Goal: Find specific page/section: Find specific page/section

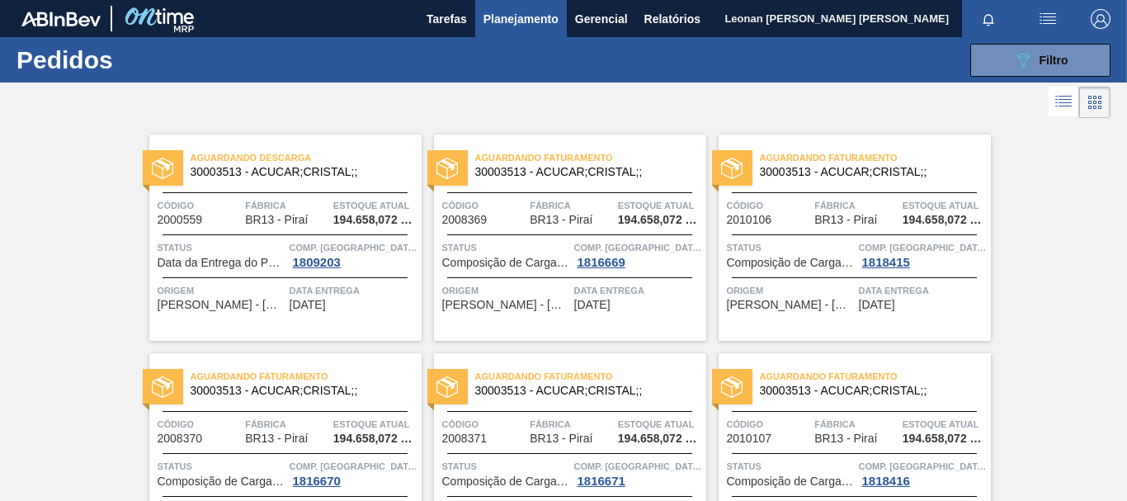
scroll to position [191, 0]
click at [1058, 64] on span "Filtro" at bounding box center [1054, 60] width 29 height 13
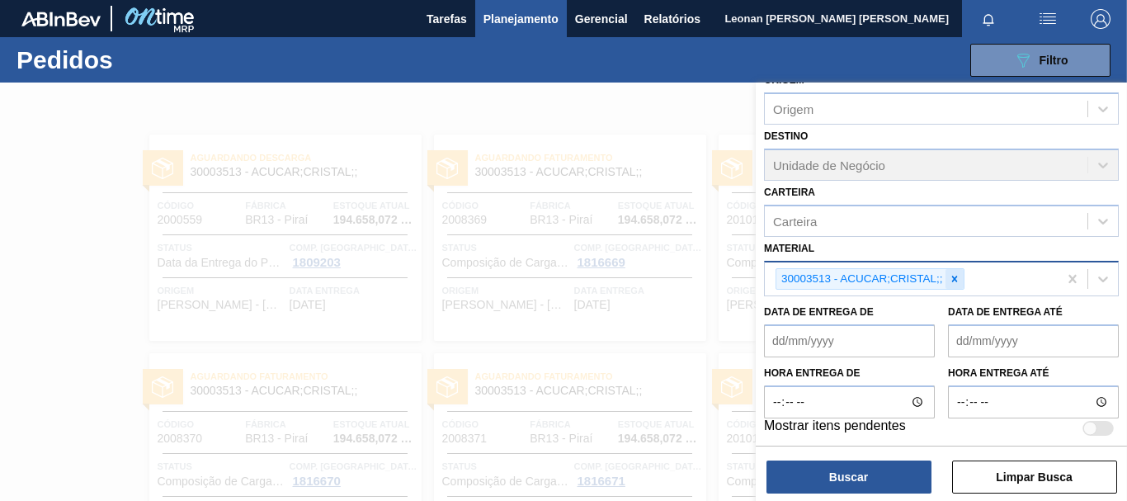
click at [957, 278] on icon at bounding box center [955, 279] width 12 height 12
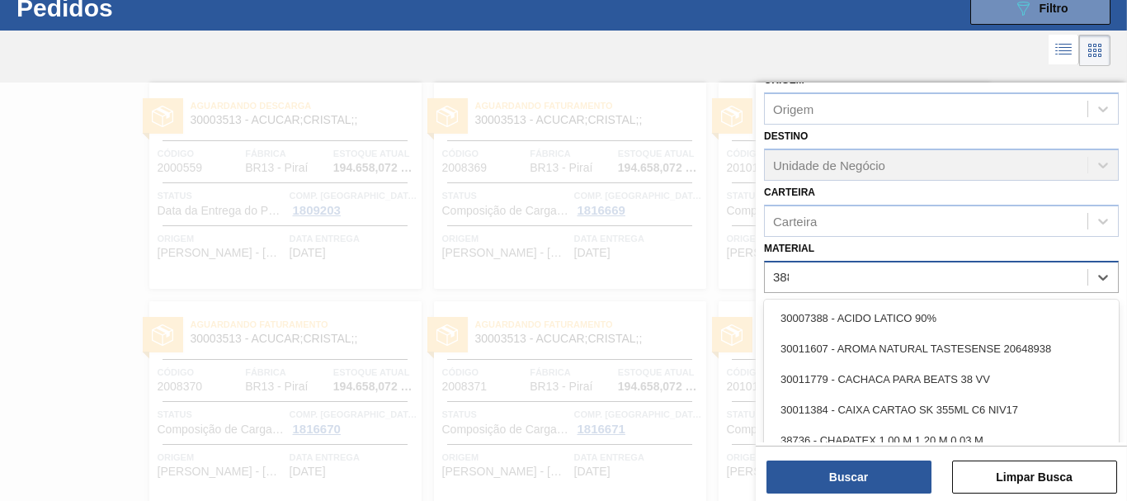
scroll to position [53, 0]
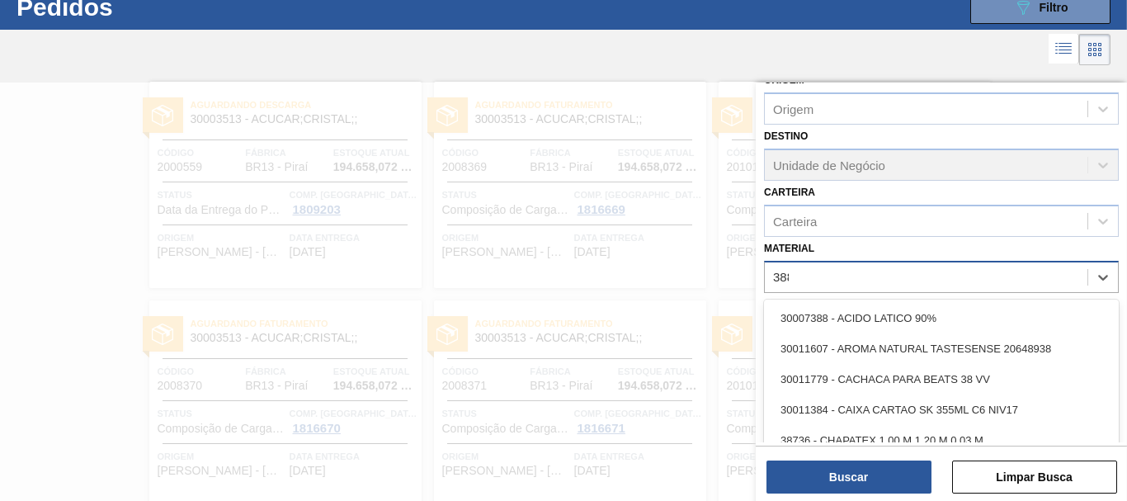
type input "3885"
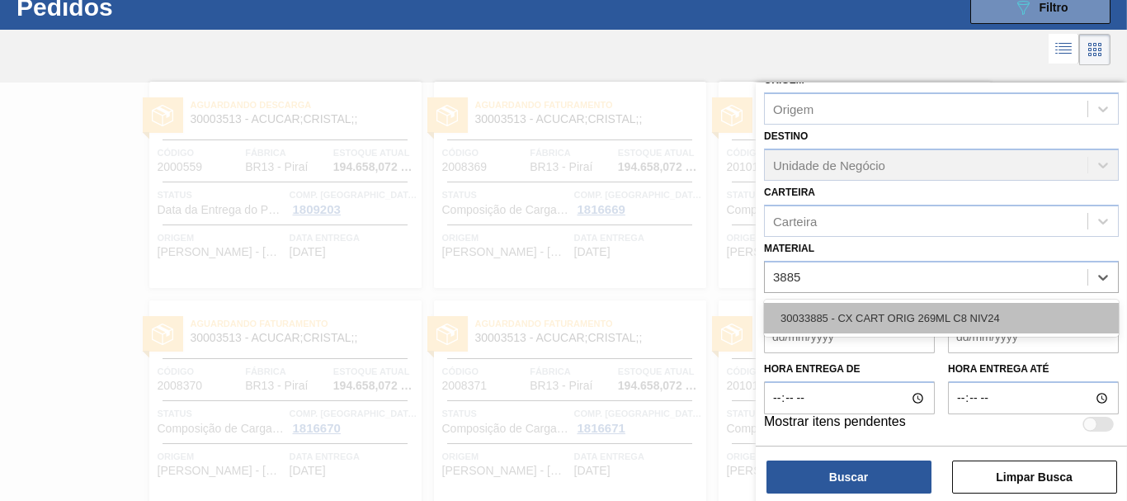
click at [905, 317] on div "30033885 - CX CART ORIG 269ML C8 NIV24" at bounding box center [941, 318] width 355 height 31
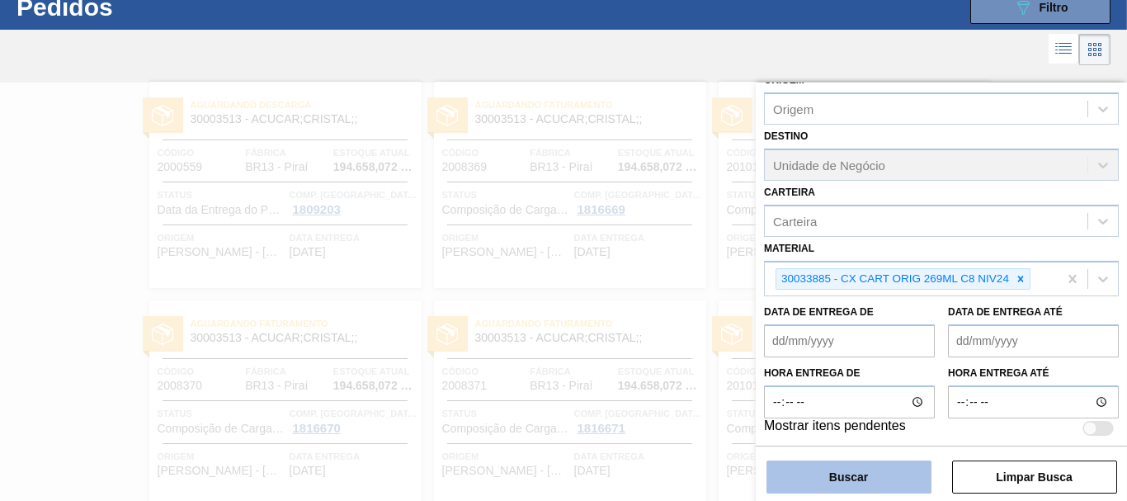
click at [896, 484] on button "Buscar" at bounding box center [849, 477] width 165 height 33
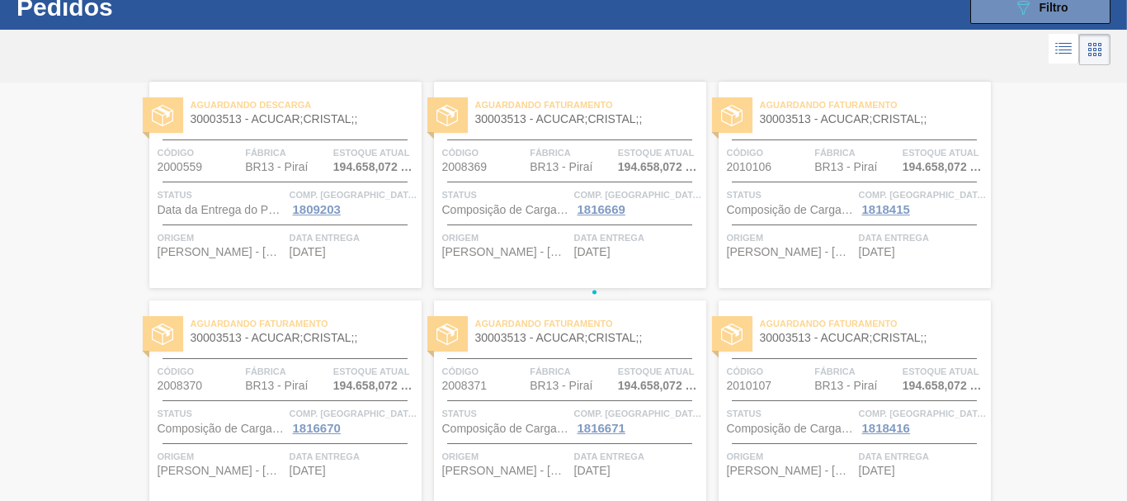
scroll to position [0, 0]
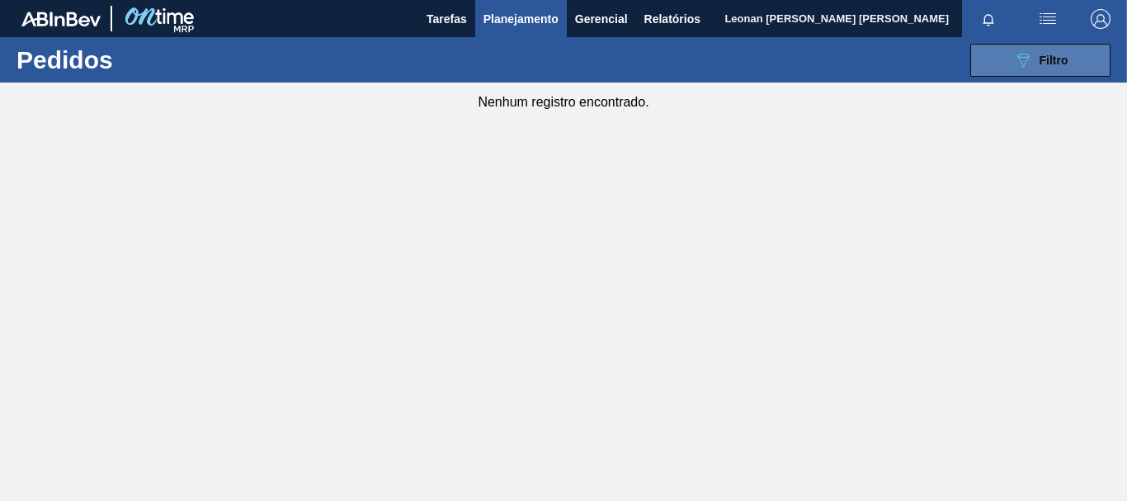
click at [1010, 48] on button "089F7B8B-B2A5-4AFE-B5C0-19BA573D28AC Filtro" at bounding box center [1041, 60] width 140 height 33
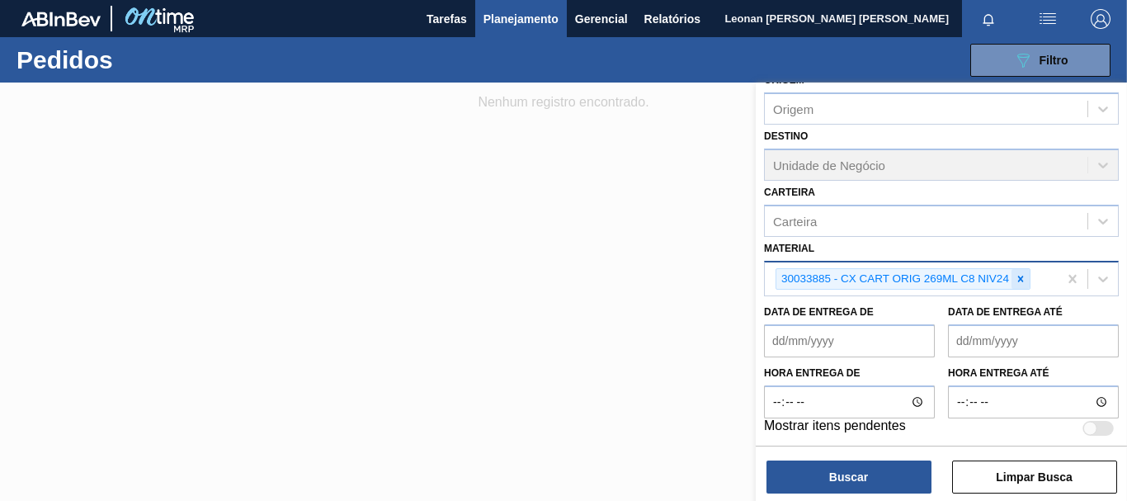
click at [1026, 279] on icon at bounding box center [1021, 279] width 12 height 12
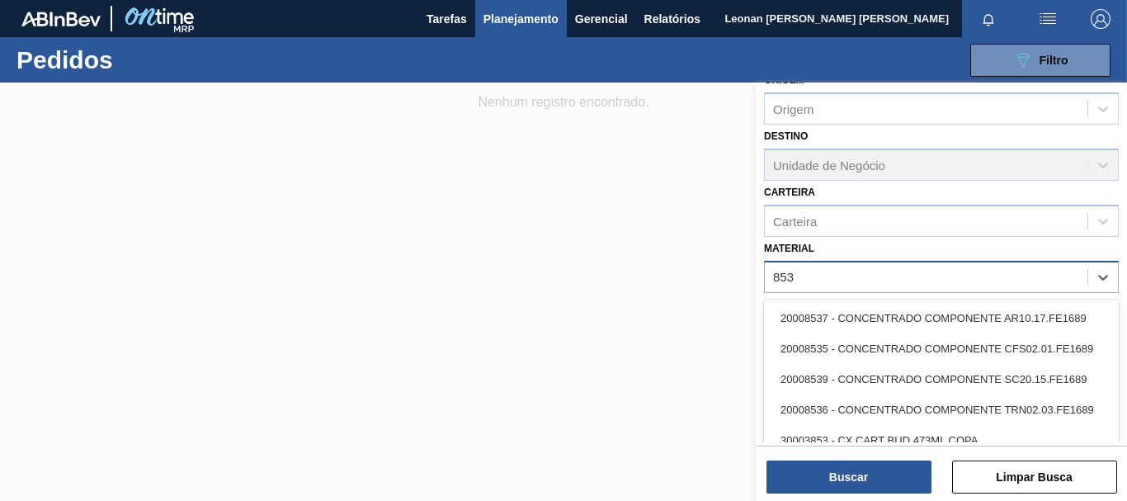
type input "8538"
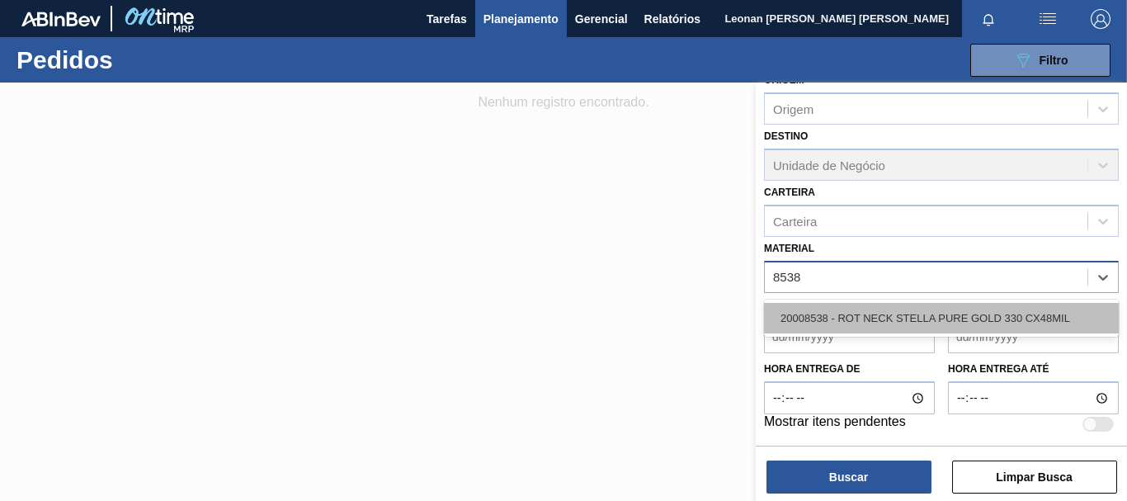
click at [986, 313] on div "20008538 - ROT NECK STELLA PURE GOLD 330 CX48MIL" at bounding box center [941, 318] width 355 height 31
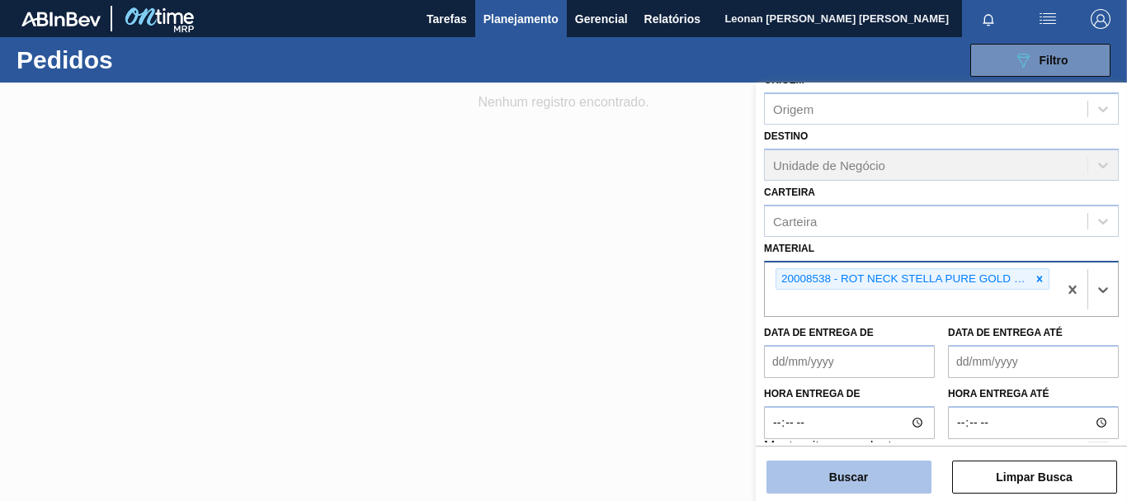
click at [892, 480] on button "Buscar" at bounding box center [849, 477] width 165 height 33
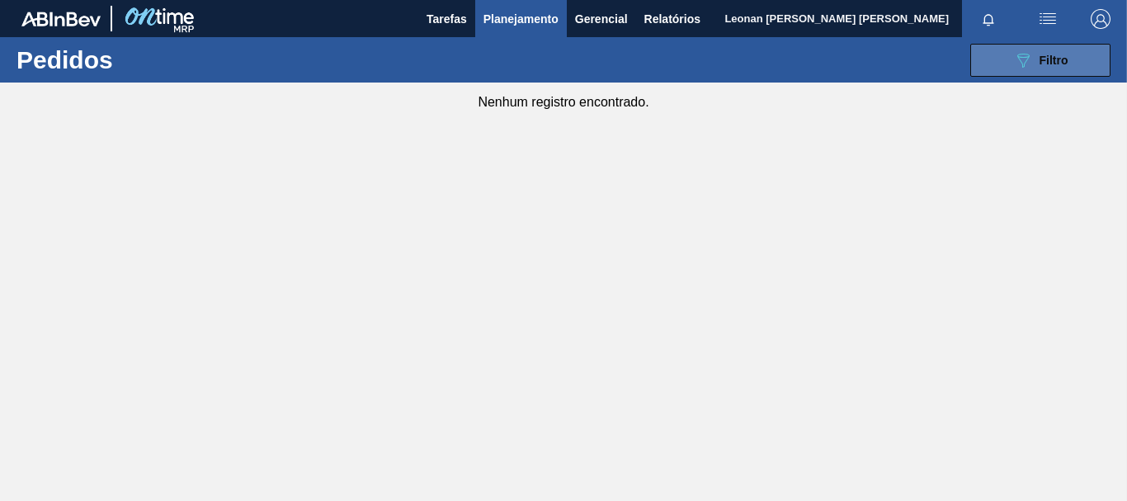
click at [1053, 57] on span "Filtro" at bounding box center [1054, 60] width 29 height 13
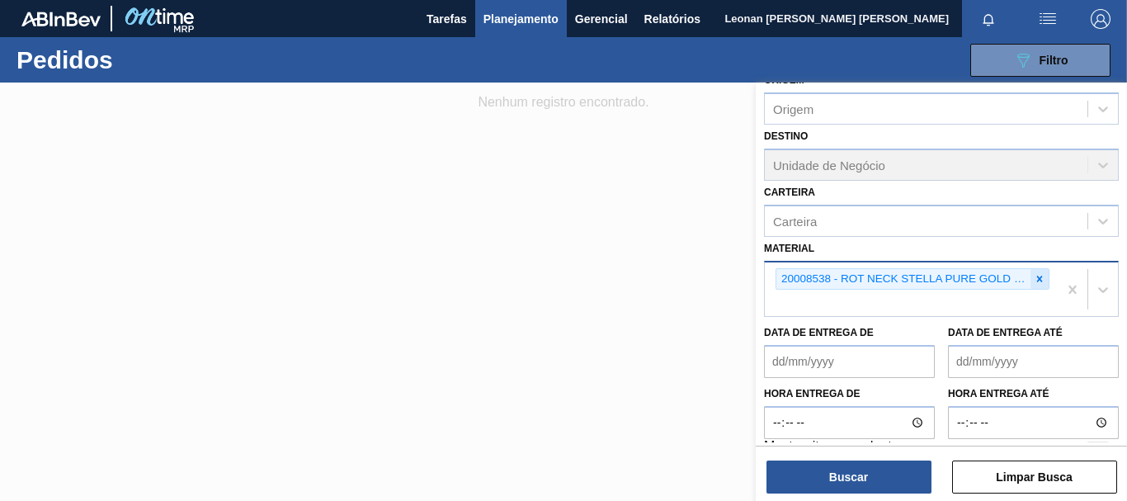
click at [1040, 272] on div at bounding box center [1040, 279] width 18 height 21
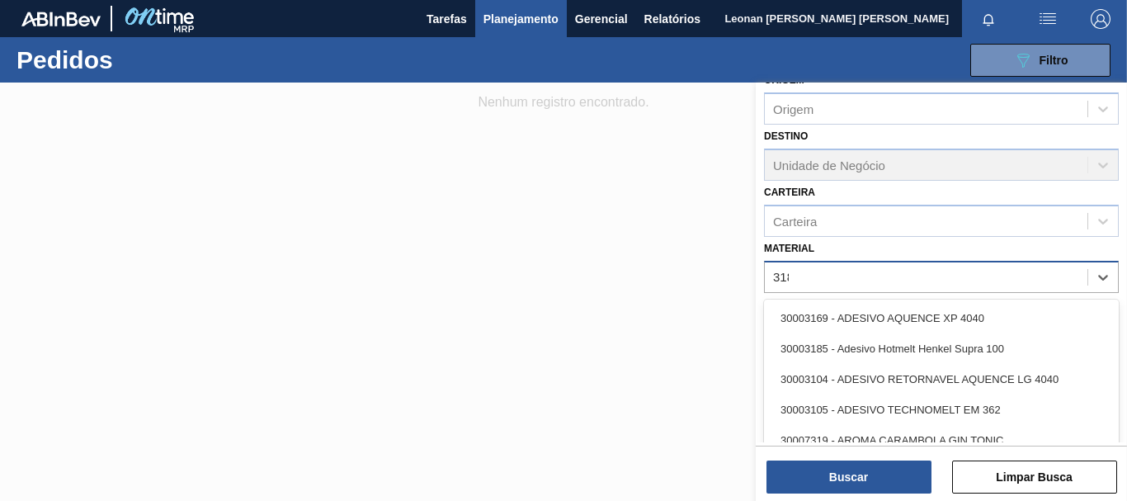
type input "3188"
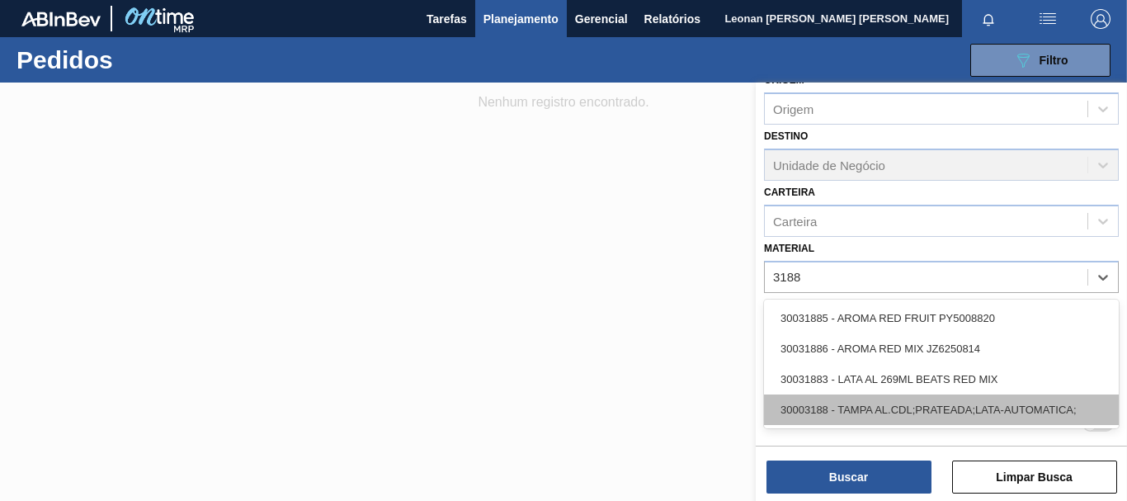
click at [910, 413] on div "30003188 - TAMPA AL.CDL;PRATEADA;LATA-AUTOMATICA;" at bounding box center [941, 410] width 355 height 31
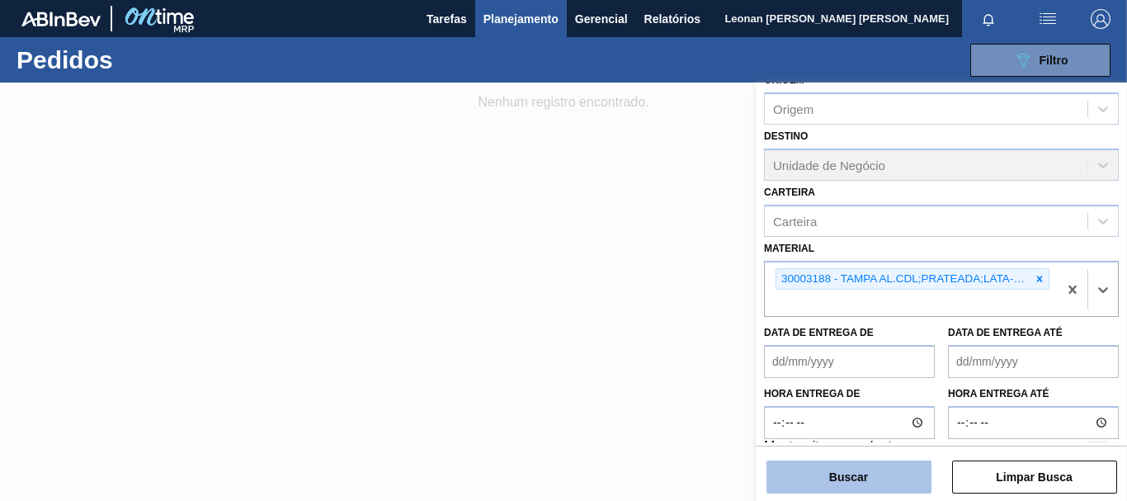
click at [880, 472] on button "Buscar" at bounding box center [849, 477] width 165 height 33
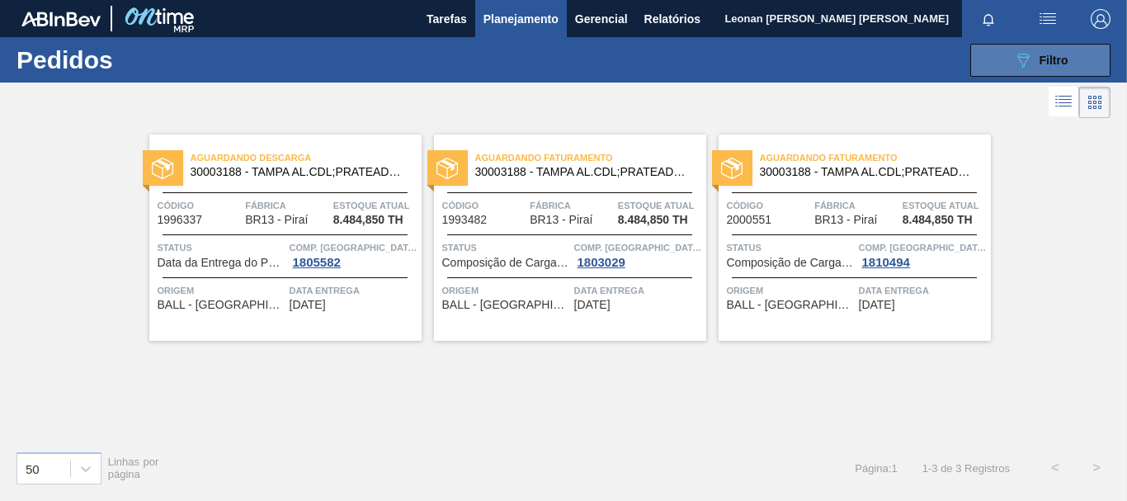
click at [1071, 63] on button "089F7B8B-B2A5-4AFE-B5C0-19BA573D28AC Filtro" at bounding box center [1041, 60] width 140 height 33
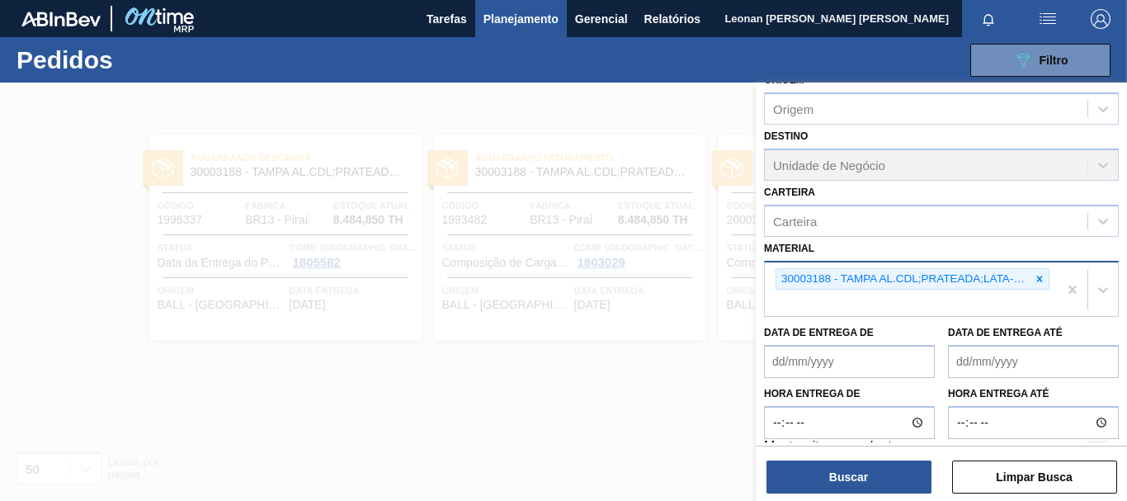
click at [1042, 279] on icon at bounding box center [1040, 279] width 12 height 12
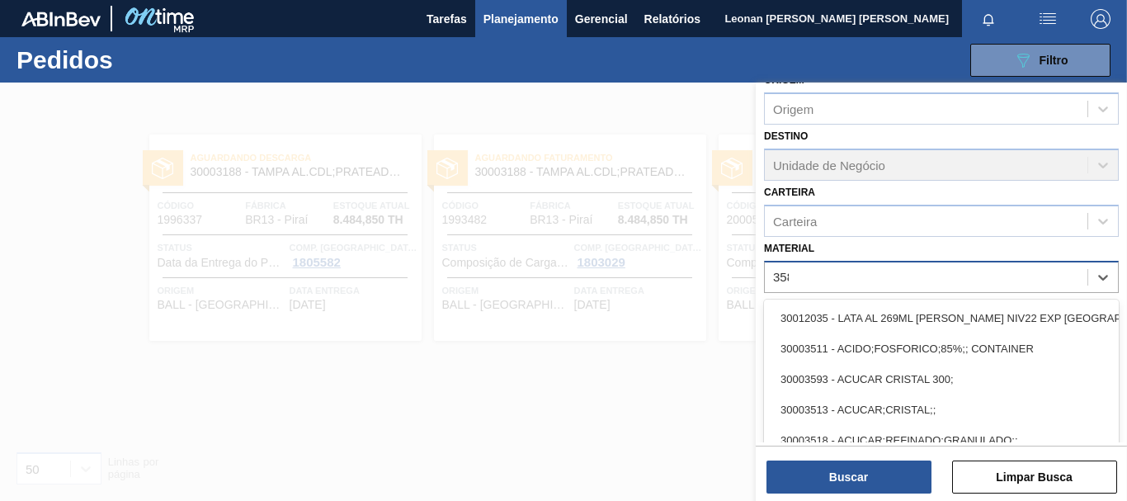
type input "3581"
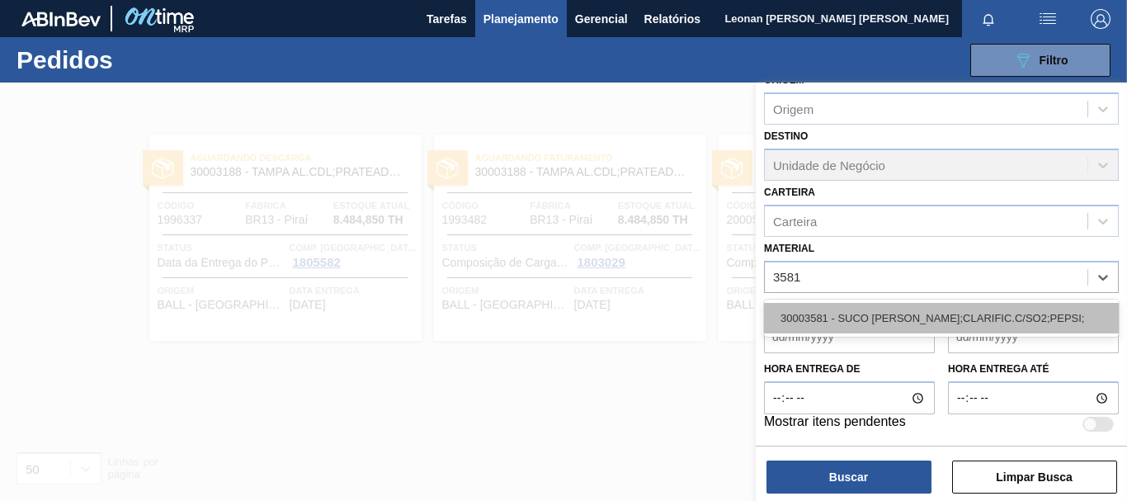
click at [970, 319] on div "30003581 - SUCO [PERSON_NAME];CLARIFIC.C/SO2;PEPSI;" at bounding box center [941, 318] width 355 height 31
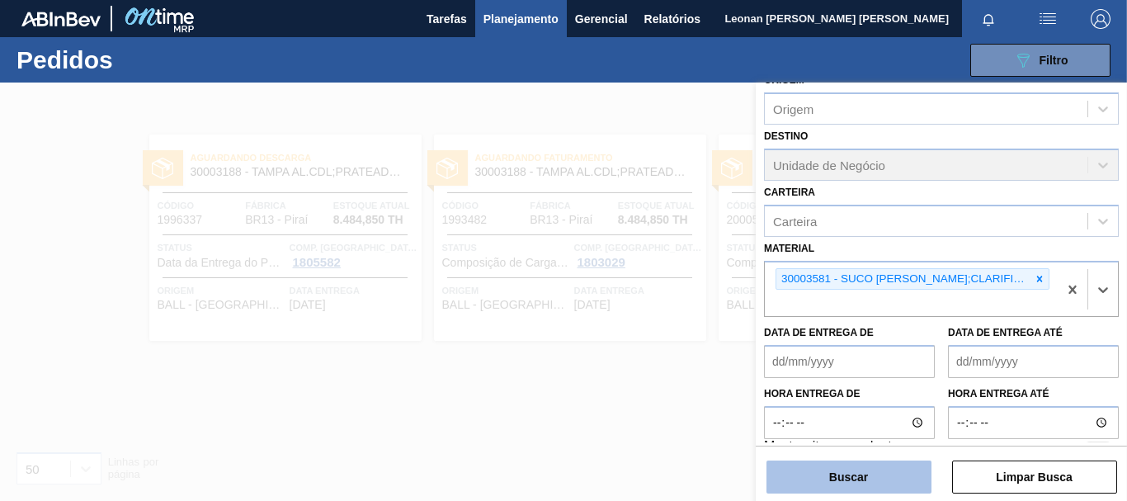
click at [859, 488] on button "Buscar" at bounding box center [849, 477] width 165 height 33
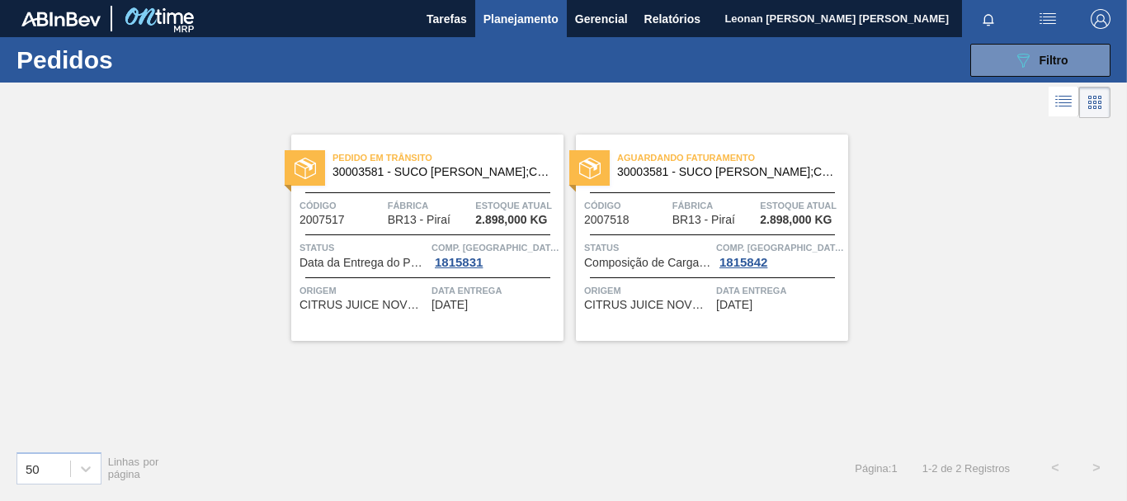
drag, startPoint x: 1074, startPoint y: 54, endPoint x: 1061, endPoint y: 86, distance: 34.5
click at [1075, 54] on button "089F7B8B-B2A5-4AFE-B5C0-19BA573D28AC Filtro" at bounding box center [1041, 60] width 140 height 33
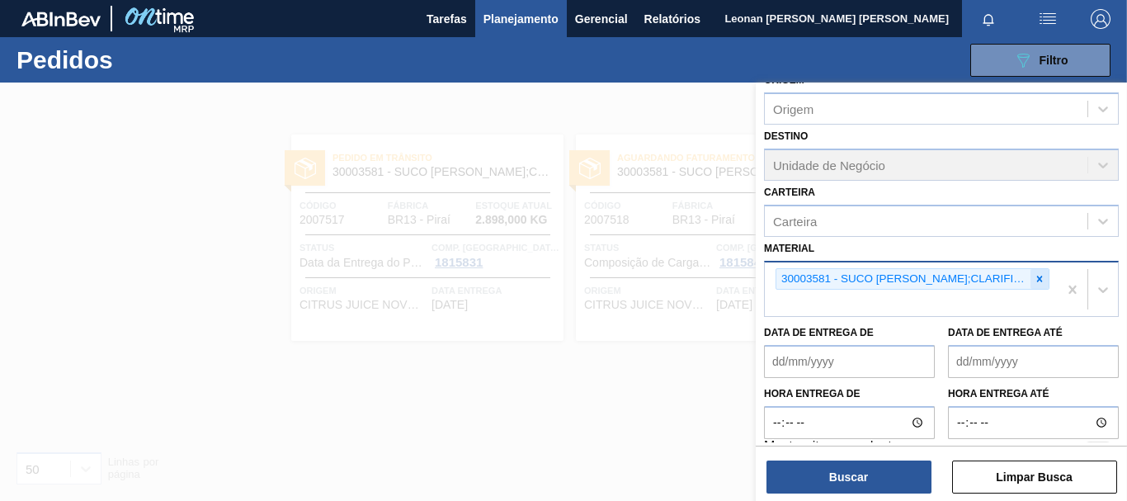
click at [1038, 279] on icon at bounding box center [1041, 279] width 6 height 6
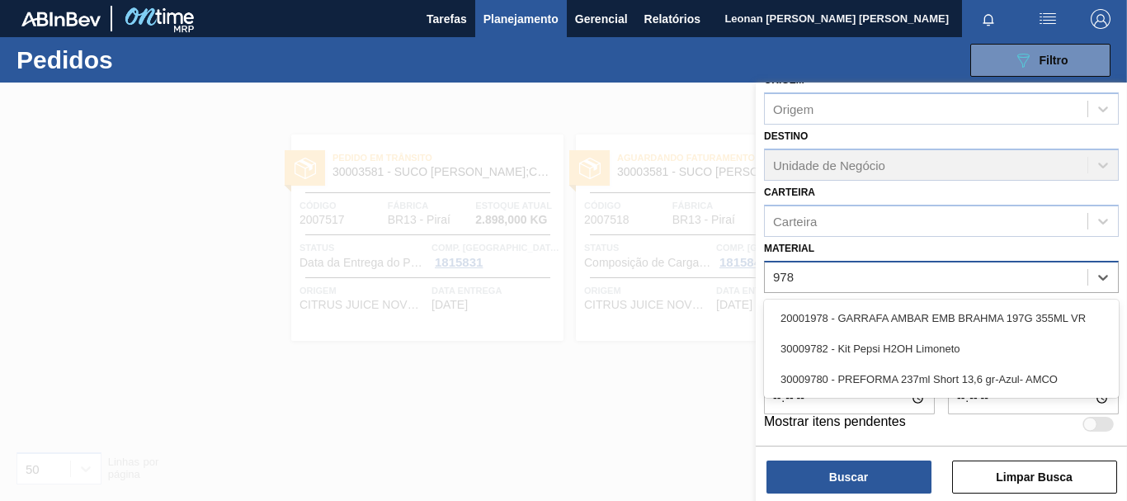
type input "9782"
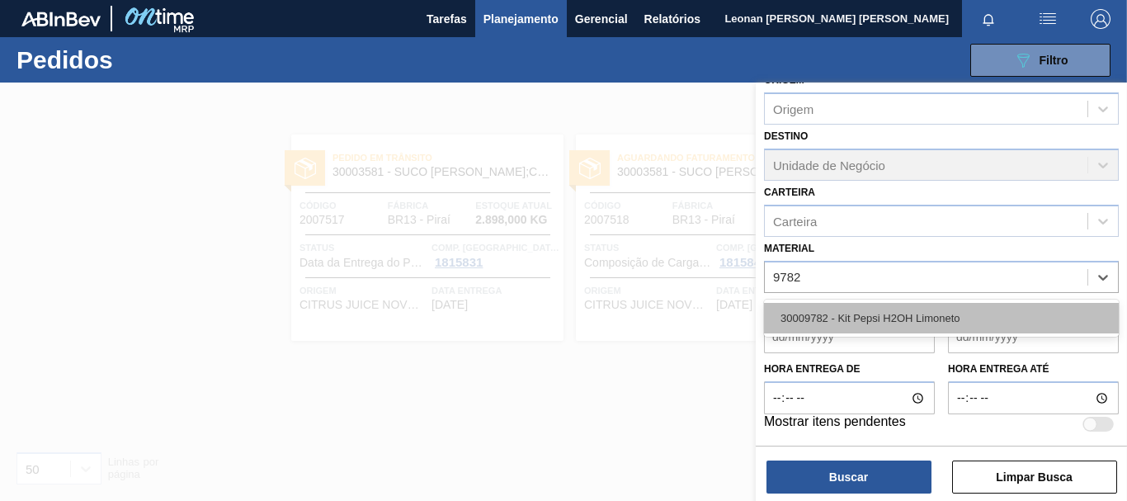
click at [1009, 315] on div "30009782 - Kit Pepsi H2OH Limoneto" at bounding box center [941, 318] width 355 height 31
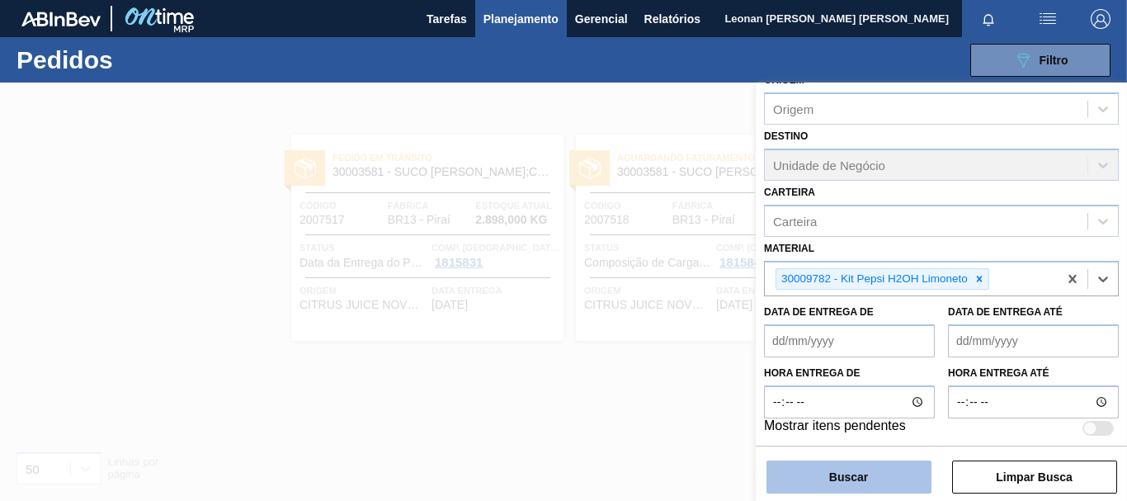
click at [823, 480] on button "Buscar" at bounding box center [849, 477] width 165 height 33
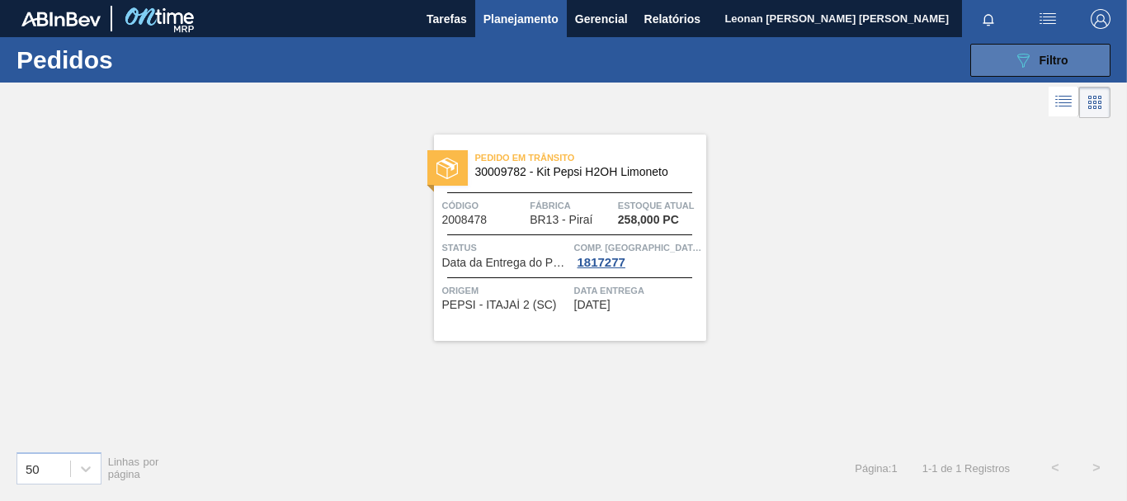
click at [1056, 64] on span "Filtro" at bounding box center [1054, 60] width 29 height 13
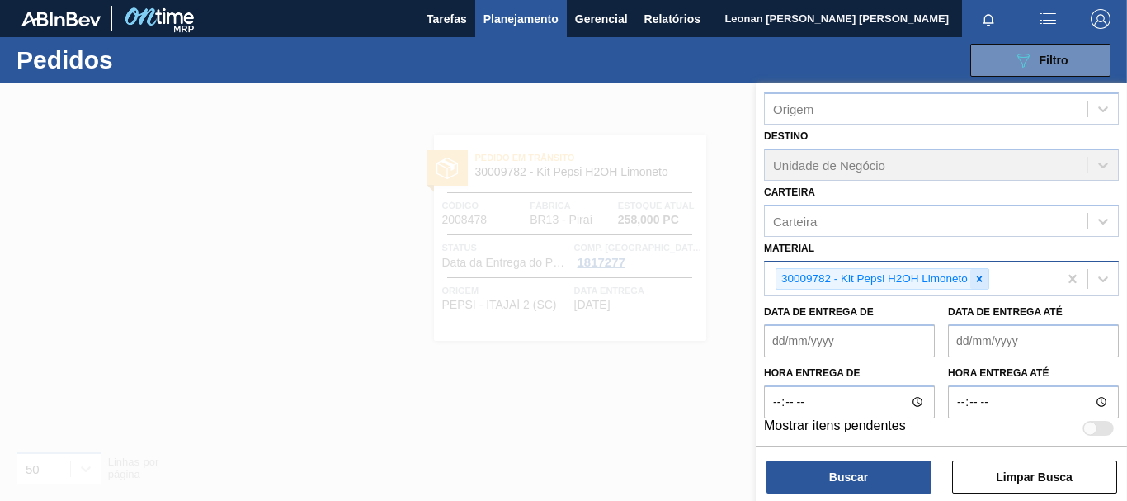
click at [982, 280] on icon at bounding box center [980, 279] width 12 height 12
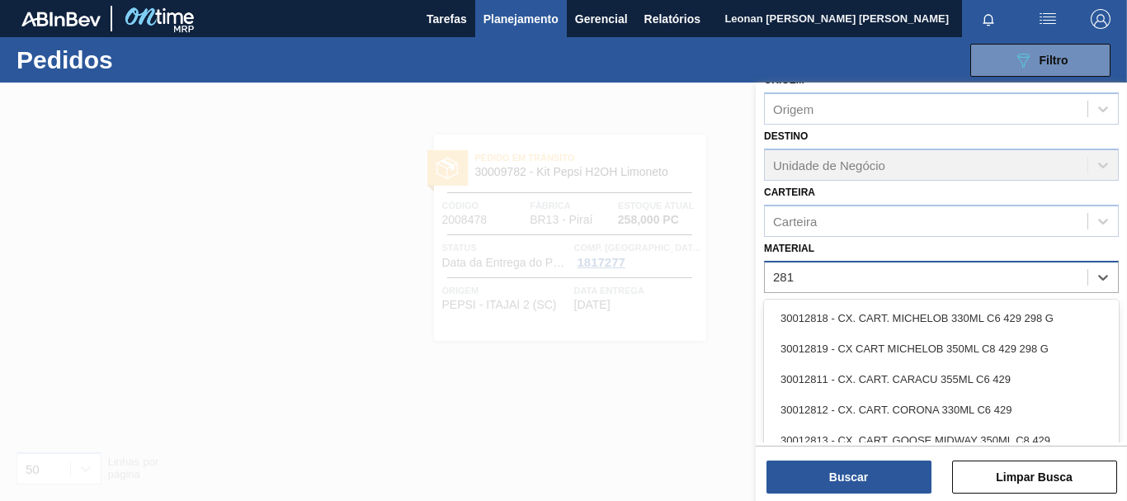
type input "2819"
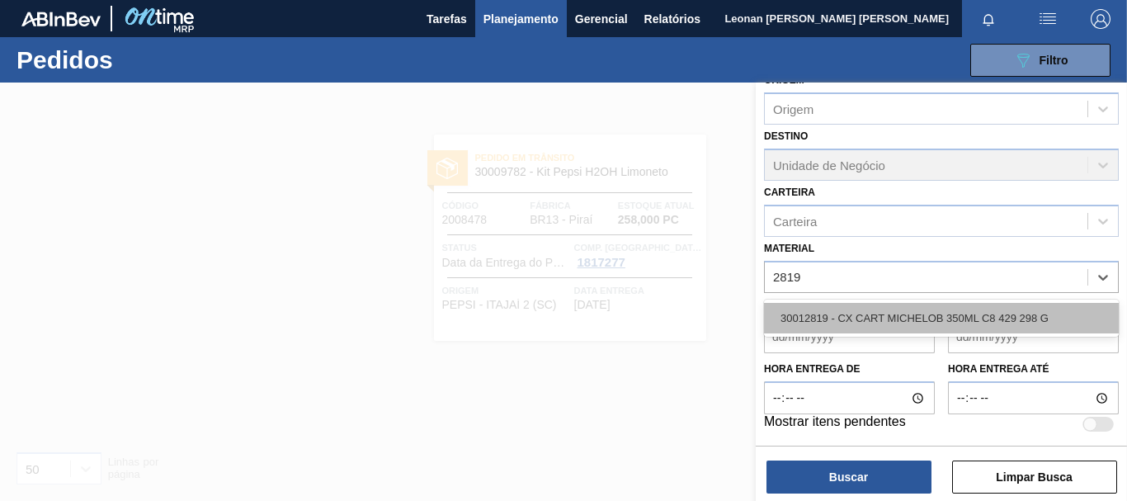
click at [964, 315] on div "30012819 - CX CART MICHELOB 350ML C8 429 298 G" at bounding box center [941, 318] width 355 height 31
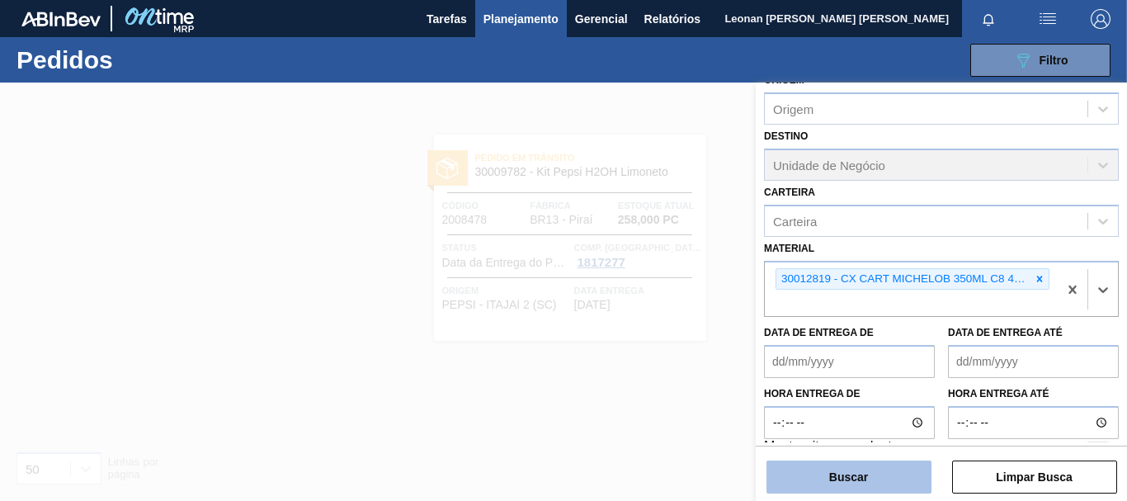
click at [869, 491] on button "Buscar" at bounding box center [849, 477] width 165 height 33
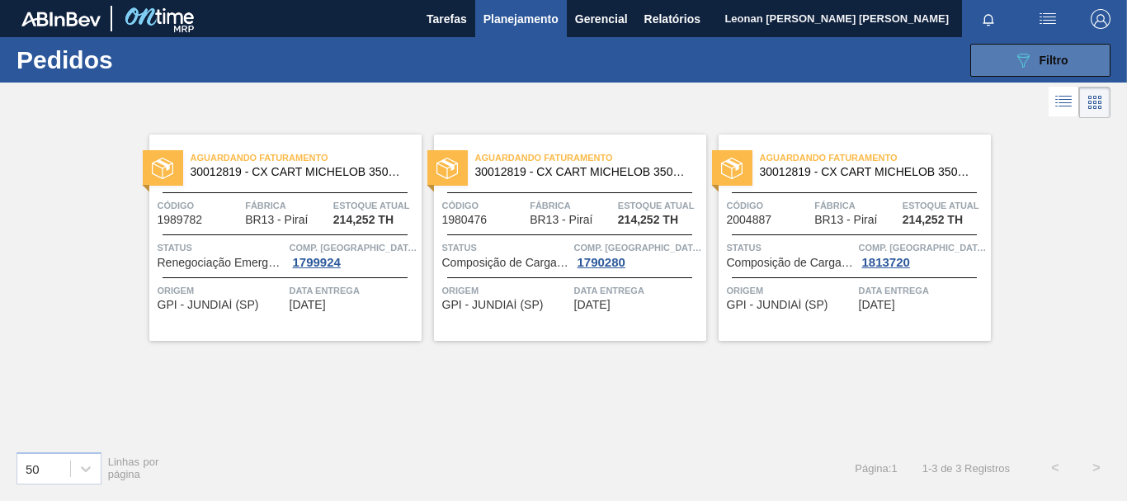
click at [1004, 56] on button "089F7B8B-B2A5-4AFE-B5C0-19BA573D28AC Filtro" at bounding box center [1041, 60] width 140 height 33
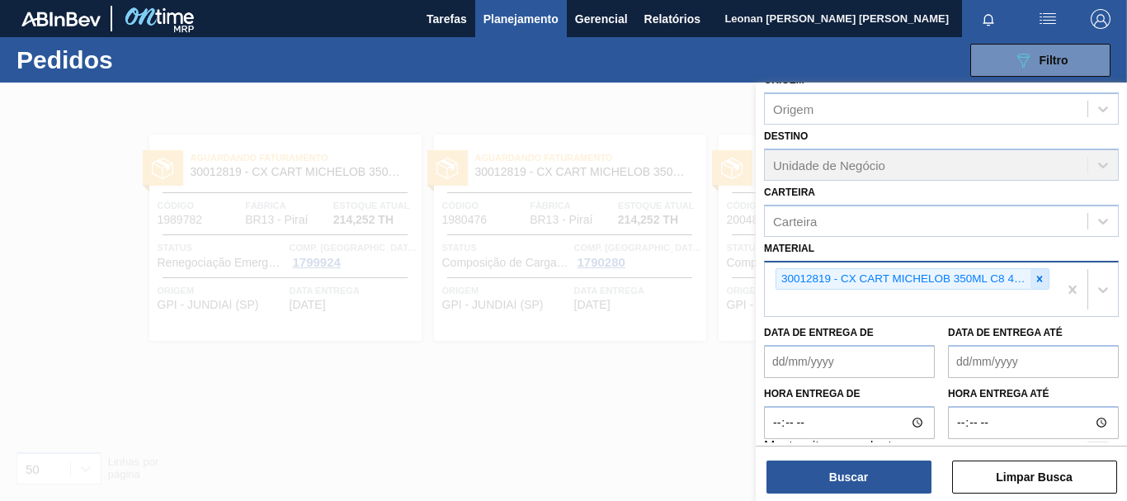
click at [1038, 276] on icon at bounding box center [1040, 279] width 12 height 12
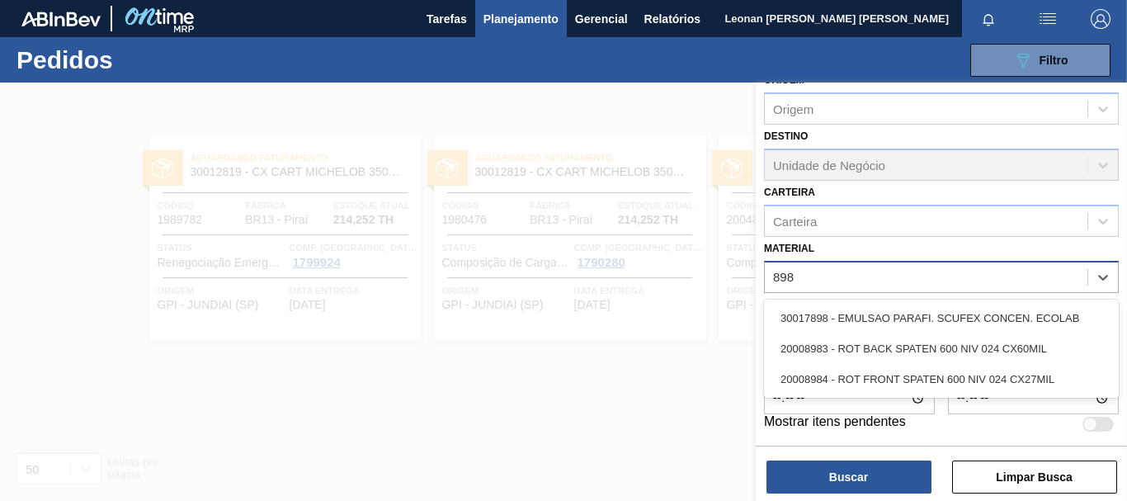
type input "8983"
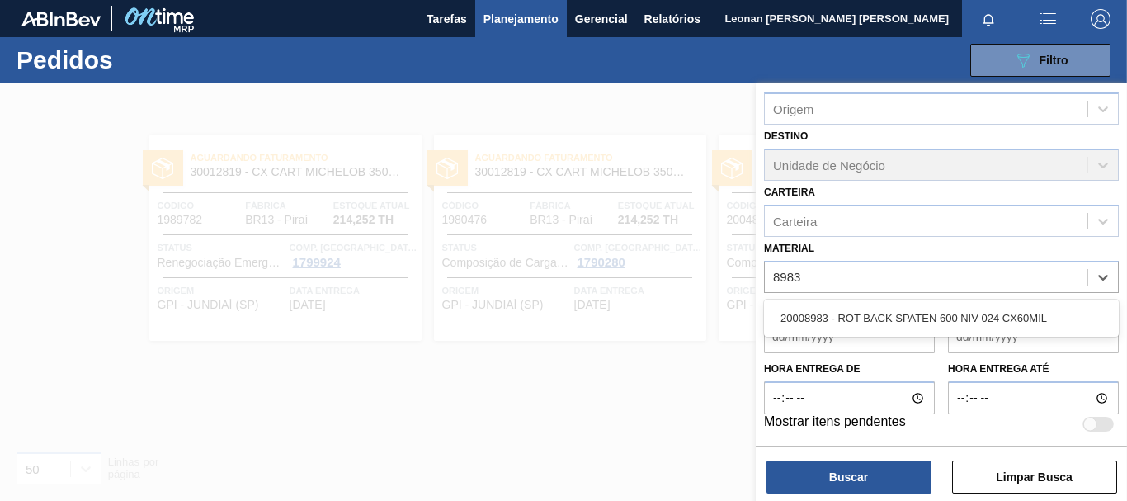
click at [962, 322] on div "20008983 - ROT BACK SPATEN 600 NIV 024 CX60MIL" at bounding box center [941, 318] width 355 height 31
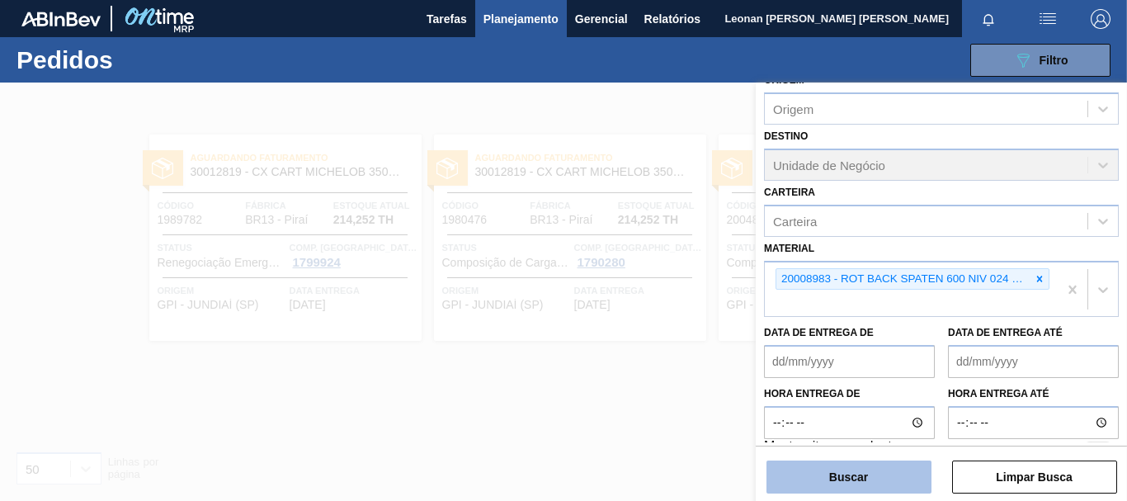
click at [891, 489] on button "Buscar" at bounding box center [849, 477] width 165 height 33
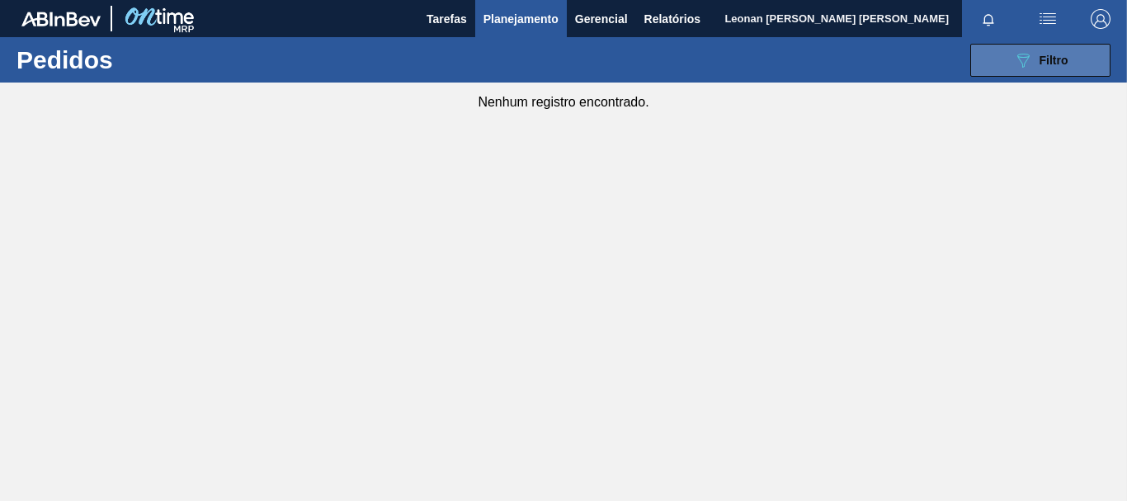
click at [1038, 59] on div "089F7B8B-B2A5-4AFE-B5C0-19BA573D28AC Filtro" at bounding box center [1041, 60] width 55 height 20
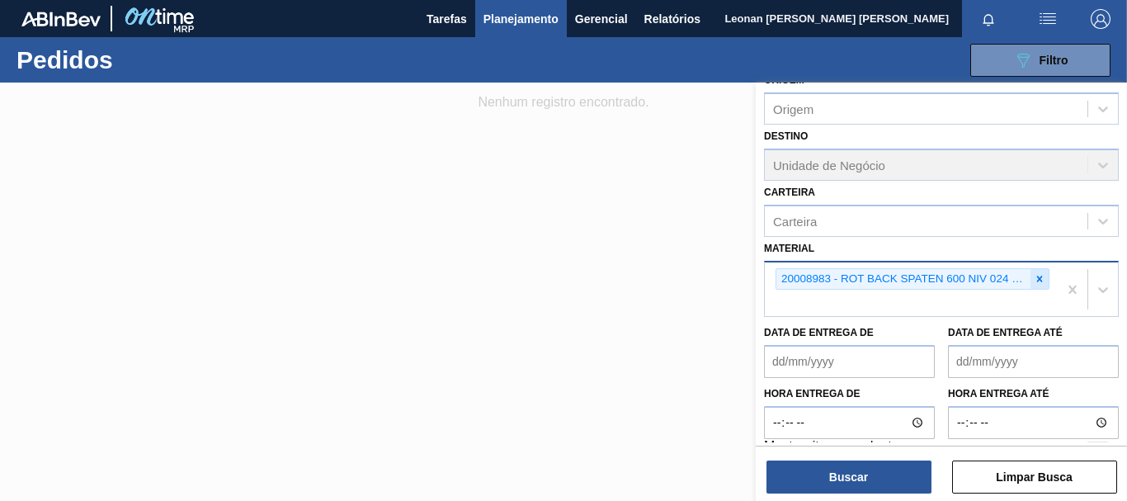
click at [1039, 280] on icon at bounding box center [1040, 279] width 12 height 12
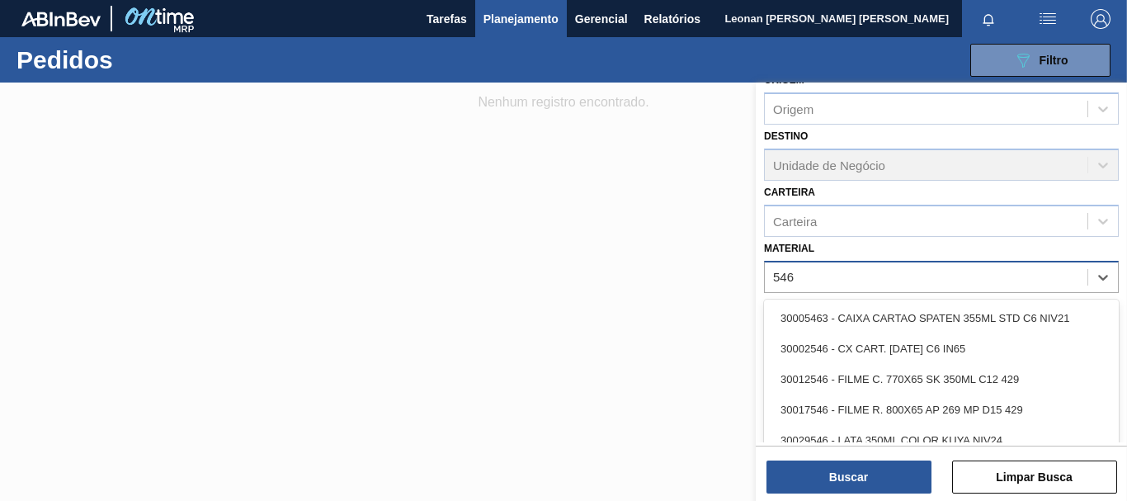
type input "5465"
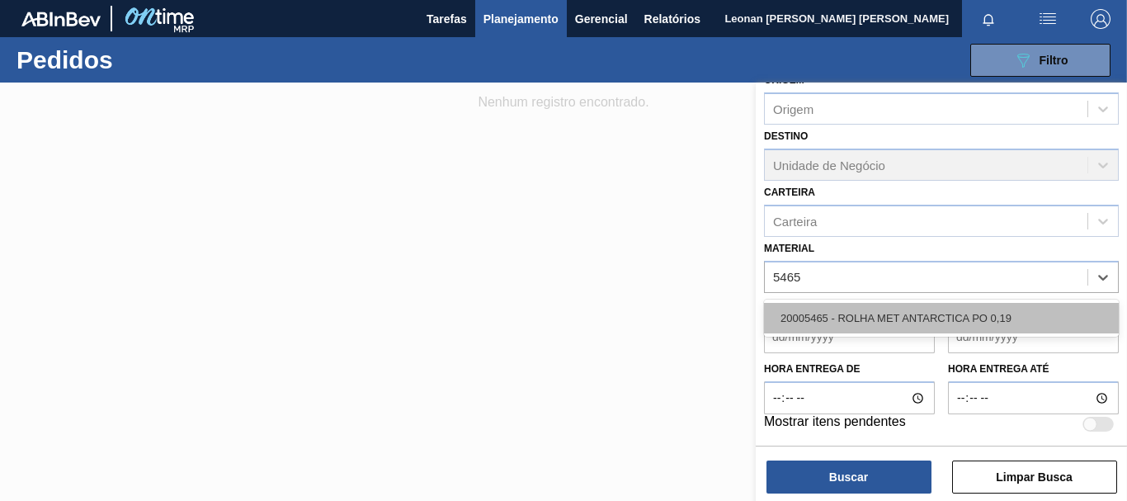
click at [948, 312] on div "20005465 - ROLHA MET ANTARCTICA PO 0,19" at bounding box center [941, 318] width 355 height 31
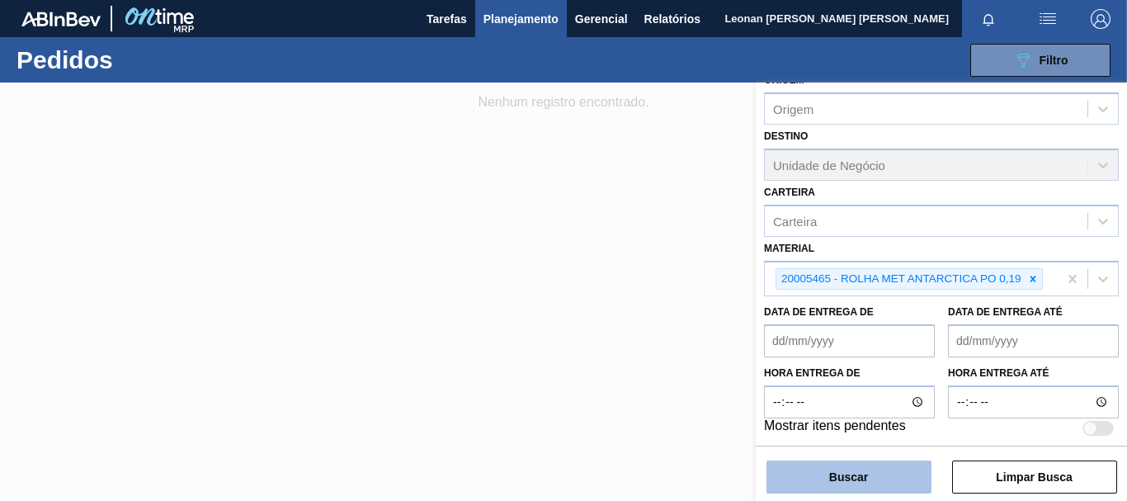
click at [849, 473] on button "Buscar" at bounding box center [849, 477] width 165 height 33
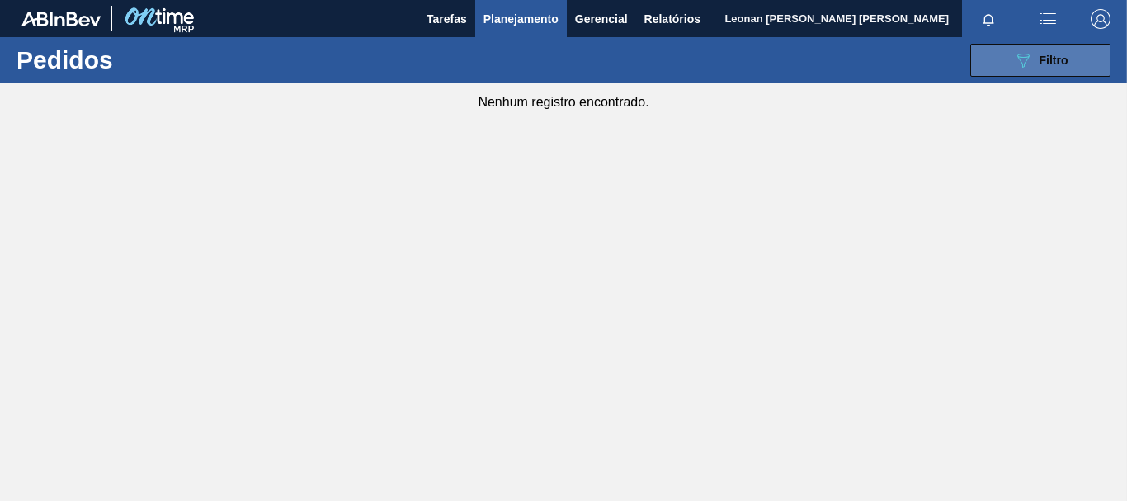
click at [1027, 69] on icon "089F7B8B-B2A5-4AFE-B5C0-19BA573D28AC" at bounding box center [1024, 60] width 20 height 20
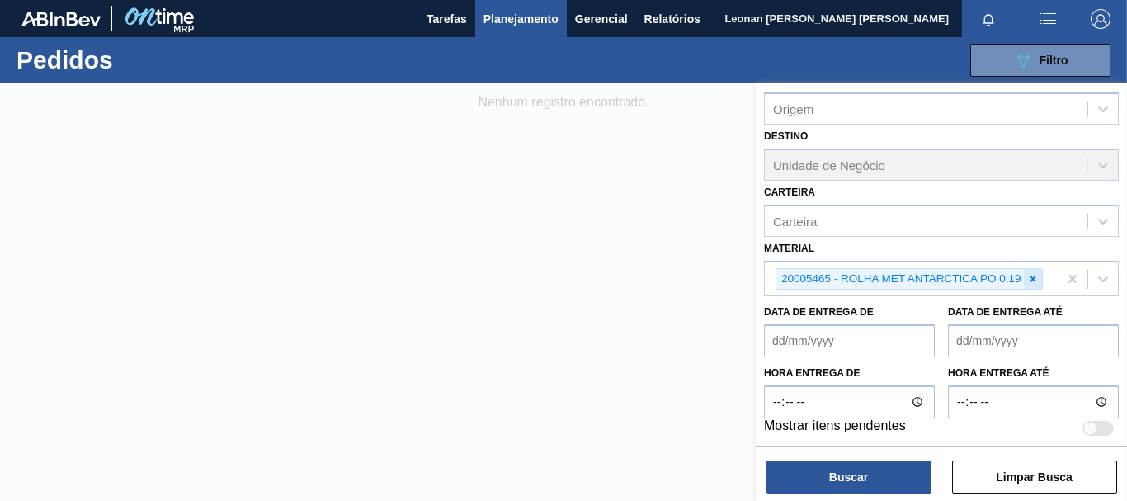
click at [1032, 279] on icon at bounding box center [1034, 279] width 12 height 12
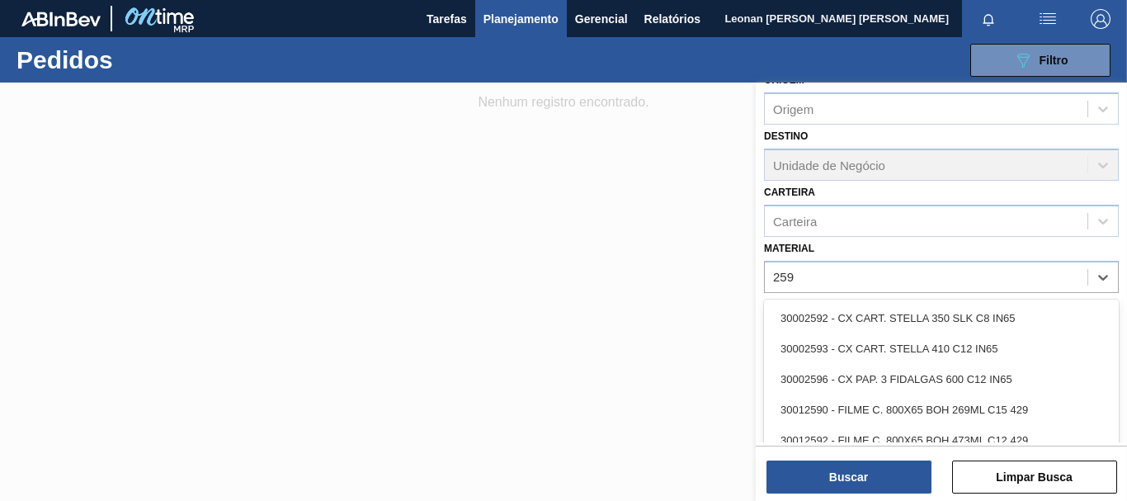
type input "2598"
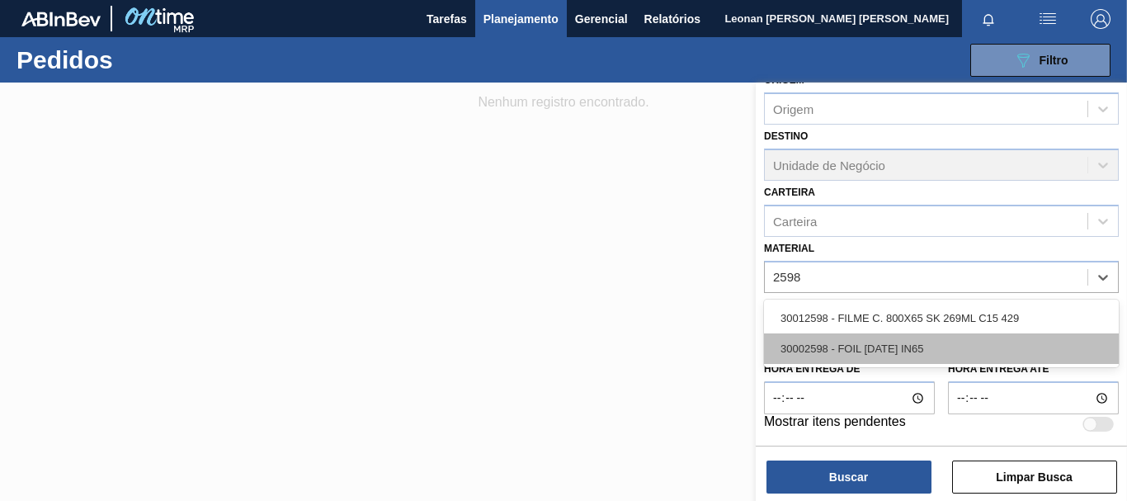
click at [919, 350] on div "30002598 - FOIL [DATE] IN65" at bounding box center [941, 348] width 355 height 31
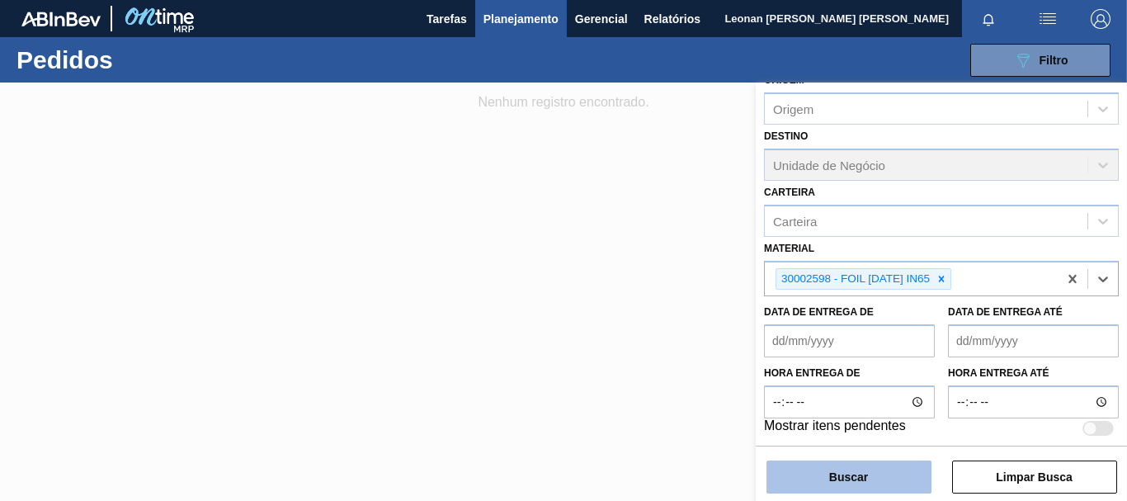
click at [885, 472] on button "Buscar" at bounding box center [849, 477] width 165 height 33
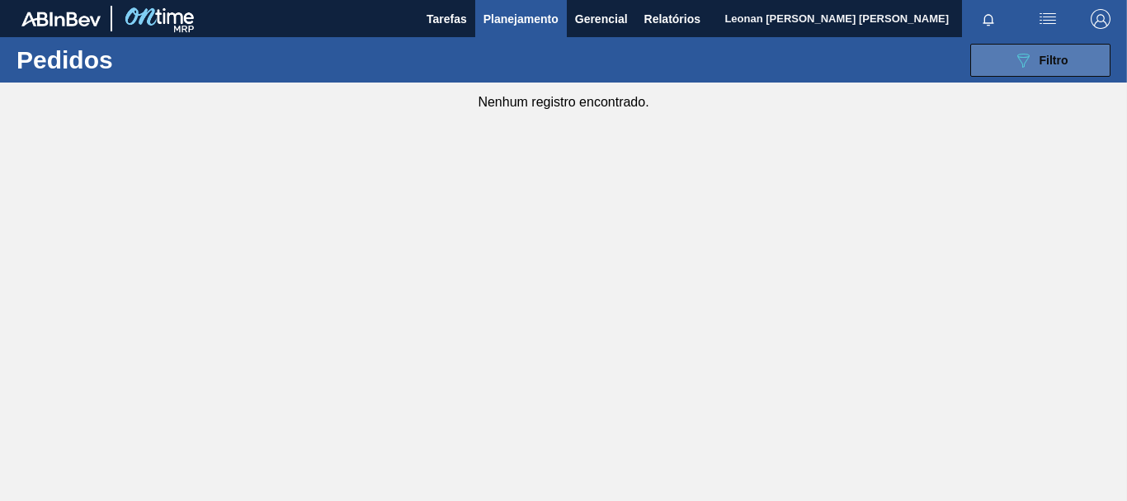
click at [996, 54] on button "089F7B8B-B2A5-4AFE-B5C0-19BA573D28AC Filtro" at bounding box center [1041, 60] width 140 height 33
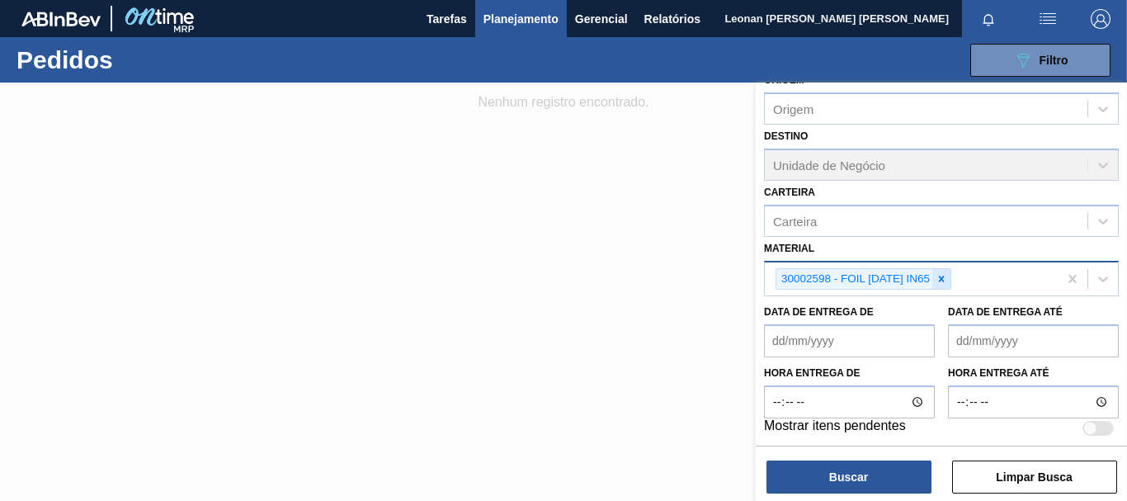
click at [946, 278] on icon at bounding box center [942, 279] width 12 height 12
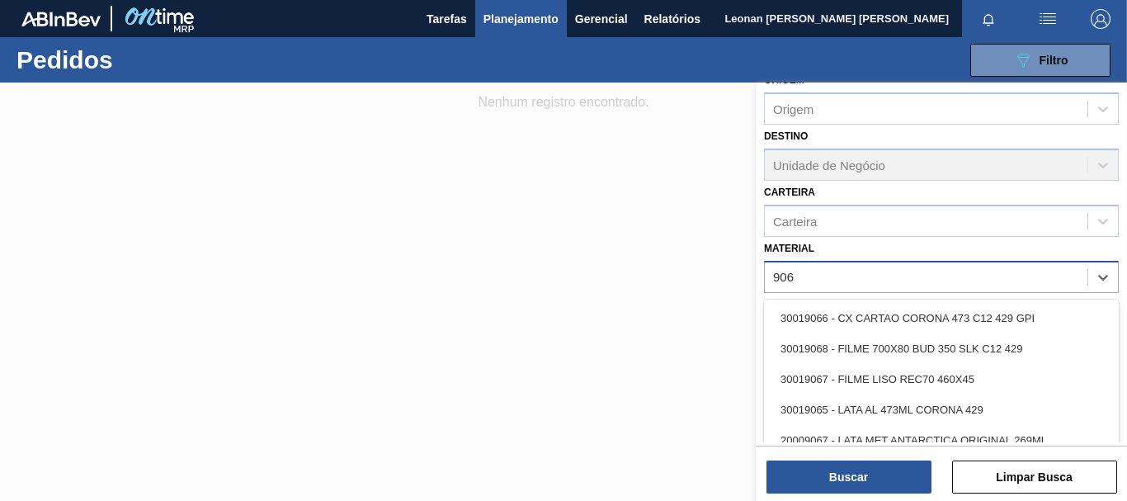
type input "9068"
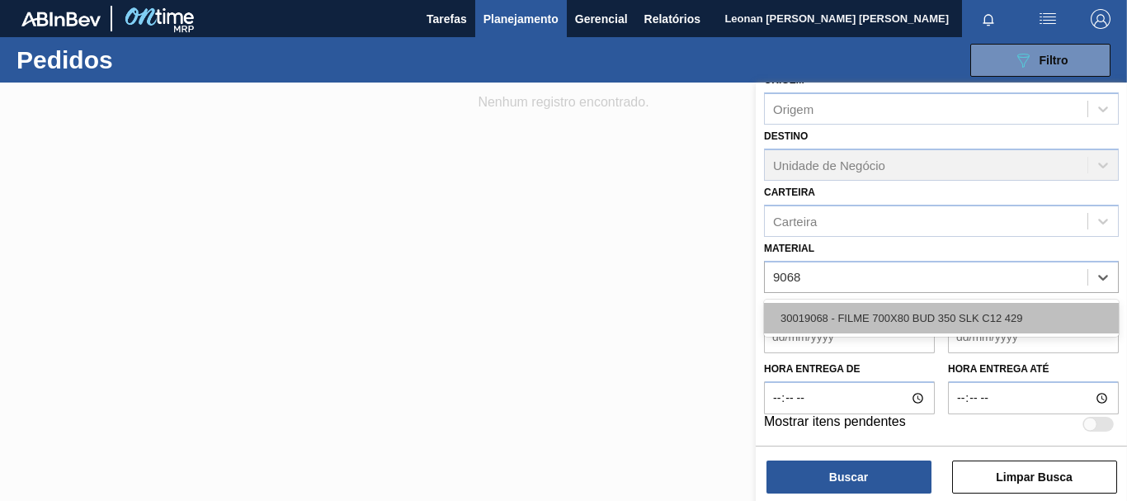
click at [930, 321] on div "30019068 - FILME 700X80 BUD 350 SLK C12 429" at bounding box center [941, 318] width 355 height 31
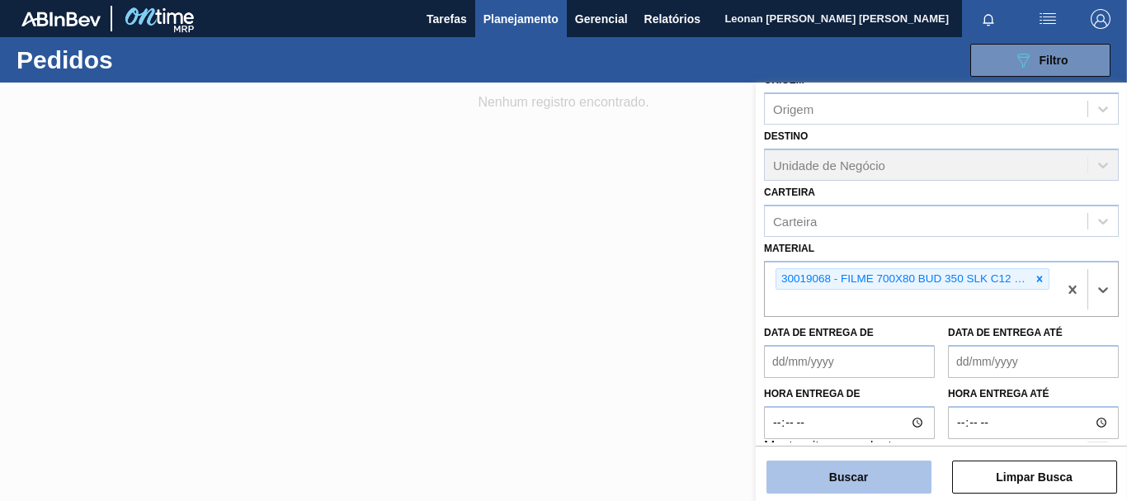
click at [898, 481] on button "Buscar" at bounding box center [849, 477] width 165 height 33
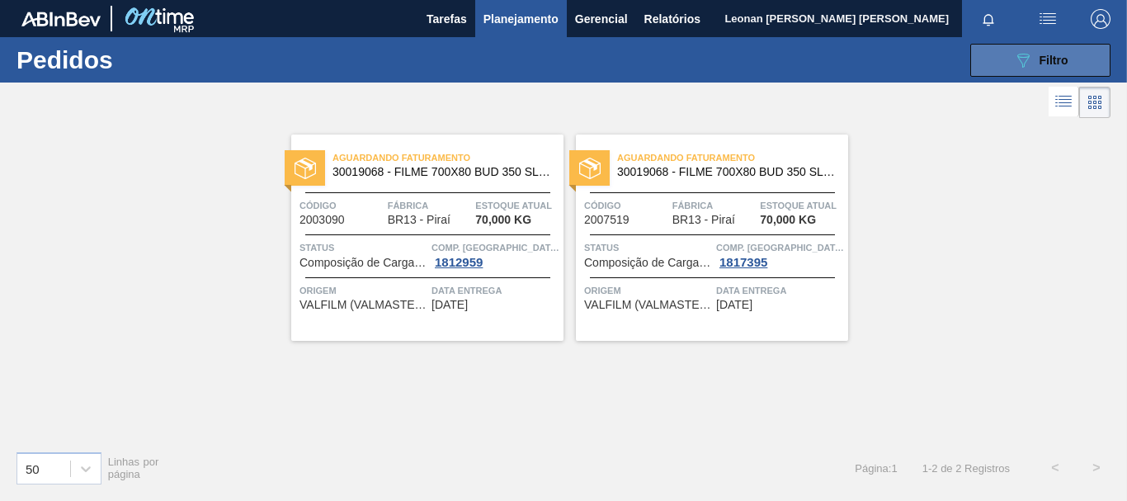
click at [1040, 56] on span "Filtro" at bounding box center [1054, 60] width 29 height 13
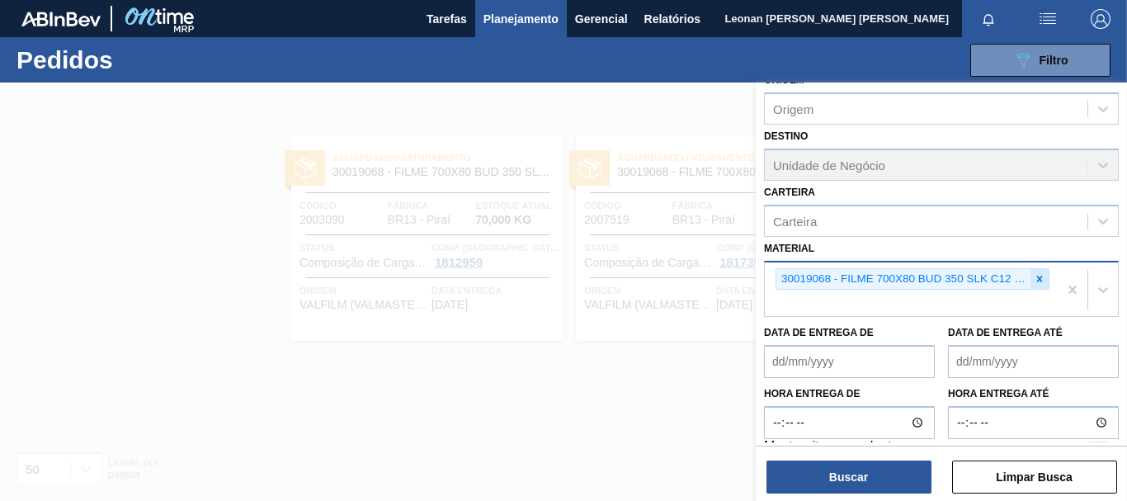
click at [1045, 281] on div at bounding box center [1040, 279] width 18 height 21
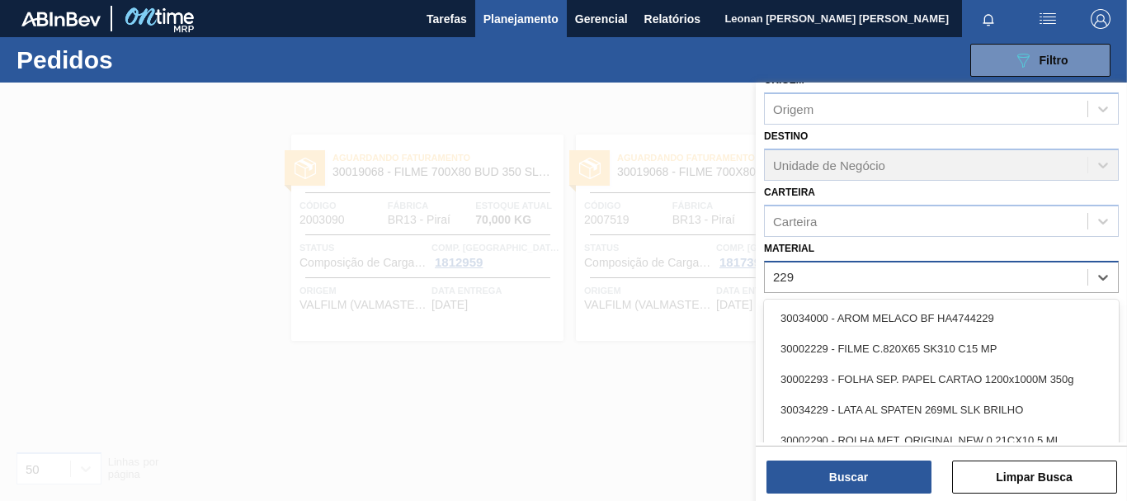
type input "2293"
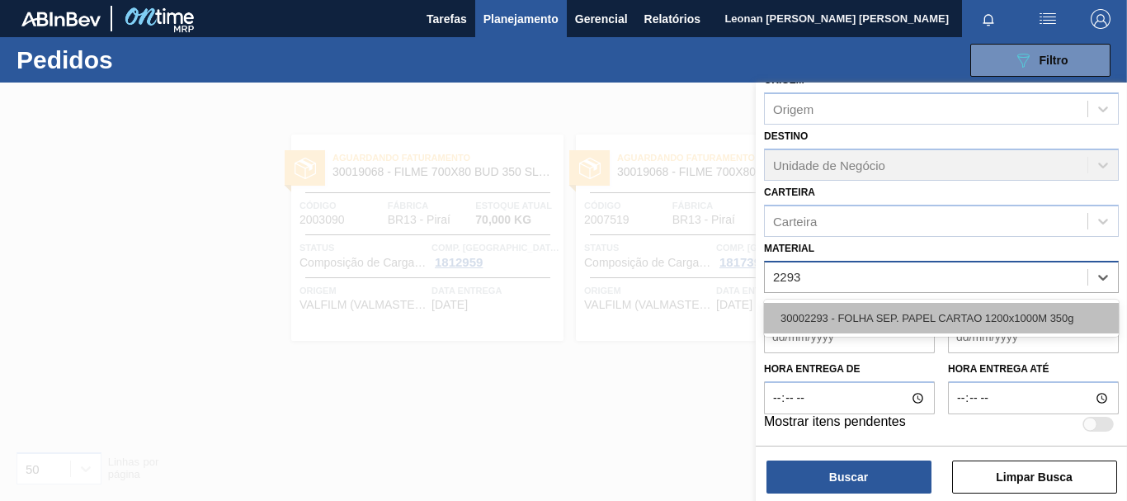
click at [836, 329] on div "30002293 - FOLHA SEP. PAPEL CARTAO 1200x1000M 350g" at bounding box center [941, 318] width 355 height 31
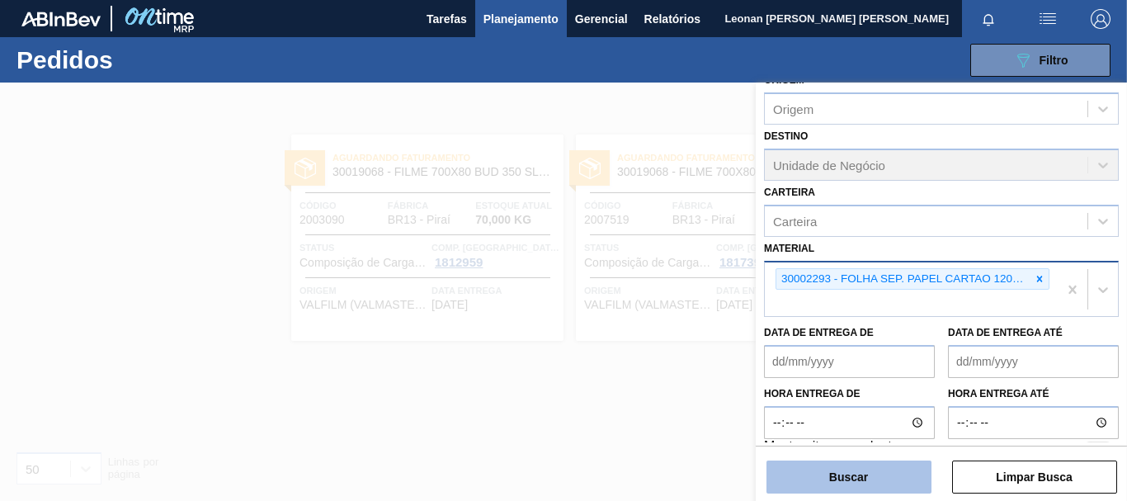
click at [890, 474] on button "Buscar" at bounding box center [849, 477] width 165 height 33
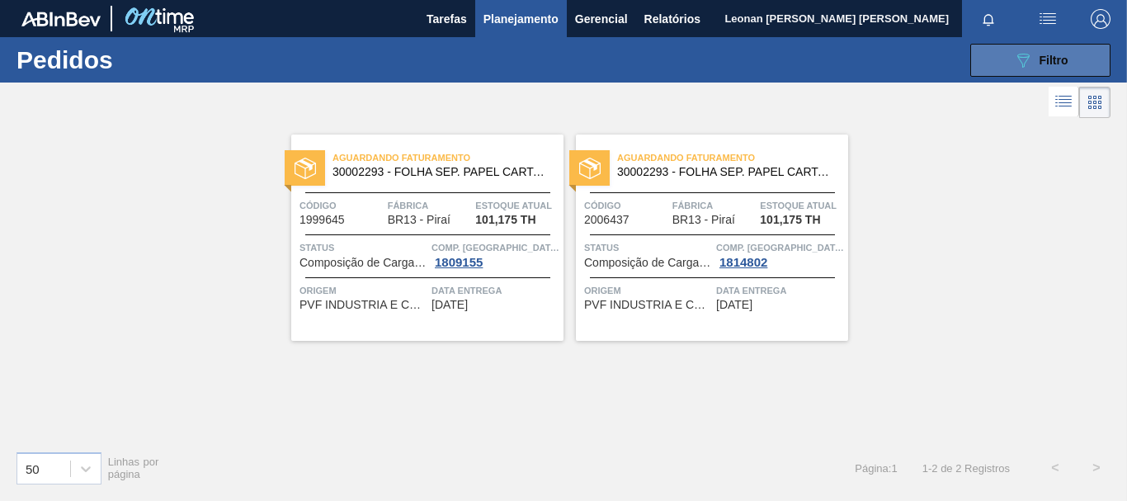
click at [1047, 57] on span "Filtro" at bounding box center [1054, 60] width 29 height 13
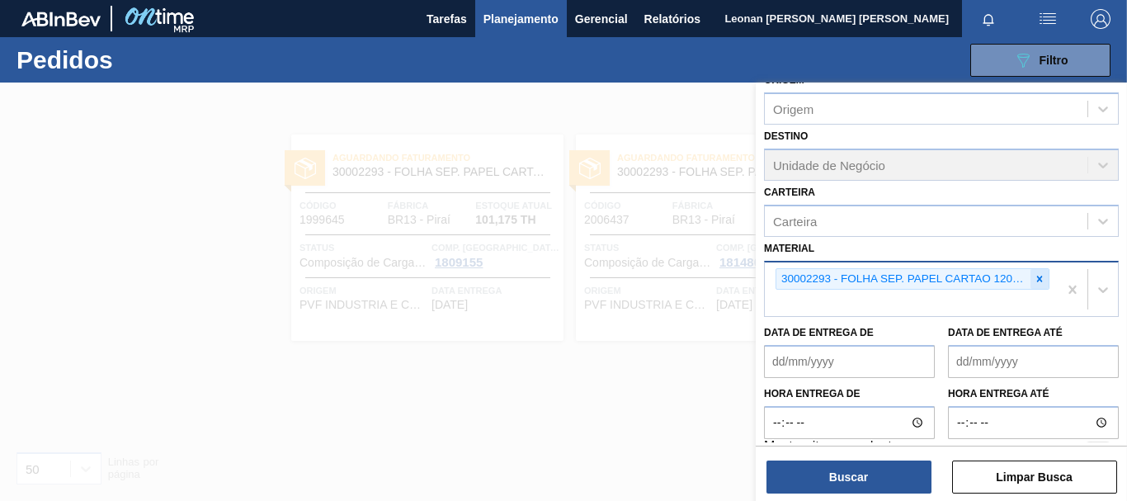
click at [1040, 276] on icon at bounding box center [1040, 279] width 12 height 12
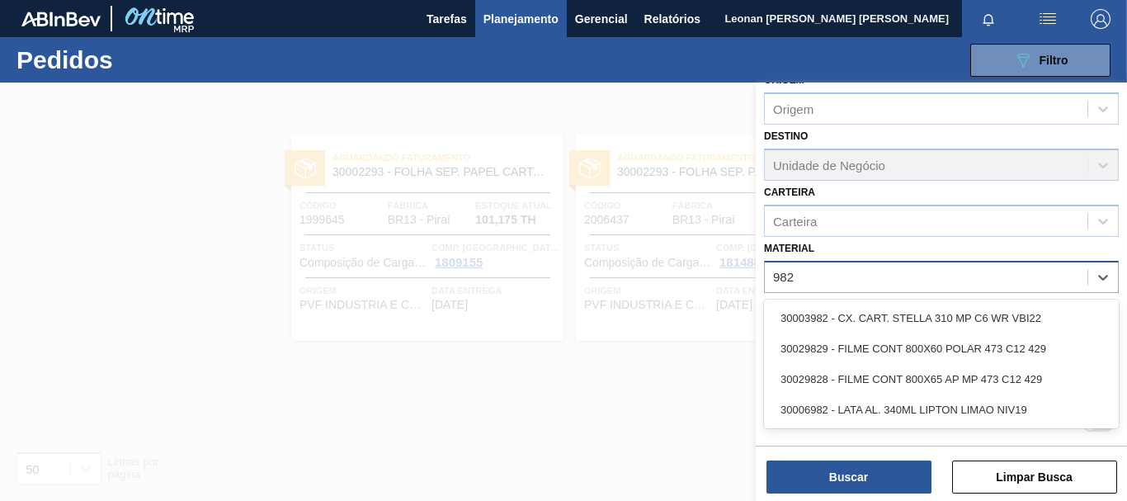
type input "9828"
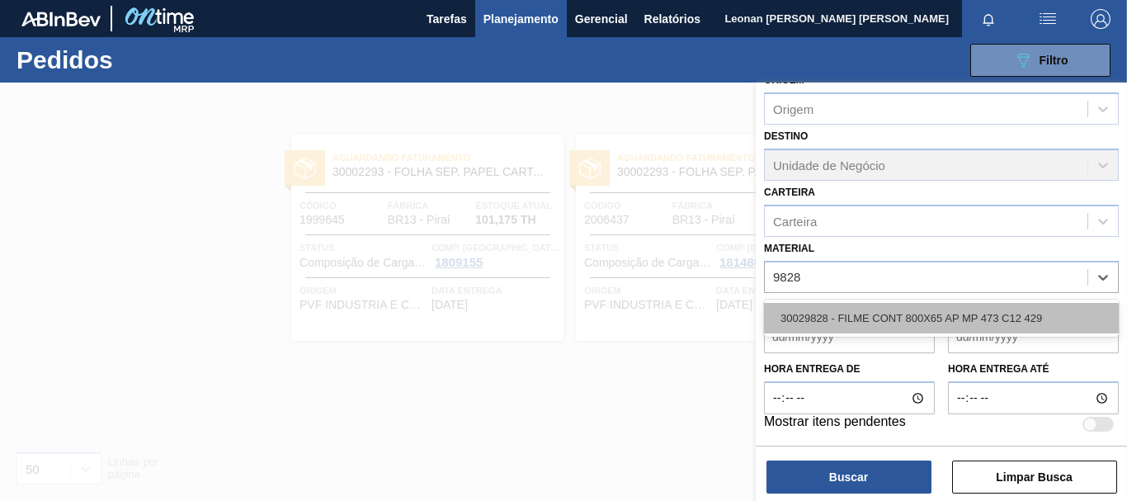
click at [972, 315] on div "30029828 - FILME CONT 800X65 AP MP 473 C12 429" at bounding box center [941, 318] width 355 height 31
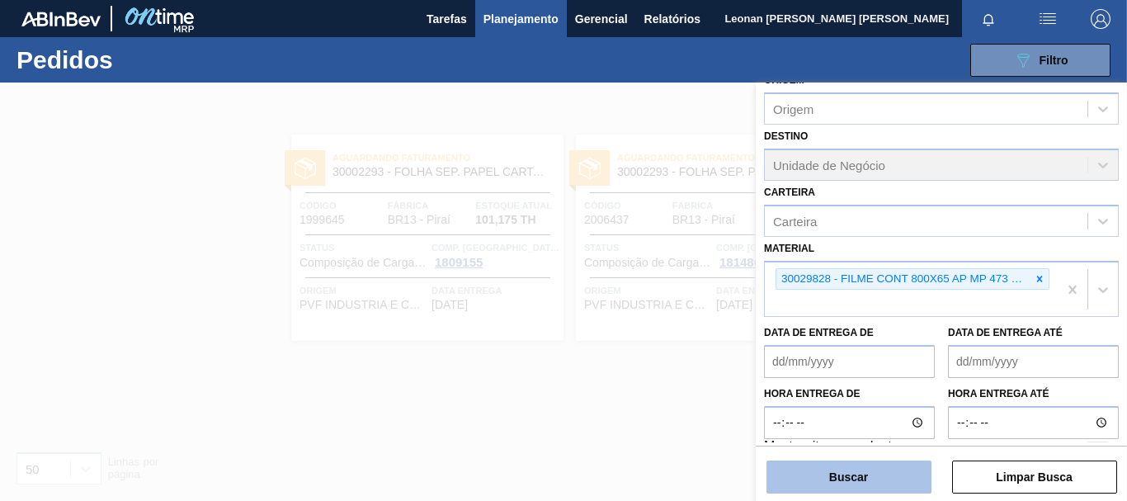
click at [871, 471] on button "Buscar" at bounding box center [849, 477] width 165 height 33
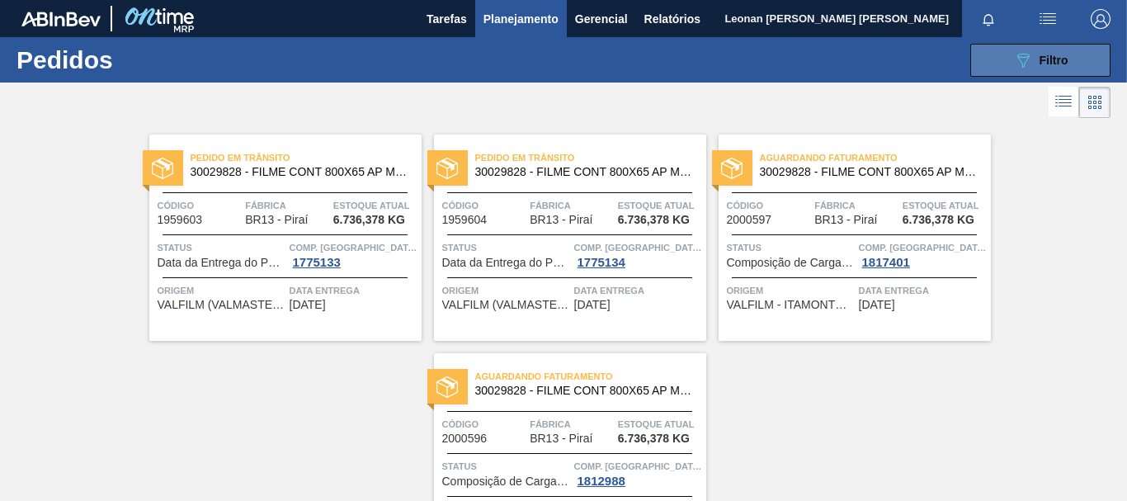
click at [1017, 55] on icon "089F7B8B-B2A5-4AFE-B5C0-19BA573D28AC" at bounding box center [1024, 60] width 20 height 20
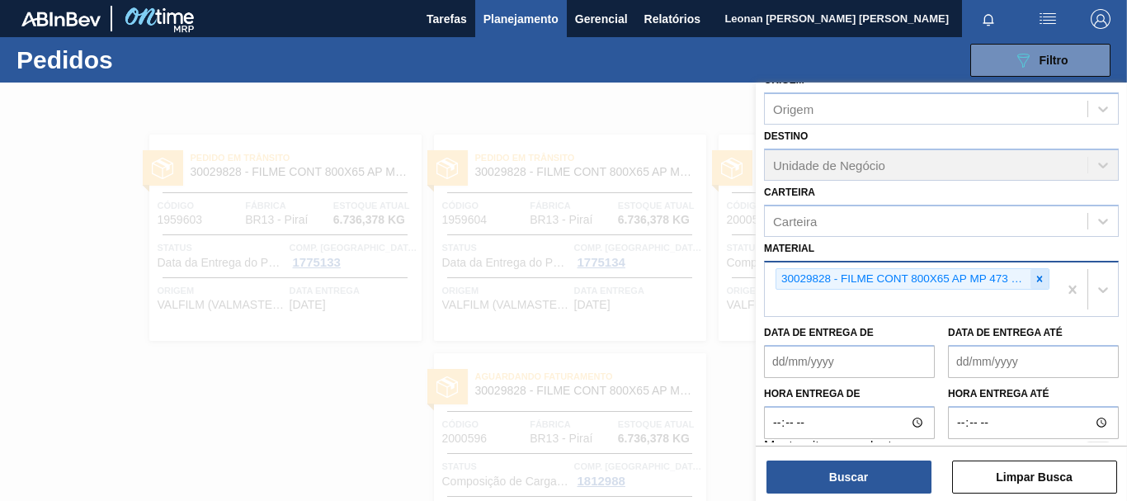
click at [1043, 280] on div at bounding box center [1040, 279] width 18 height 21
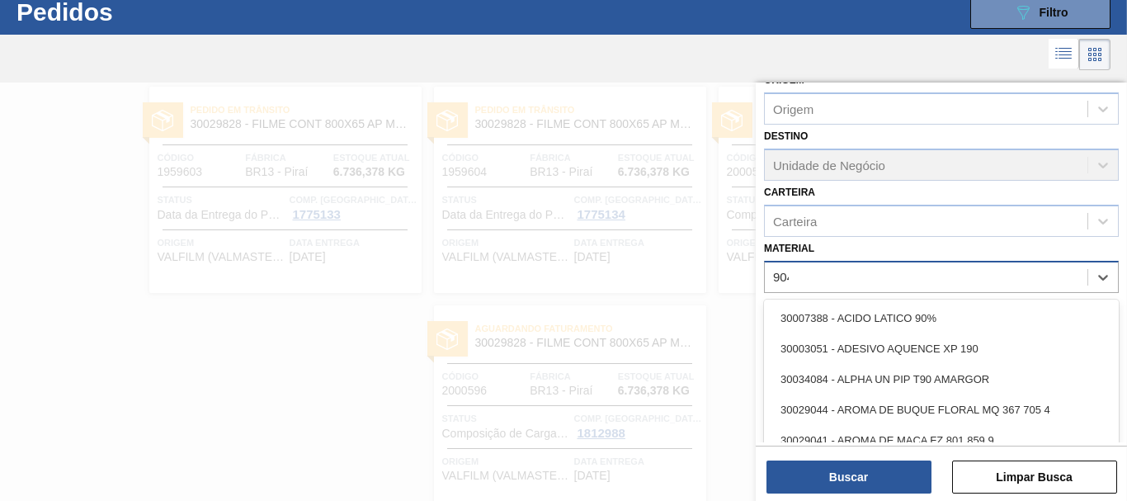
type input "9040"
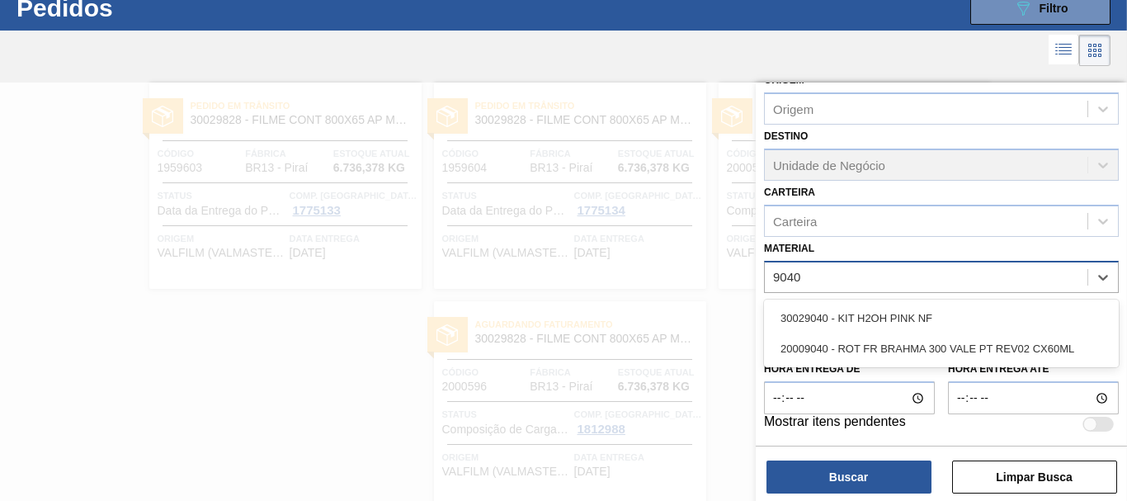
scroll to position [53, 0]
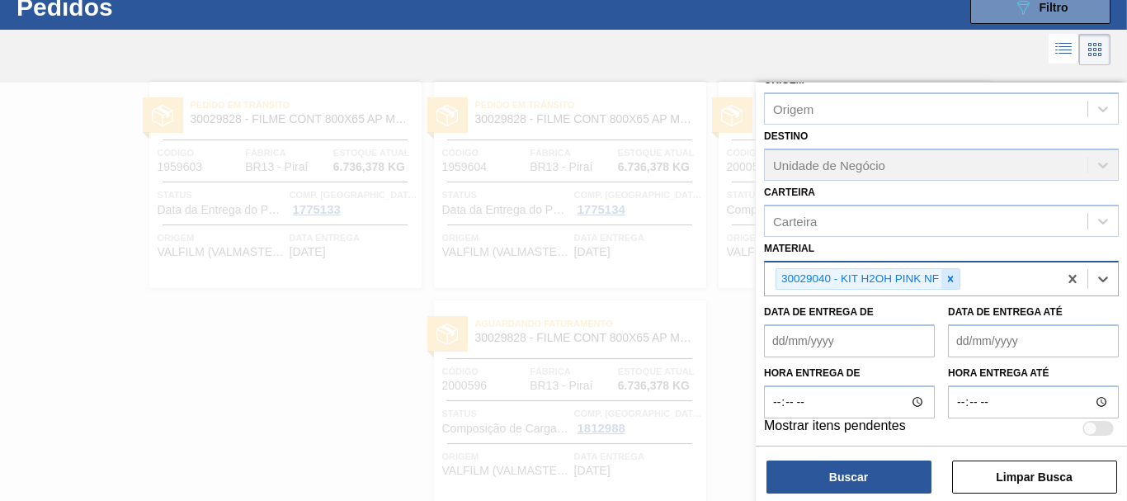
click at [949, 280] on icon at bounding box center [951, 279] width 12 height 12
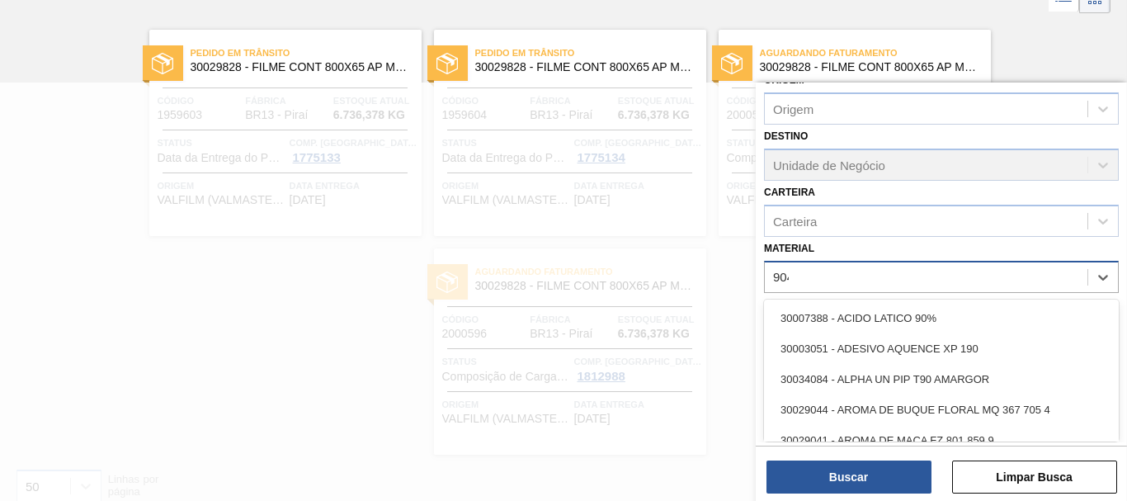
type input "9040"
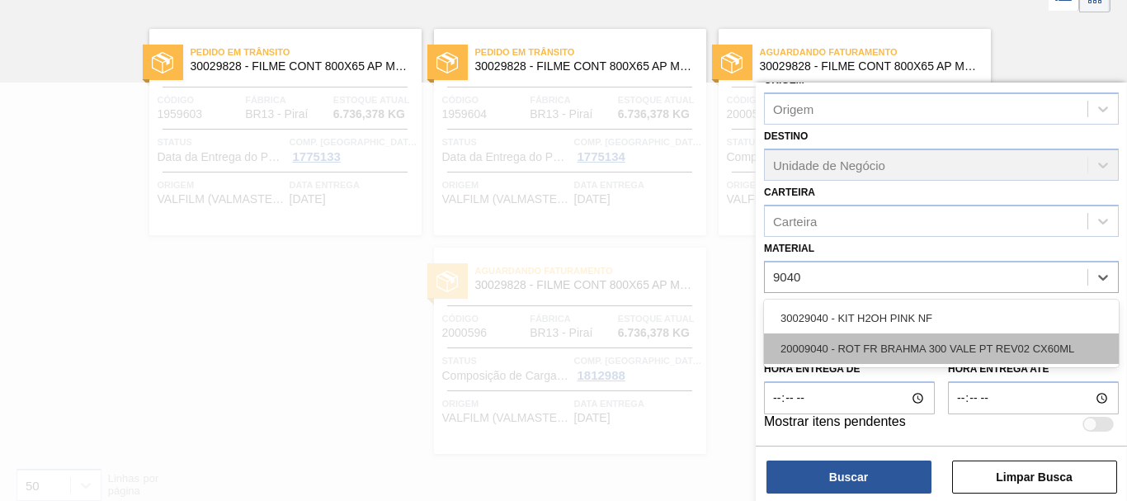
click at [884, 343] on div "20009040 - ROT FR BRAHMA 300 VALE PT REV02 CX60ML" at bounding box center [941, 348] width 355 height 31
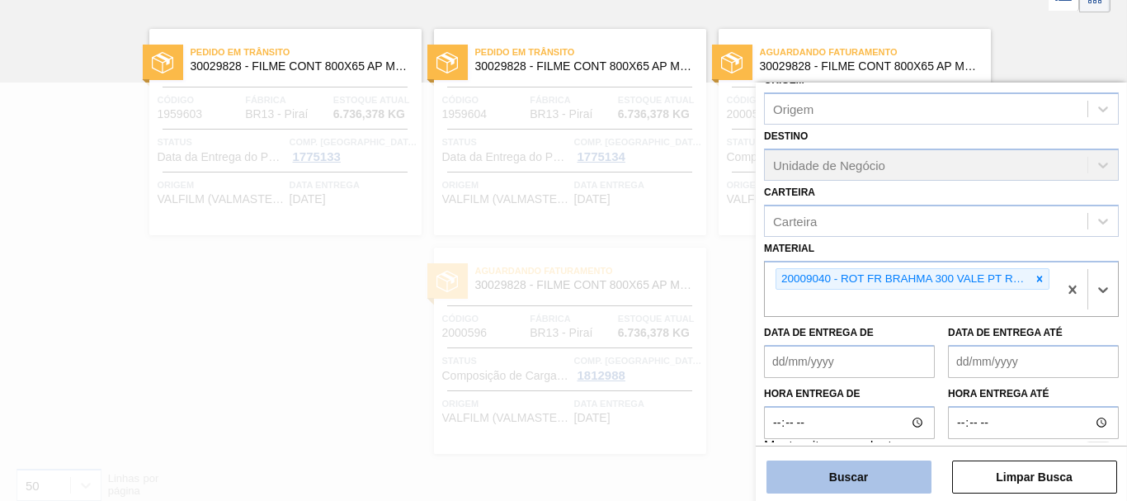
click at [887, 468] on button "Buscar" at bounding box center [849, 477] width 165 height 33
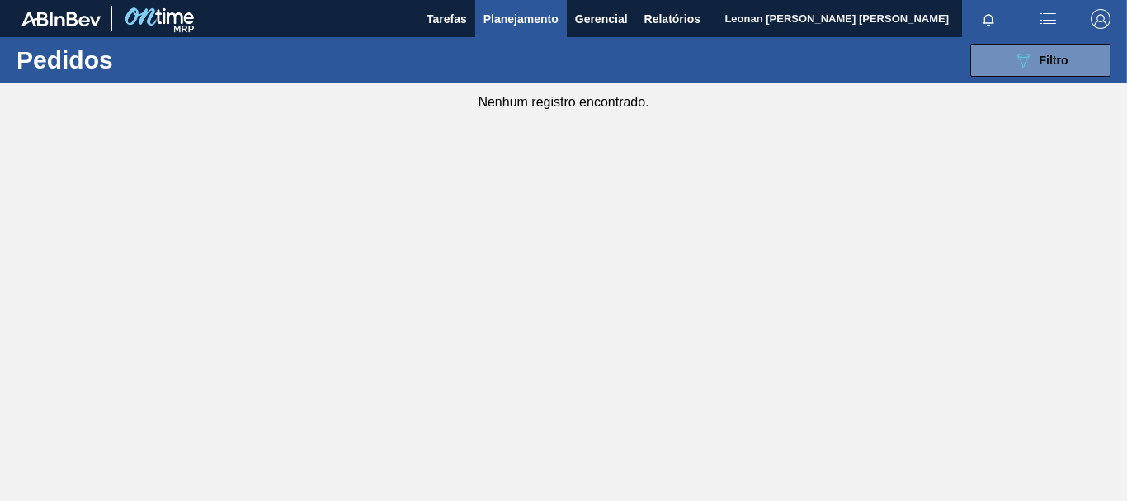
scroll to position [0, 0]
drag, startPoint x: 986, startPoint y: 54, endPoint x: 1015, endPoint y: 82, distance: 40.3
click at [987, 54] on button "089F7B8B-B2A5-4AFE-B5C0-19BA573D28AC Filtro" at bounding box center [1041, 60] width 140 height 33
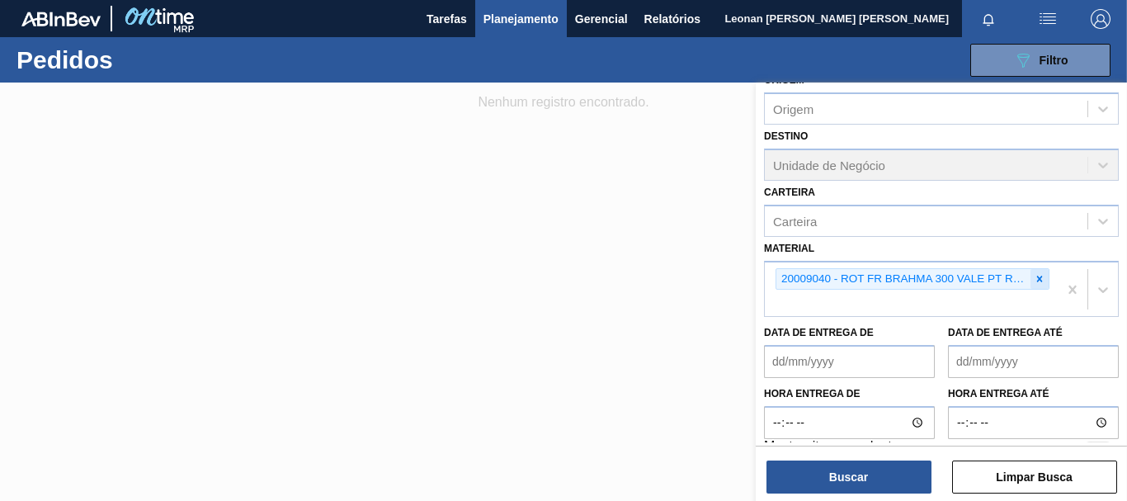
click at [1034, 277] on icon at bounding box center [1040, 279] width 12 height 12
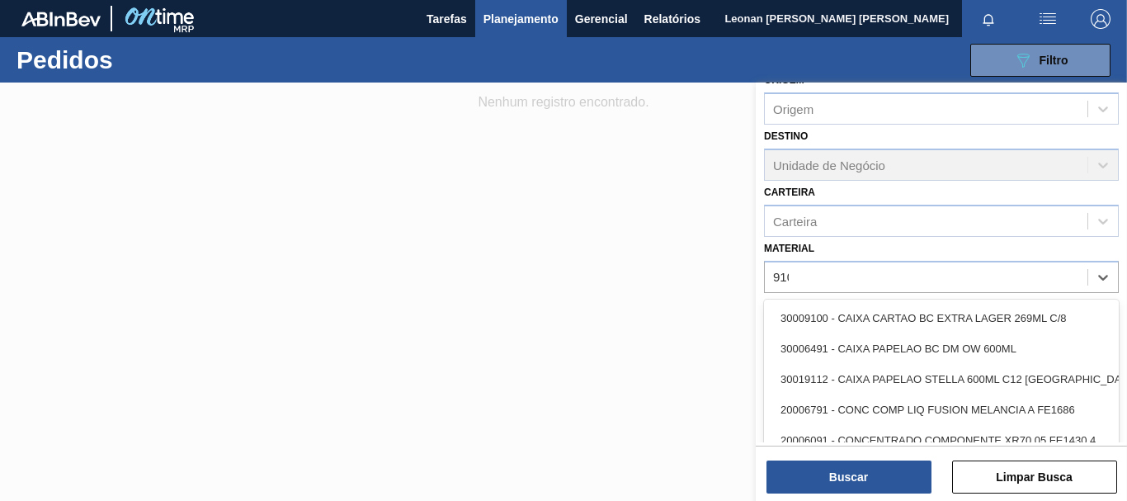
type input "9109"
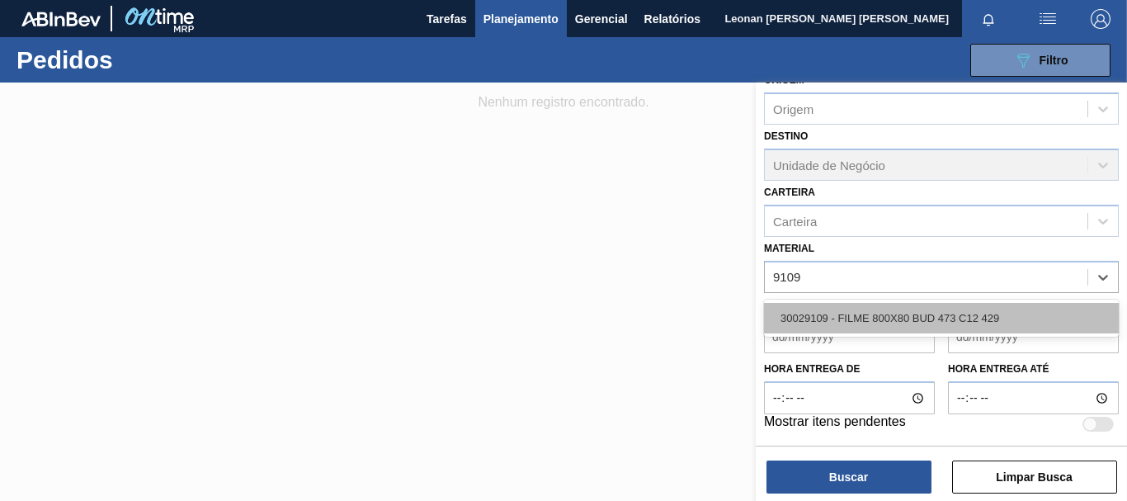
click at [963, 320] on div "30029109 - FILME 800X80 BUD 473 C12 429" at bounding box center [941, 318] width 355 height 31
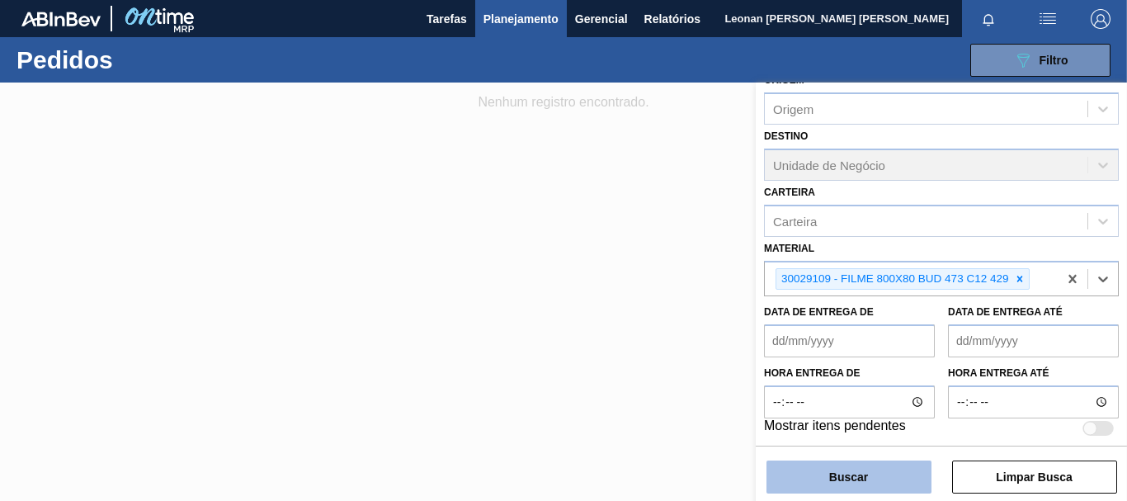
click at [893, 467] on button "Buscar" at bounding box center [849, 477] width 165 height 33
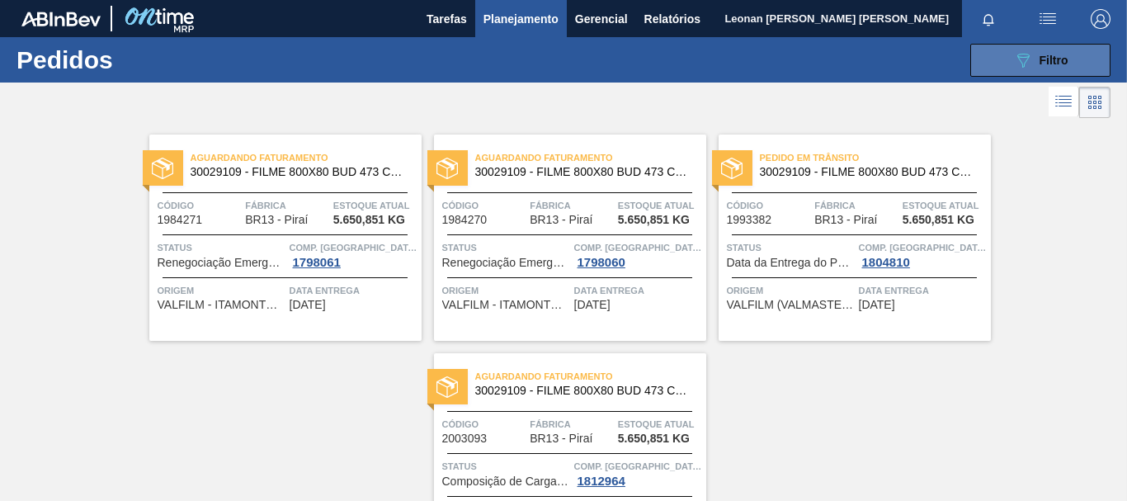
click at [1032, 57] on div "089F7B8B-B2A5-4AFE-B5C0-19BA573D28AC Filtro" at bounding box center [1041, 60] width 55 height 20
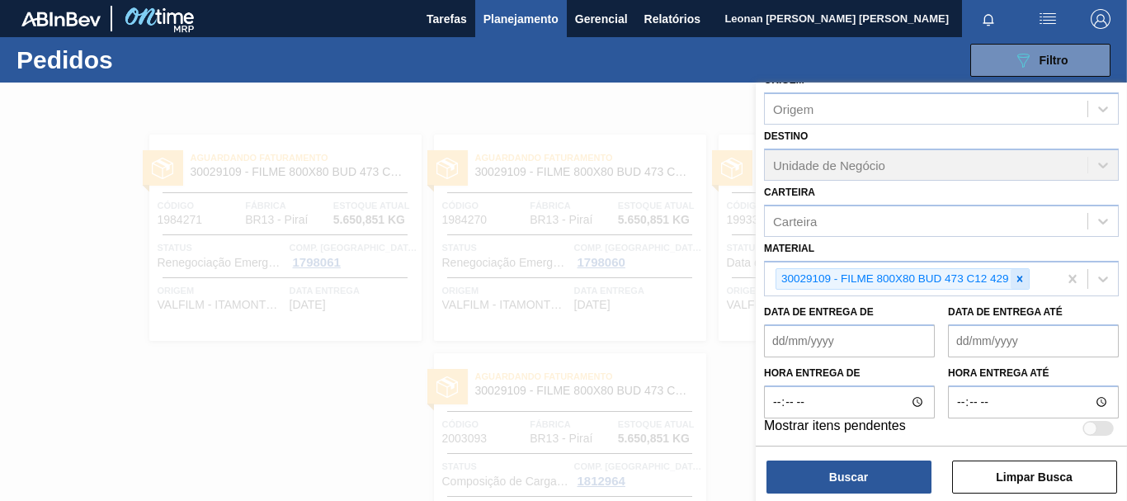
click at [1019, 282] on icon at bounding box center [1020, 279] width 12 height 12
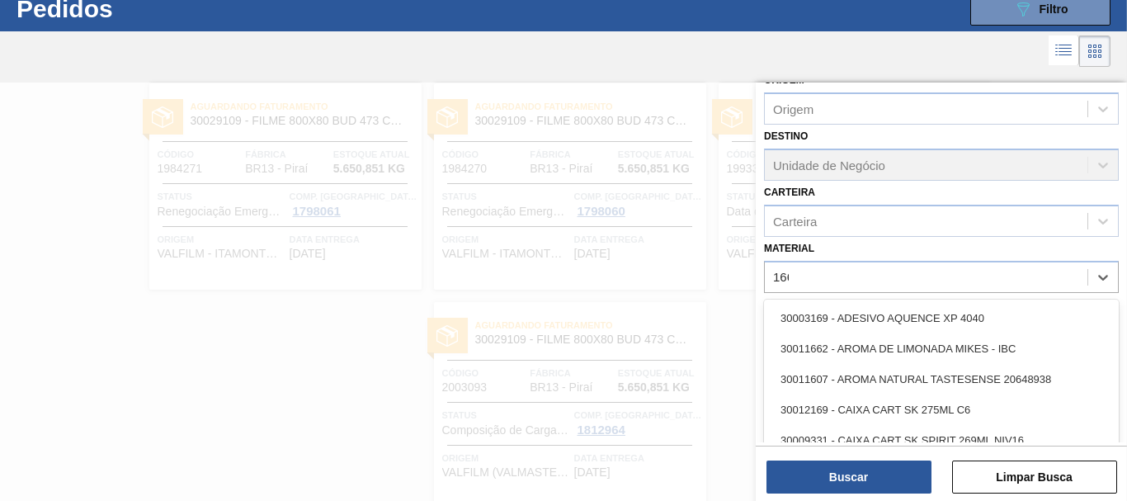
scroll to position [53, 0]
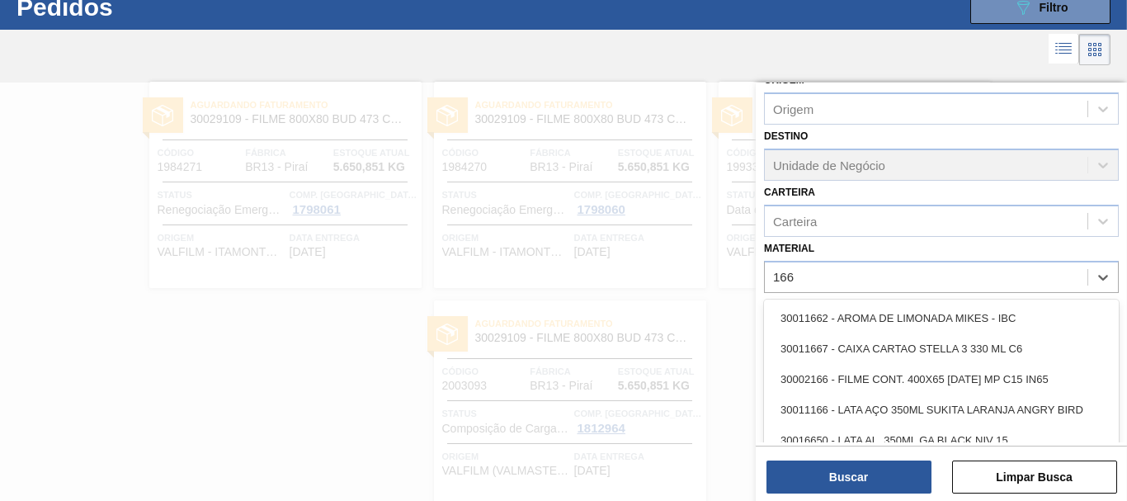
type input "1665"
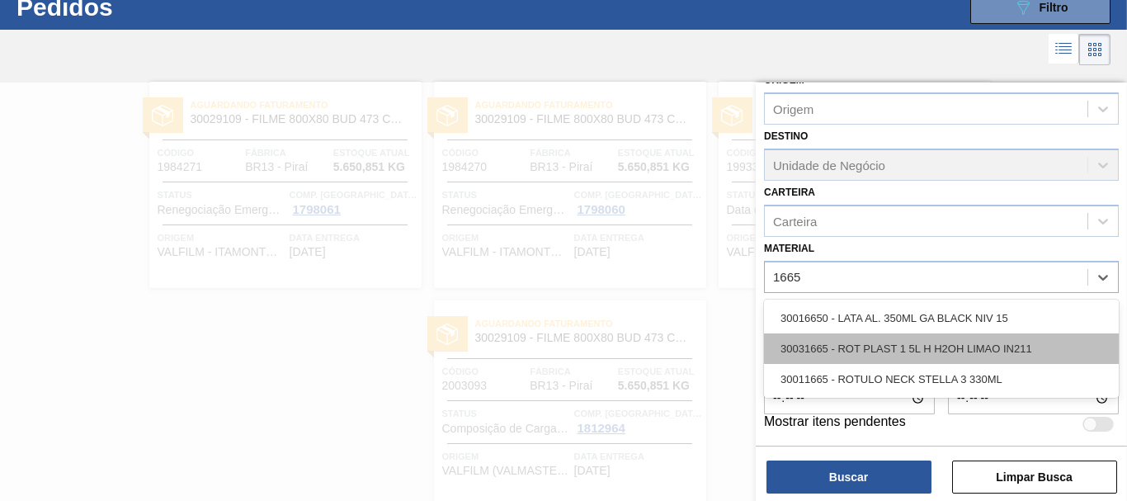
click at [938, 351] on div "30031665 - ROT PLAST 1 5L H H2OH LIMAO IN211" at bounding box center [941, 348] width 355 height 31
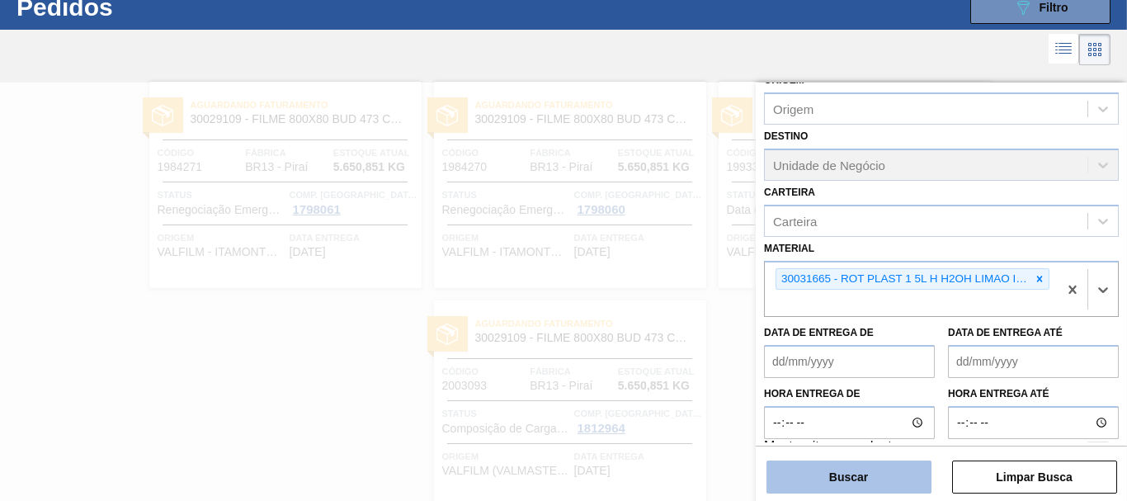
click at [905, 466] on button "Buscar" at bounding box center [849, 477] width 165 height 33
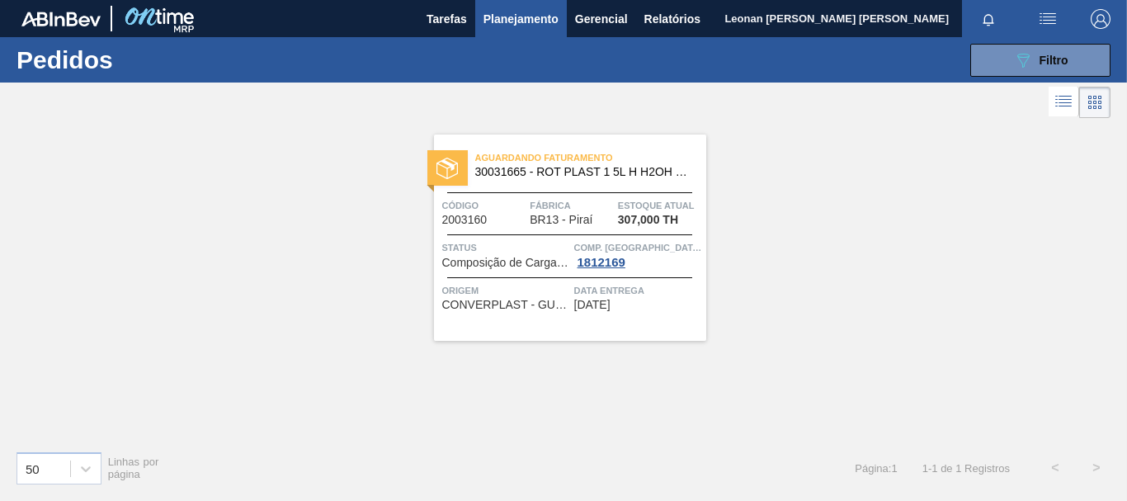
scroll to position [0, 0]
click at [1047, 50] on button "089F7B8B-B2A5-4AFE-B5C0-19BA573D28AC Filtro" at bounding box center [1041, 60] width 140 height 33
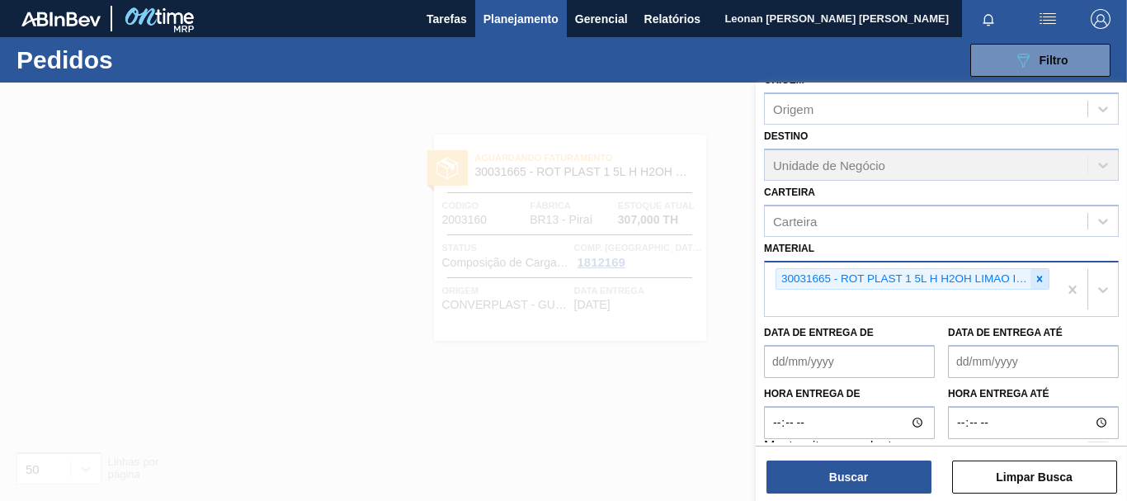
click at [1041, 279] on icon at bounding box center [1040, 279] width 12 height 12
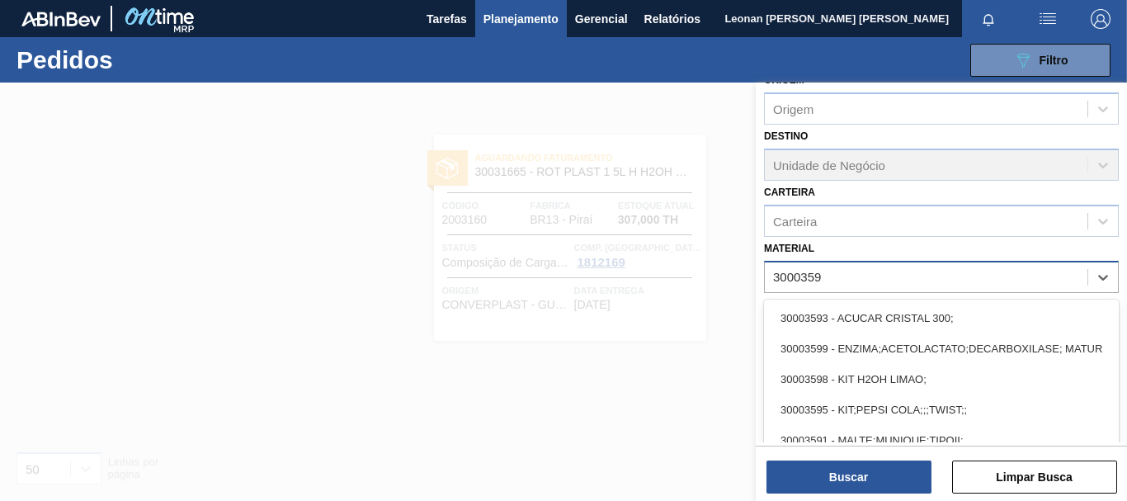
type input "30003598"
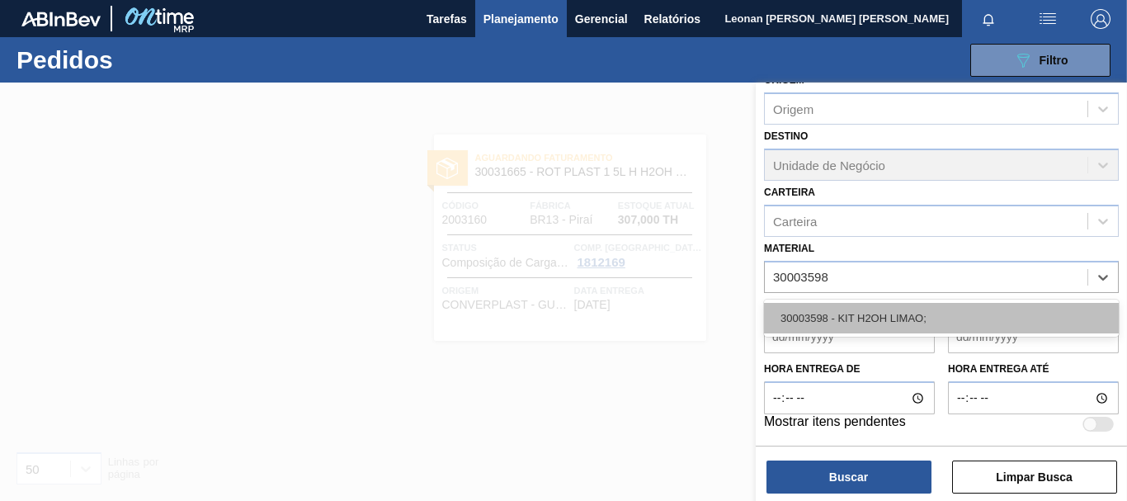
click at [965, 314] on div "30003598 - KIT H2OH LIMAO;" at bounding box center [941, 318] width 355 height 31
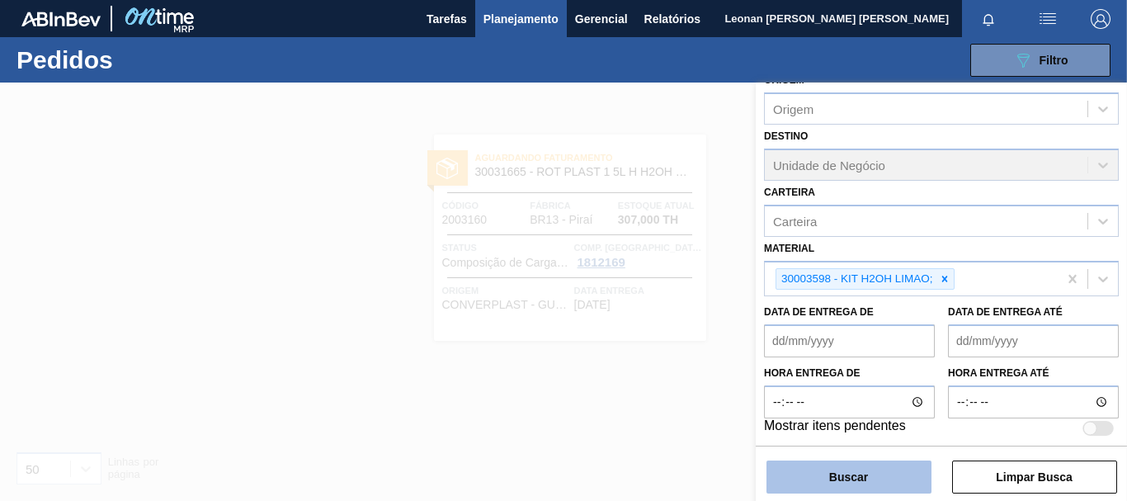
click at [863, 477] on button "Buscar" at bounding box center [849, 477] width 165 height 33
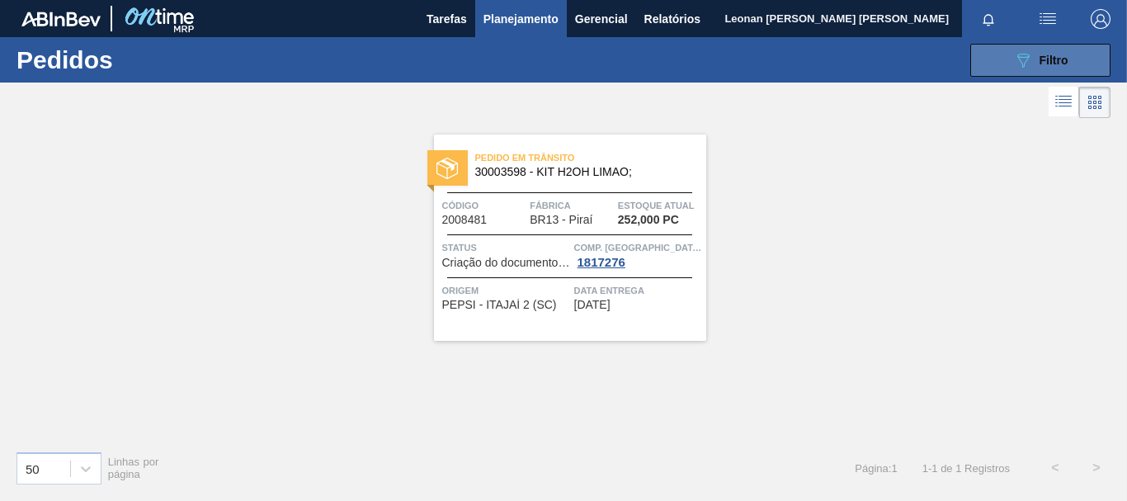
click at [1025, 47] on button "089F7B8B-B2A5-4AFE-B5C0-19BA573D28AC Filtro" at bounding box center [1041, 60] width 140 height 33
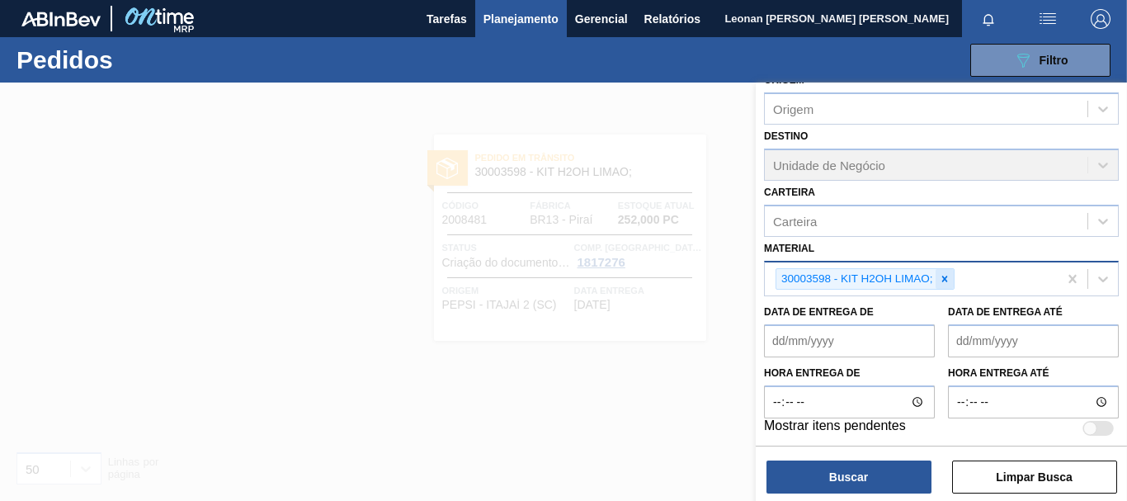
click at [950, 279] on icon at bounding box center [945, 279] width 12 height 12
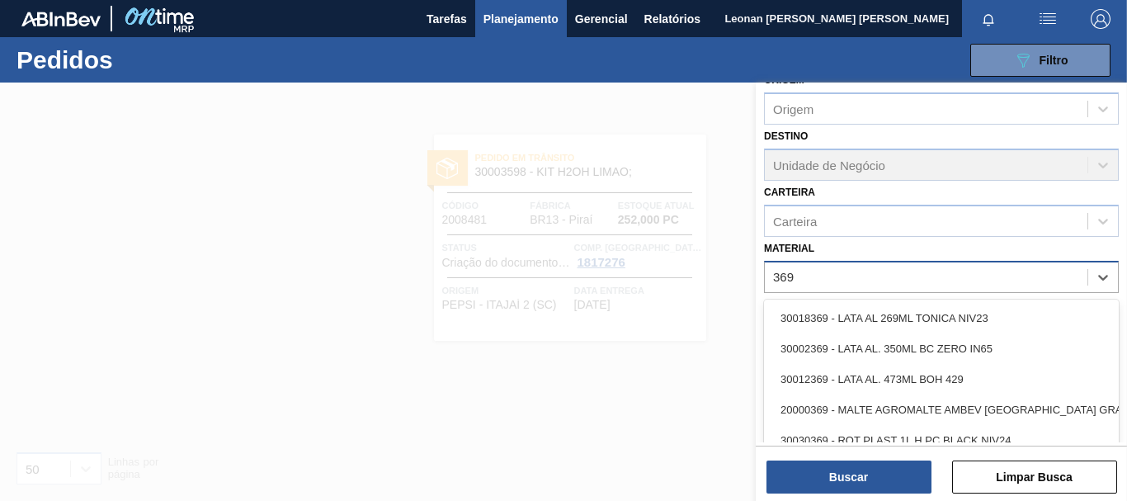
type input "3697"
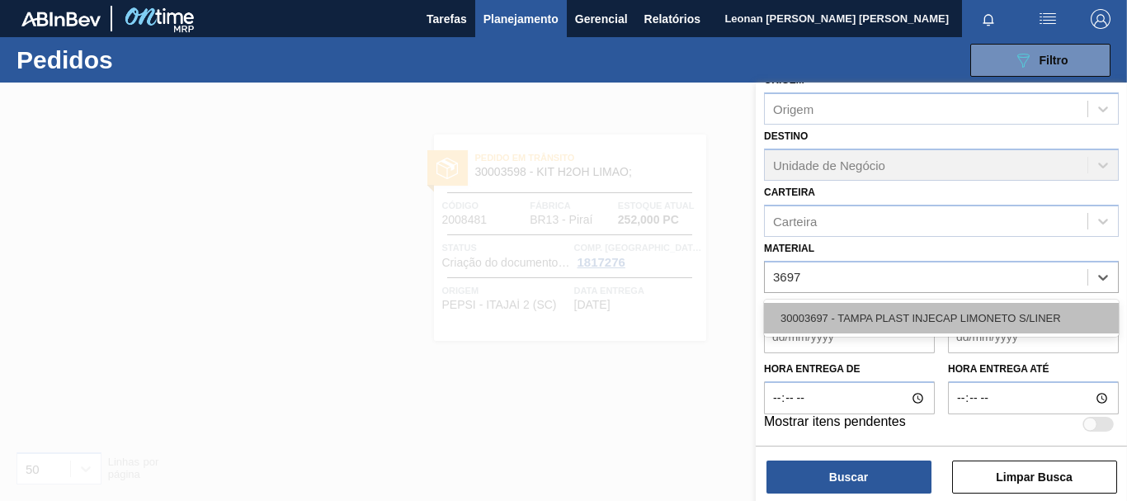
click at [971, 313] on div "30003697 - TAMPA PLAST INJECAP LIMONETO S/LINER" at bounding box center [941, 318] width 355 height 31
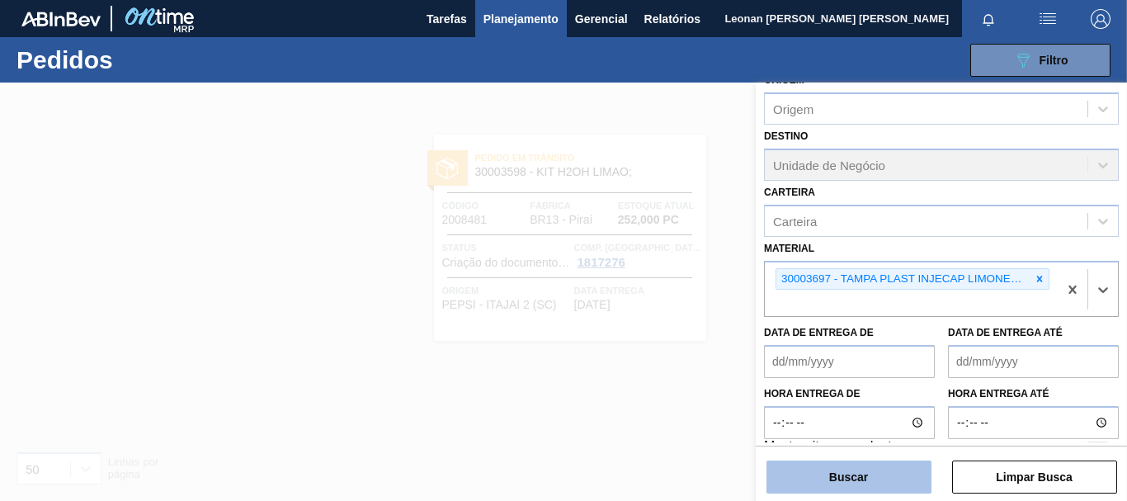
click at [877, 477] on button "Buscar" at bounding box center [849, 477] width 165 height 33
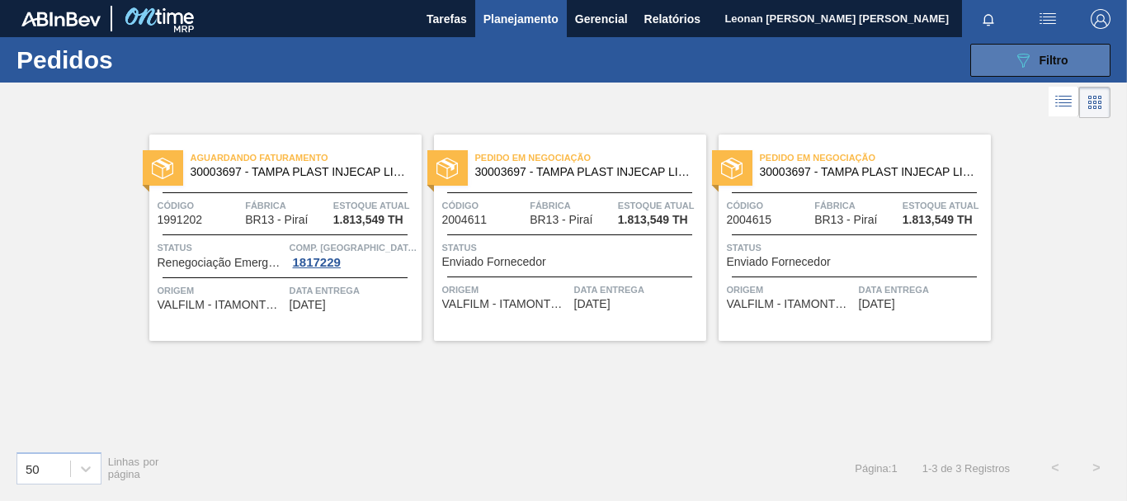
click at [1014, 58] on icon "089F7B8B-B2A5-4AFE-B5C0-19BA573D28AC" at bounding box center [1024, 60] width 20 height 20
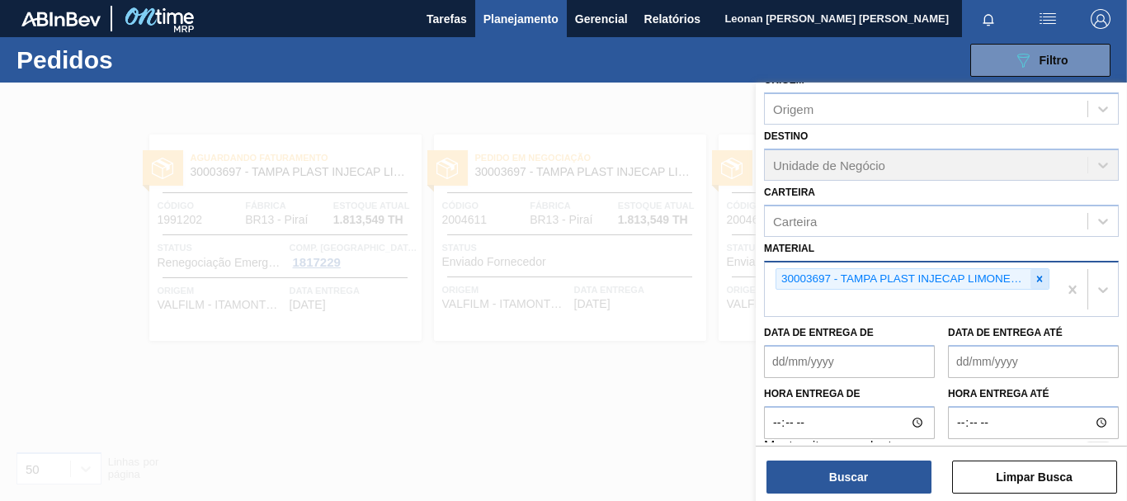
click at [1038, 280] on icon at bounding box center [1041, 279] width 6 height 6
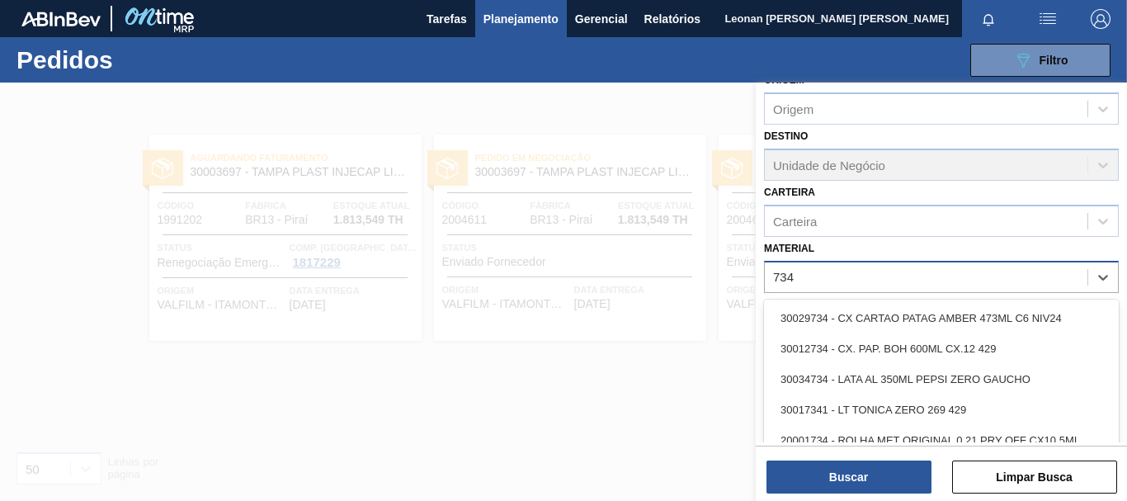
type input "7343"
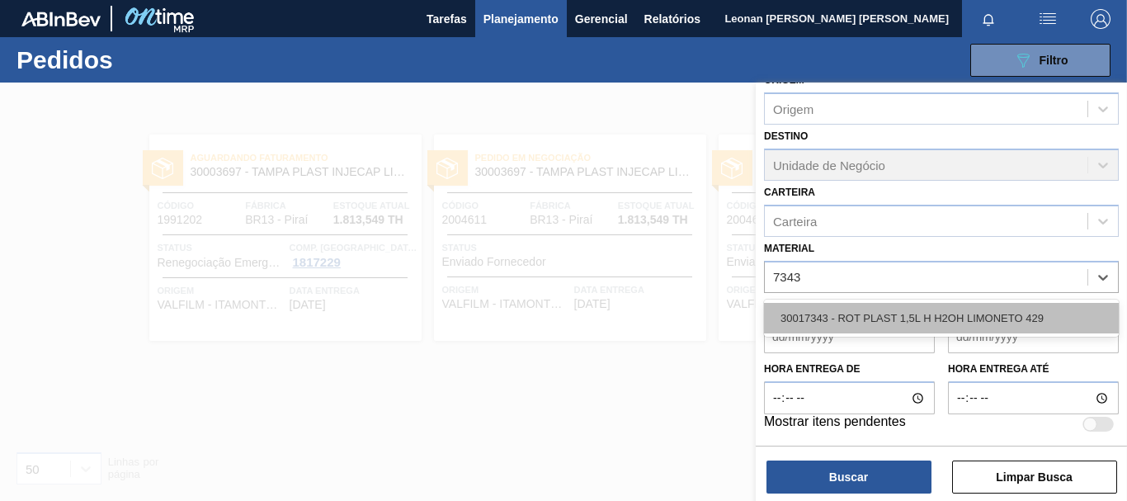
click at [987, 312] on div "30017343 - ROT PLAST 1,5L H H2OH LIMONETO 429" at bounding box center [941, 318] width 355 height 31
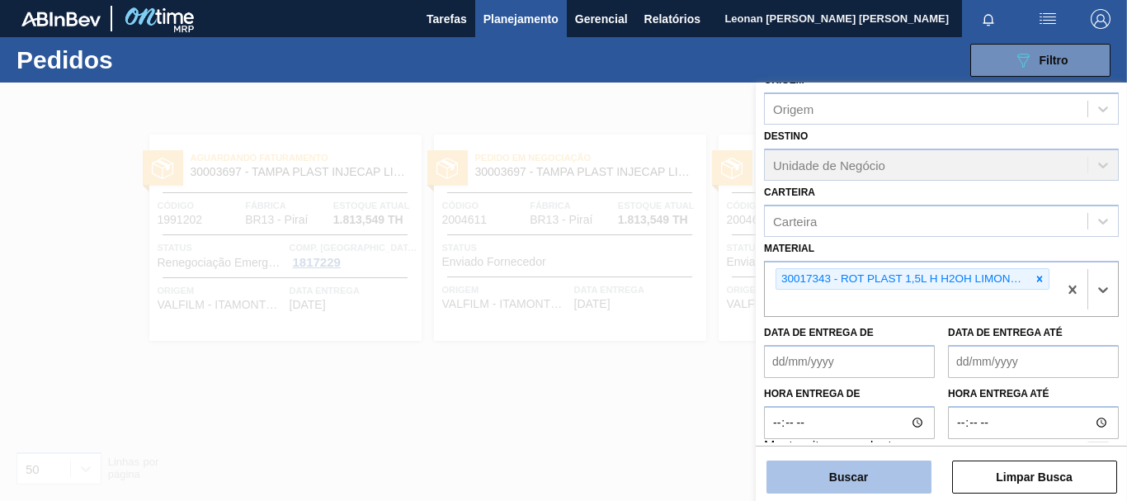
click at [925, 480] on button "Buscar" at bounding box center [849, 477] width 165 height 33
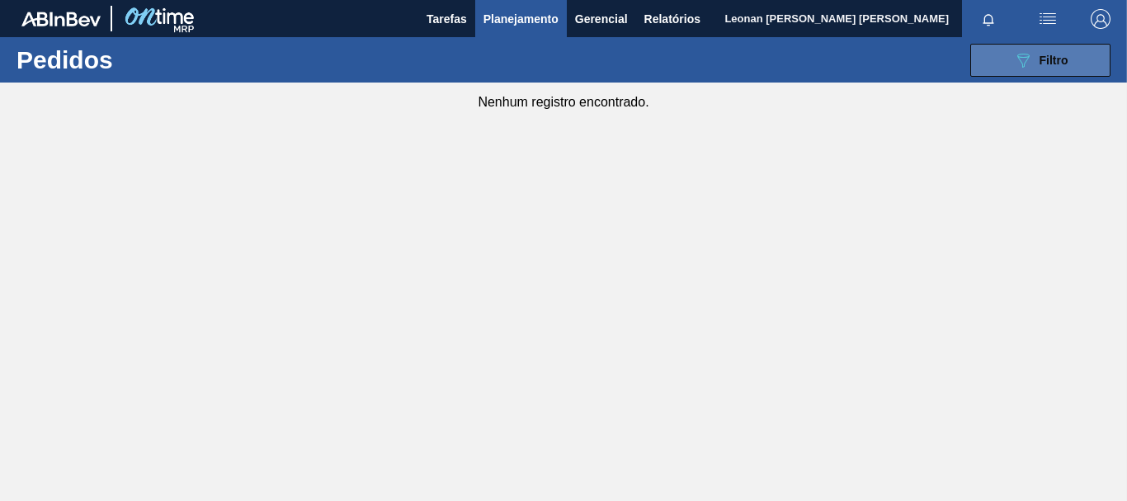
click at [1057, 63] on span "Filtro" at bounding box center [1054, 60] width 29 height 13
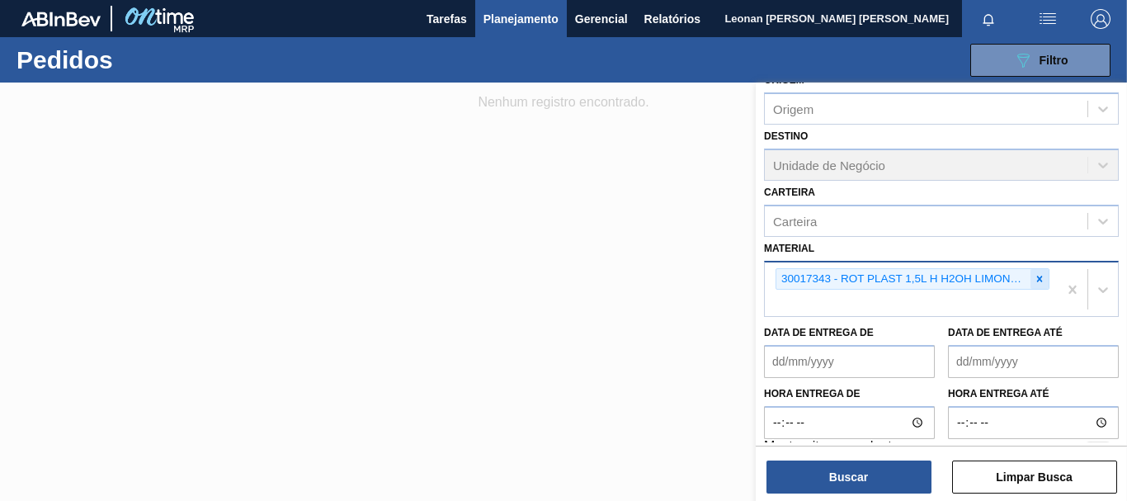
click at [1039, 279] on icon at bounding box center [1040, 279] width 12 height 12
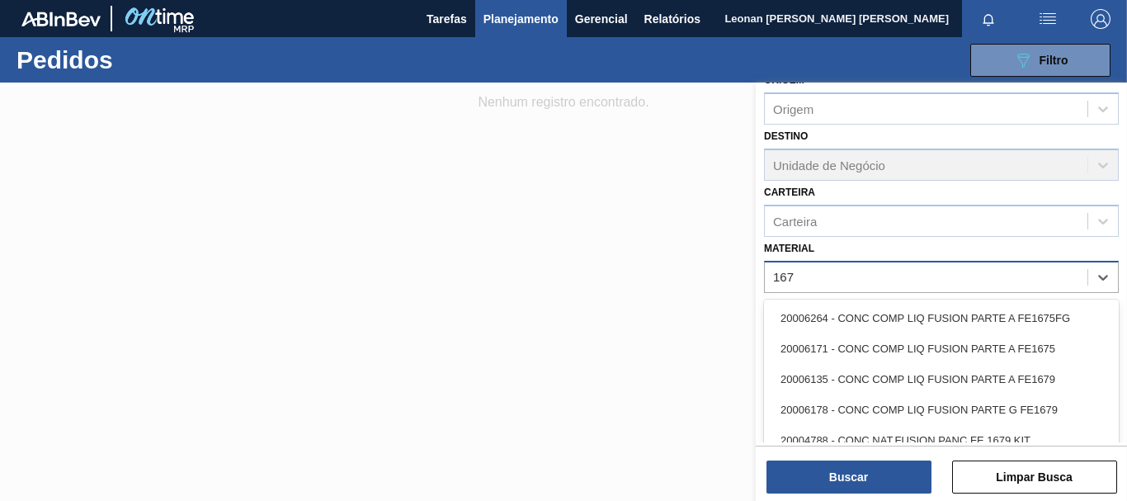
type input "1670"
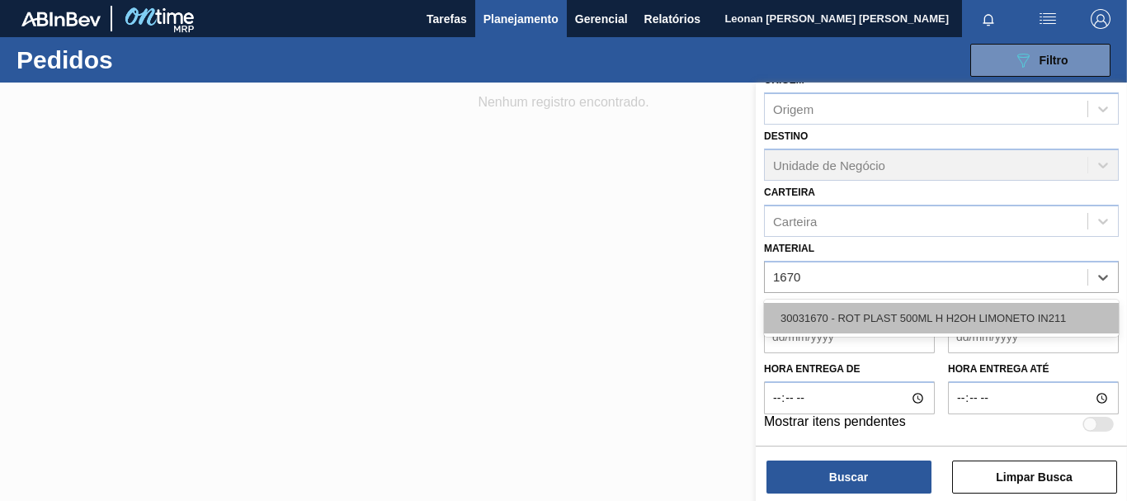
click at [971, 325] on div "30031670 - ROT PLAST 500ML H H2OH LIMONETO IN211" at bounding box center [941, 318] width 355 height 31
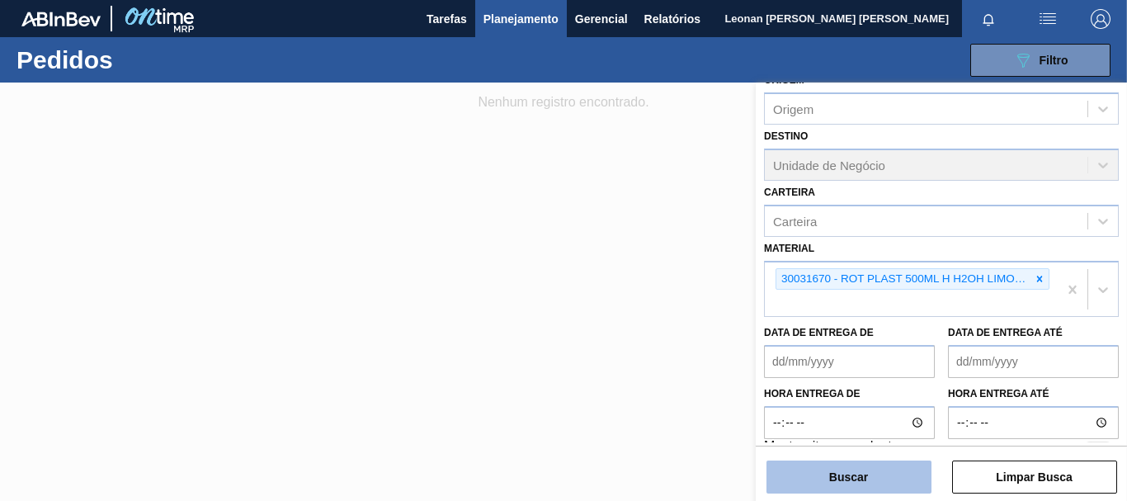
click at [884, 489] on button "Buscar" at bounding box center [849, 477] width 165 height 33
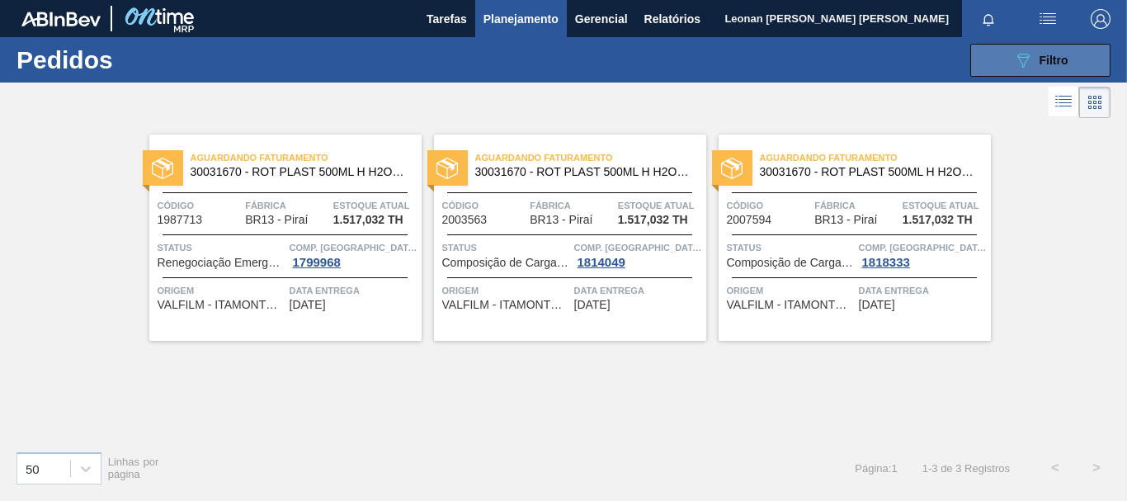
click at [1033, 54] on div "089F7B8B-B2A5-4AFE-B5C0-19BA573D28AC Filtro" at bounding box center [1041, 60] width 55 height 20
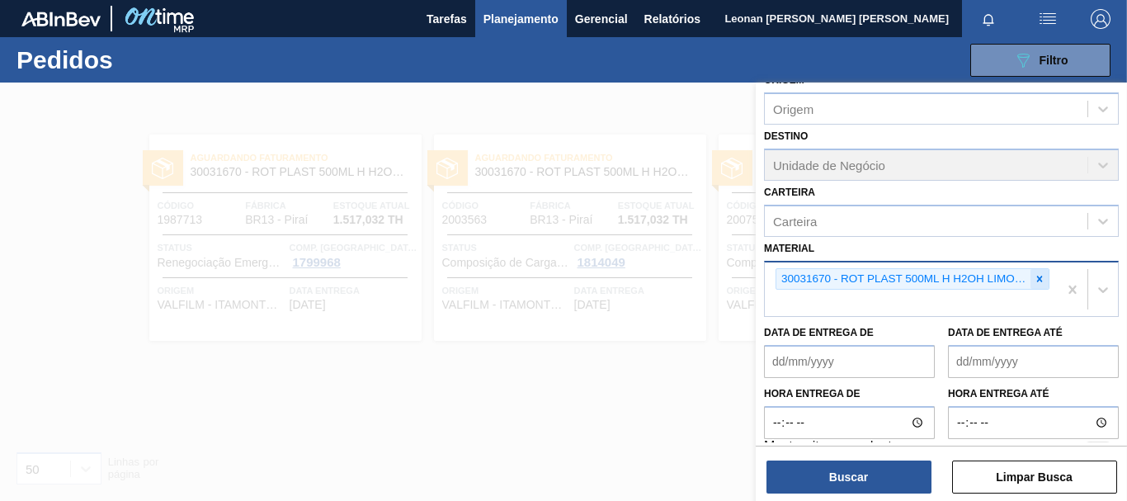
click at [1038, 277] on icon at bounding box center [1041, 279] width 6 height 6
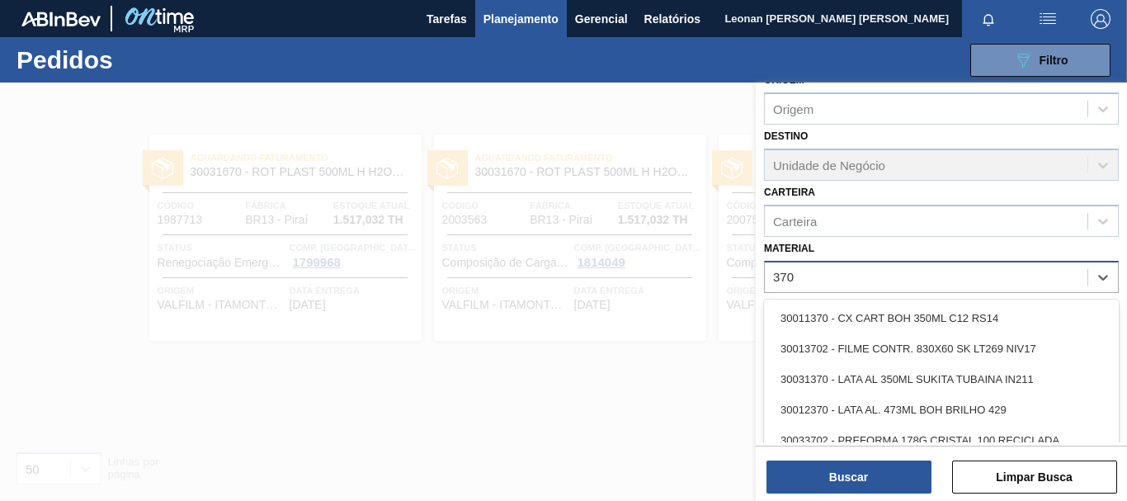
type input "3702"
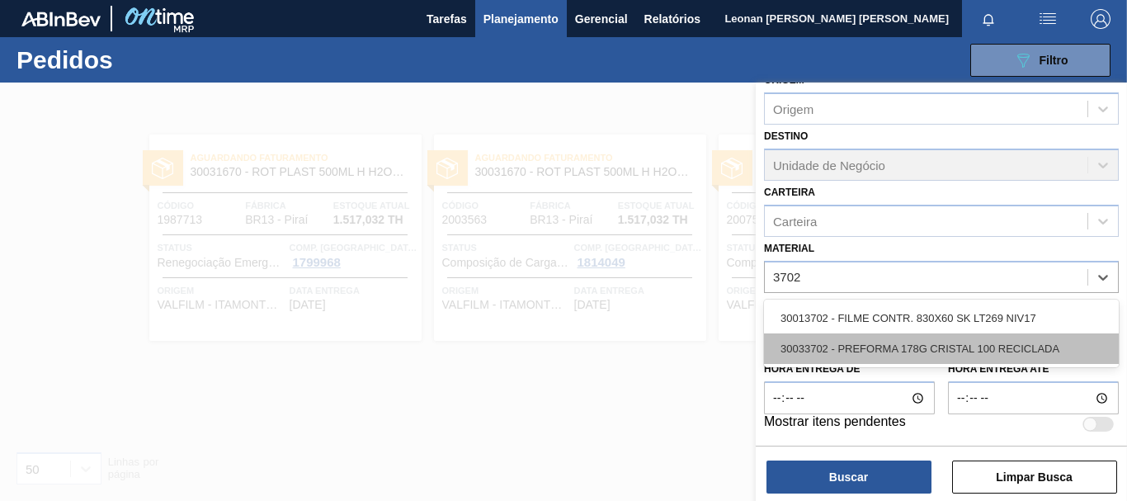
click at [1005, 340] on div "30033702 - PREFORMA 178G CRISTAL 100 RECICLADA" at bounding box center [941, 348] width 355 height 31
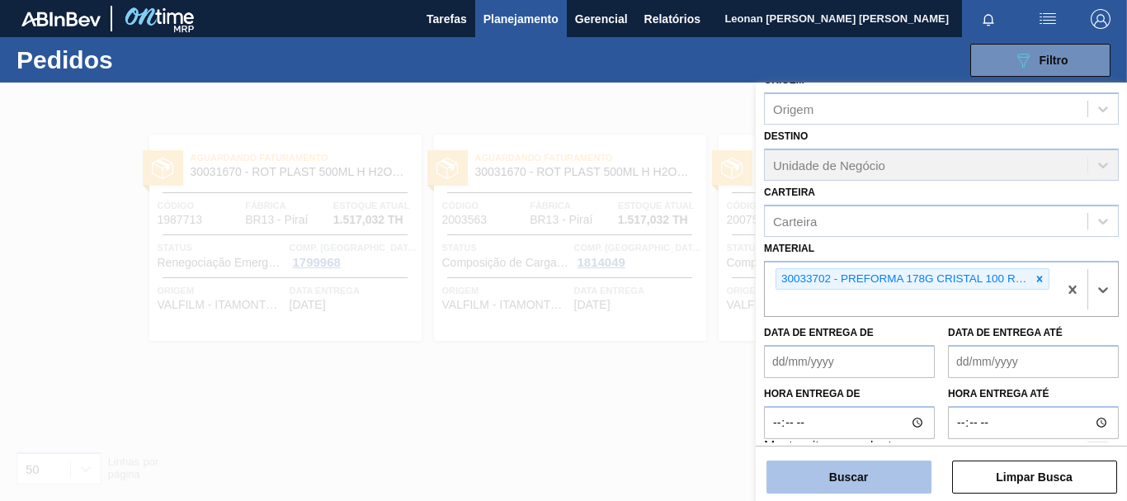
click at [909, 474] on button "Buscar" at bounding box center [849, 477] width 165 height 33
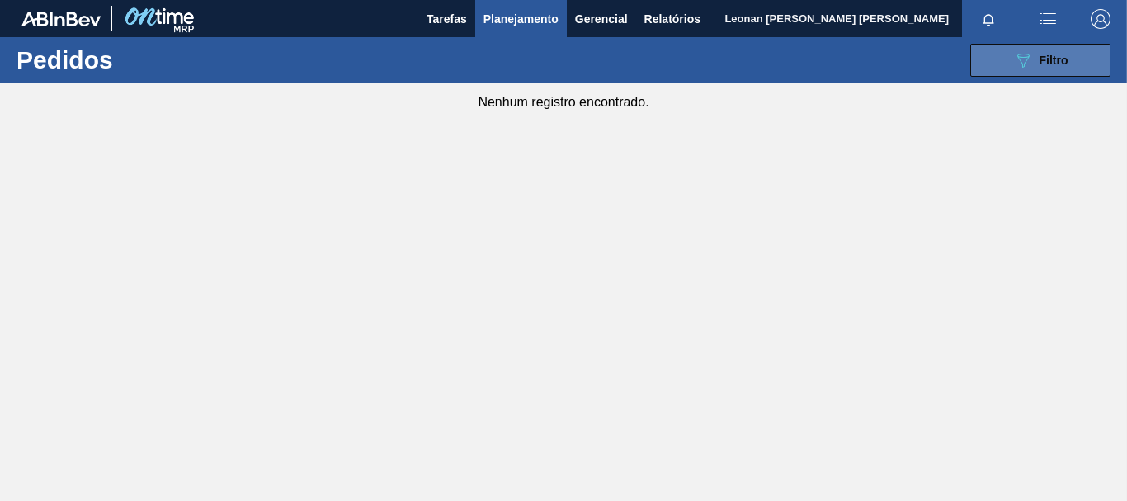
click at [1058, 59] on span "Filtro" at bounding box center [1054, 60] width 29 height 13
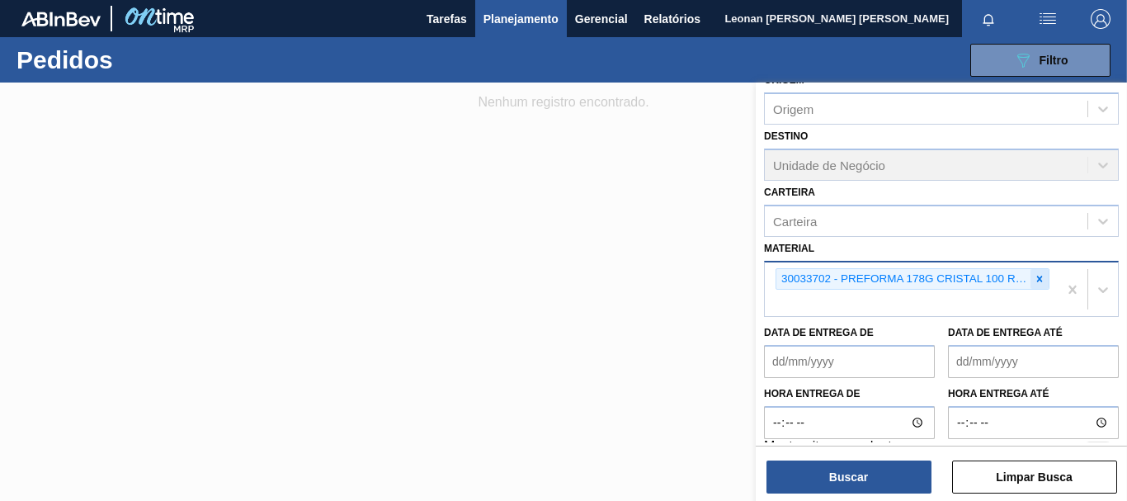
click at [1041, 275] on icon at bounding box center [1040, 279] width 12 height 12
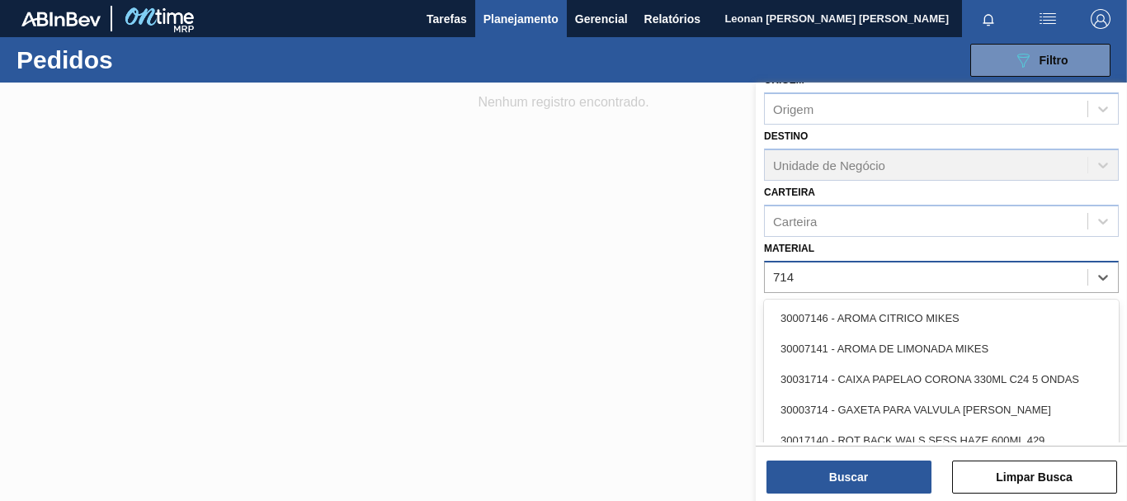
type input "7149"
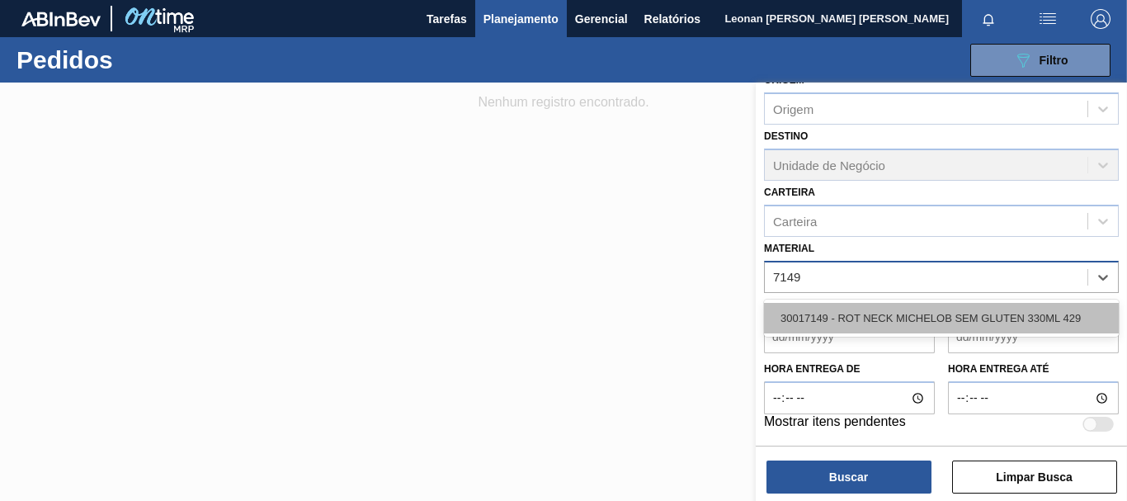
click at [924, 327] on div "30017149 - ROT NECK MICHELOB SEM GLUTEN 330ML 429" at bounding box center [941, 318] width 355 height 31
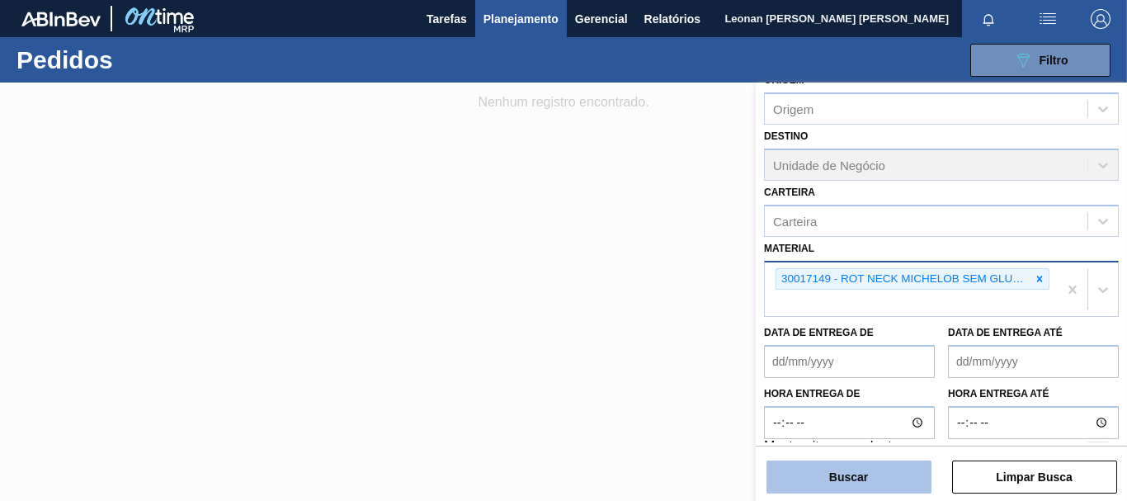
click at [874, 480] on button "Buscar" at bounding box center [849, 477] width 165 height 33
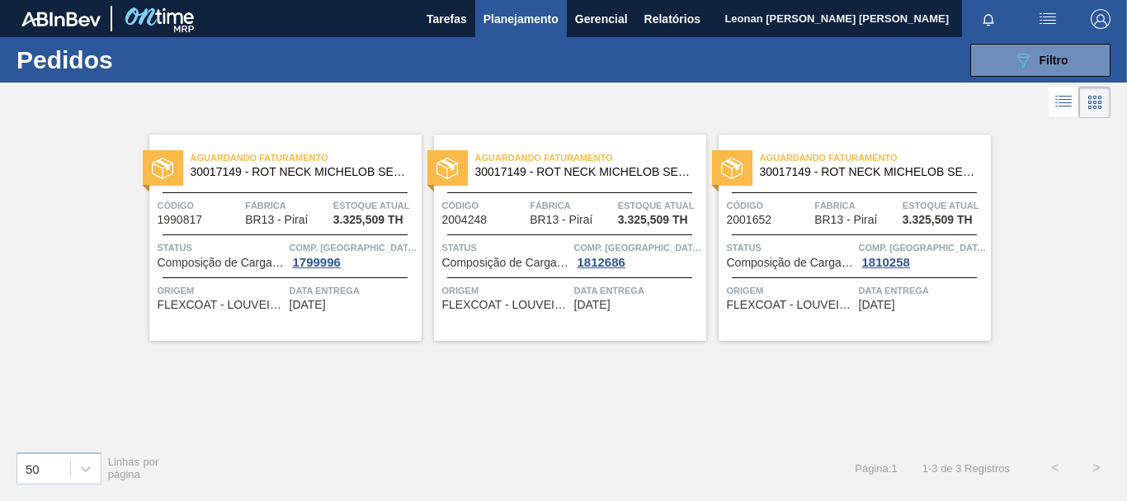
drag, startPoint x: 995, startPoint y: 39, endPoint x: 990, endPoint y: 60, distance: 21.9
click at [995, 40] on div "089F7B8B-B2A5-4AFE-B5C0-19BA573D28AC Filtro Código Pedido Portal Códido PO SAP …" at bounding box center [684, 60] width 872 height 50
click at [995, 54] on button "089F7B8B-B2A5-4AFE-B5C0-19BA573D28AC Filtro" at bounding box center [1041, 60] width 140 height 33
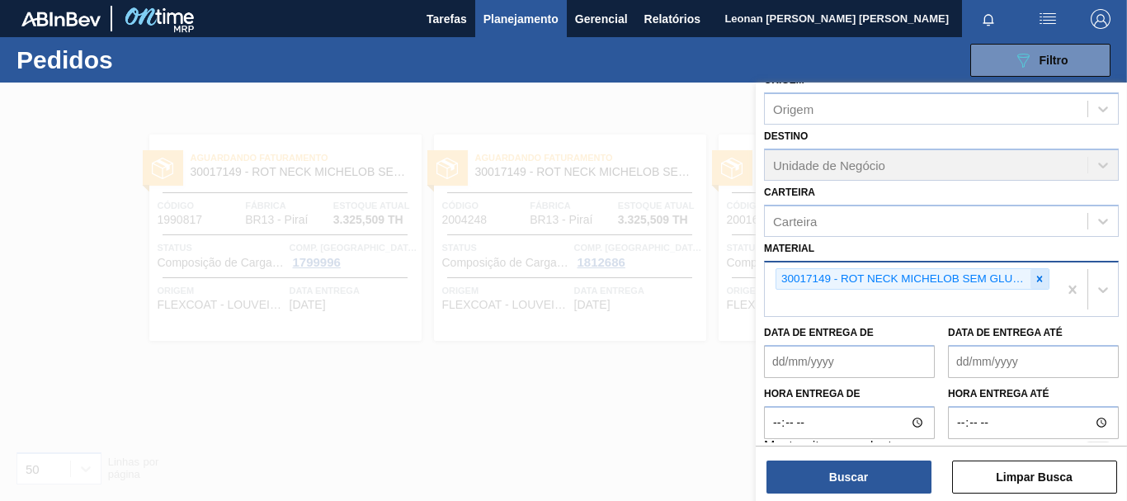
click at [1044, 275] on div at bounding box center [1040, 279] width 18 height 21
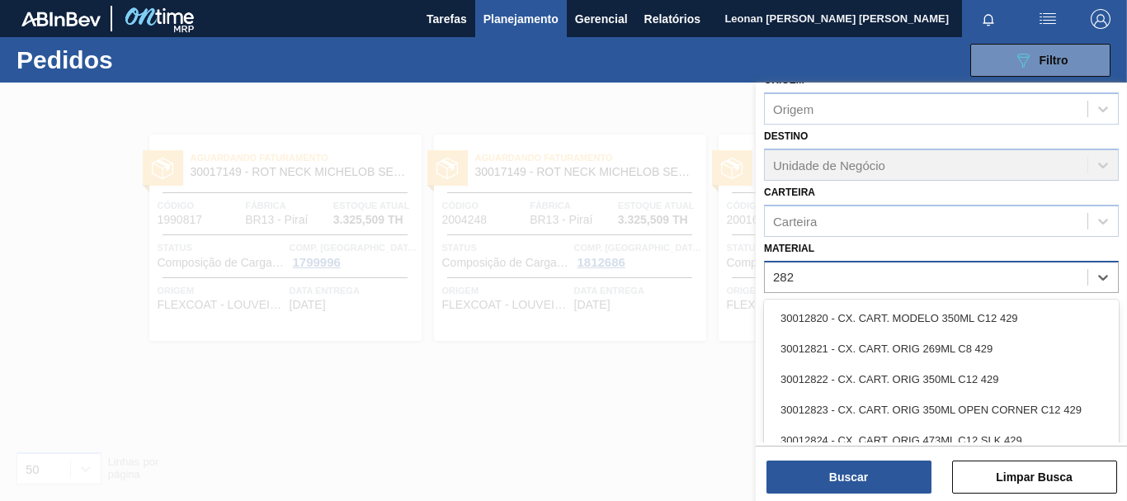
type input "2821"
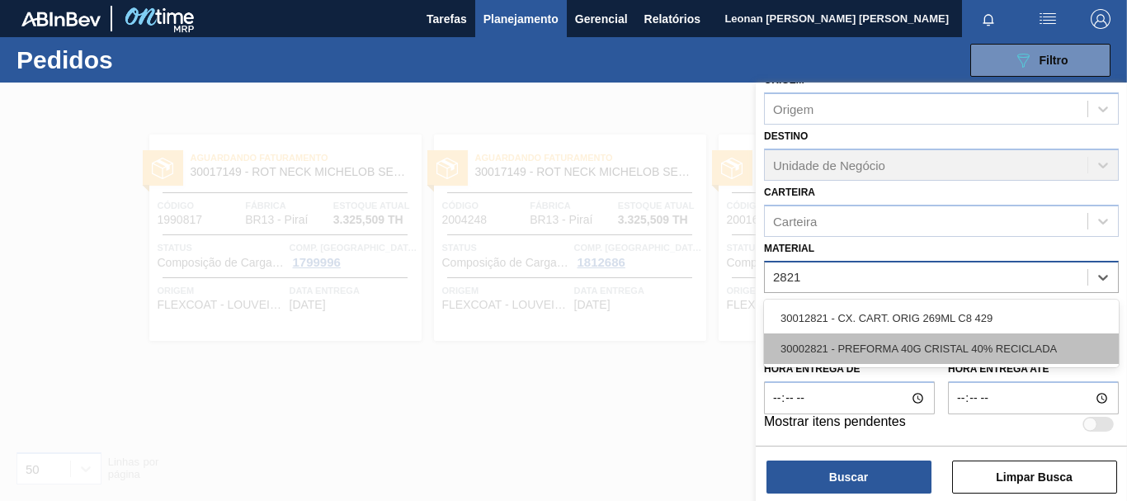
click at [935, 338] on div "30002821 - PREFORMA 40G CRISTAL 40% RECICLADA" at bounding box center [941, 348] width 355 height 31
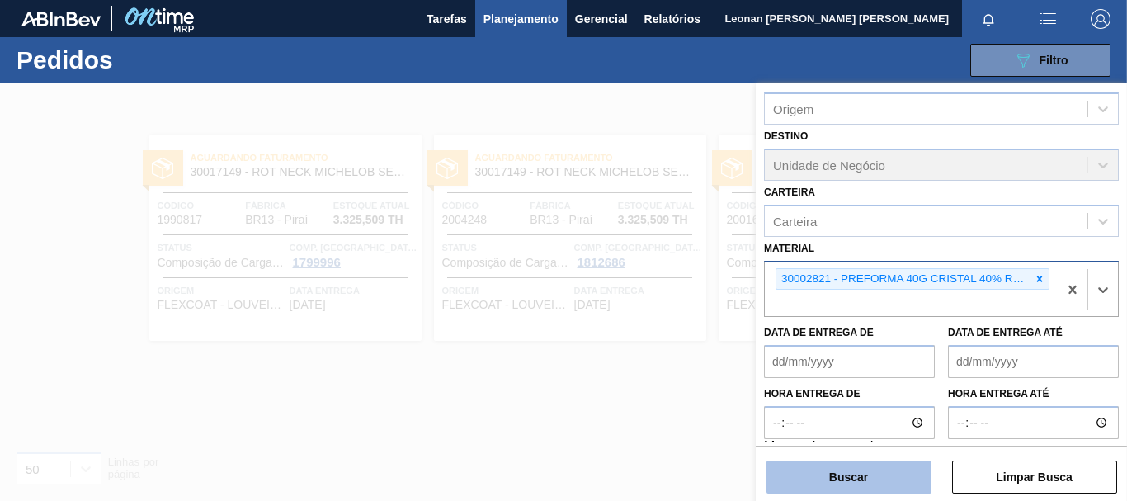
click at [895, 472] on button "Buscar" at bounding box center [849, 477] width 165 height 33
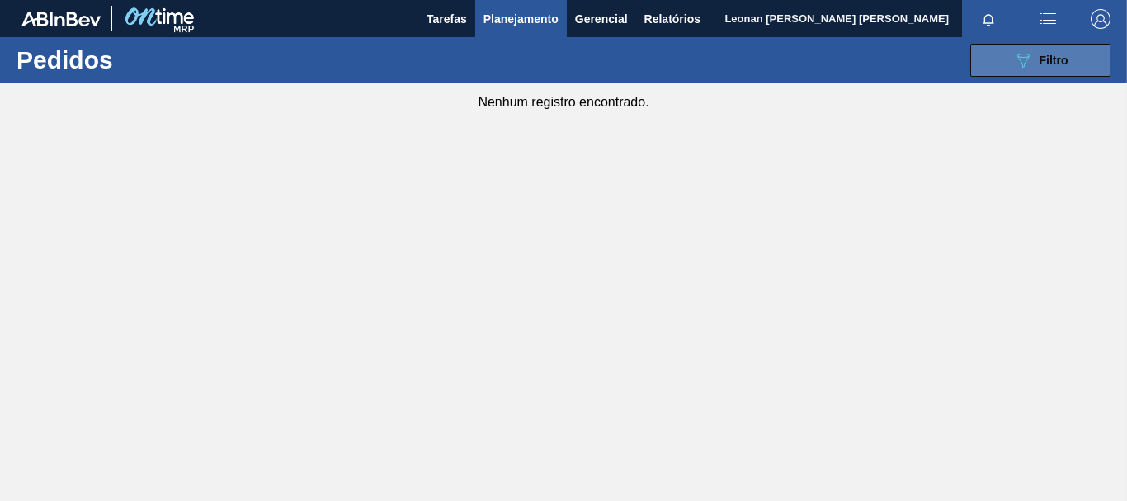
click at [1011, 64] on button "089F7B8B-B2A5-4AFE-B5C0-19BA573D28AC Filtro" at bounding box center [1041, 60] width 140 height 33
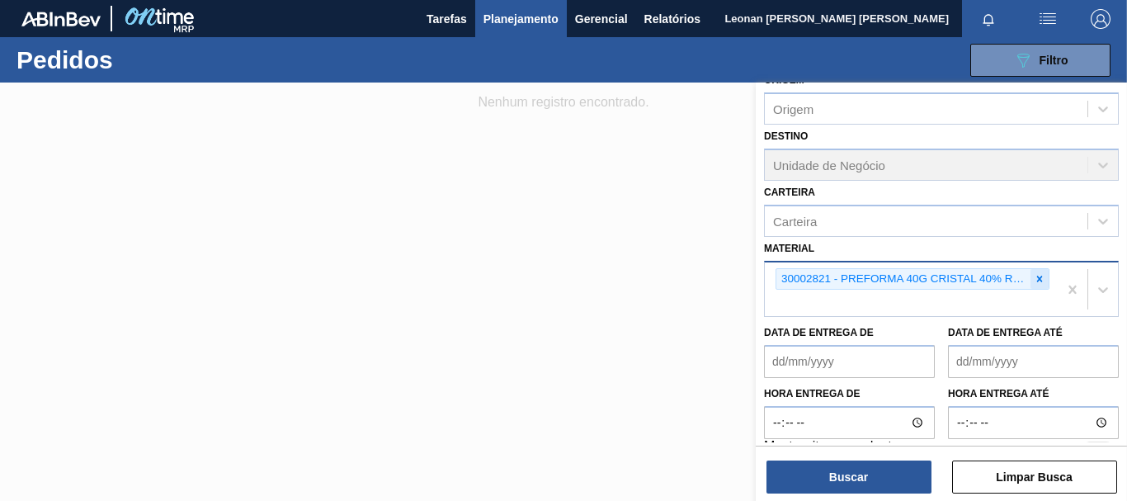
click at [1038, 277] on icon at bounding box center [1041, 279] width 6 height 6
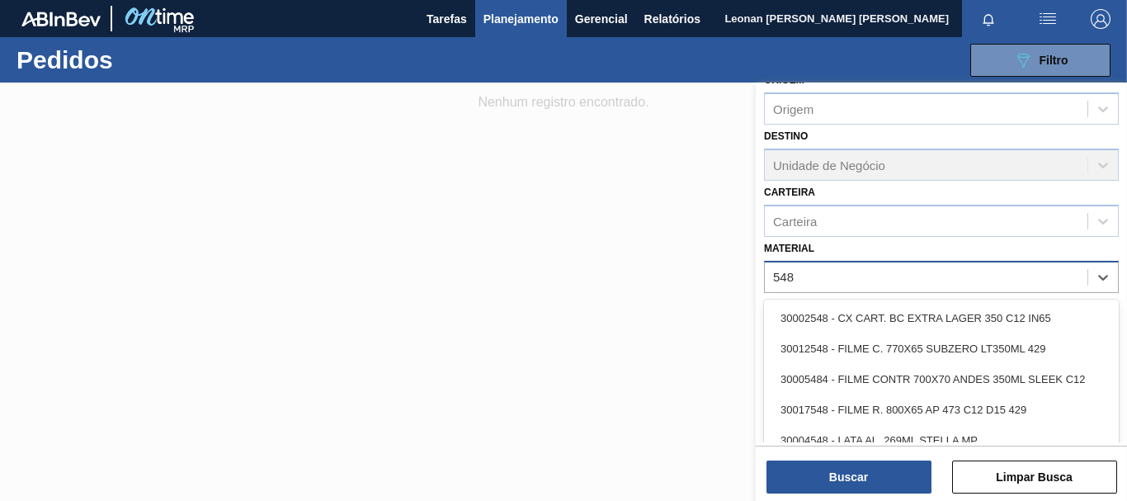
type input "5486"
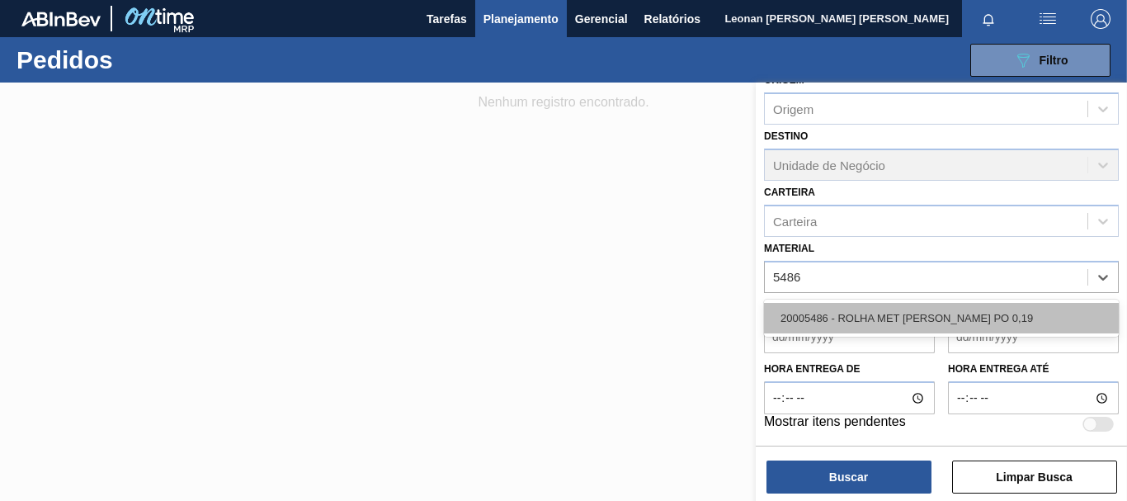
click at [995, 313] on div "20005486 - ROLHA MET [PERSON_NAME] PO 0,19" at bounding box center [941, 318] width 355 height 31
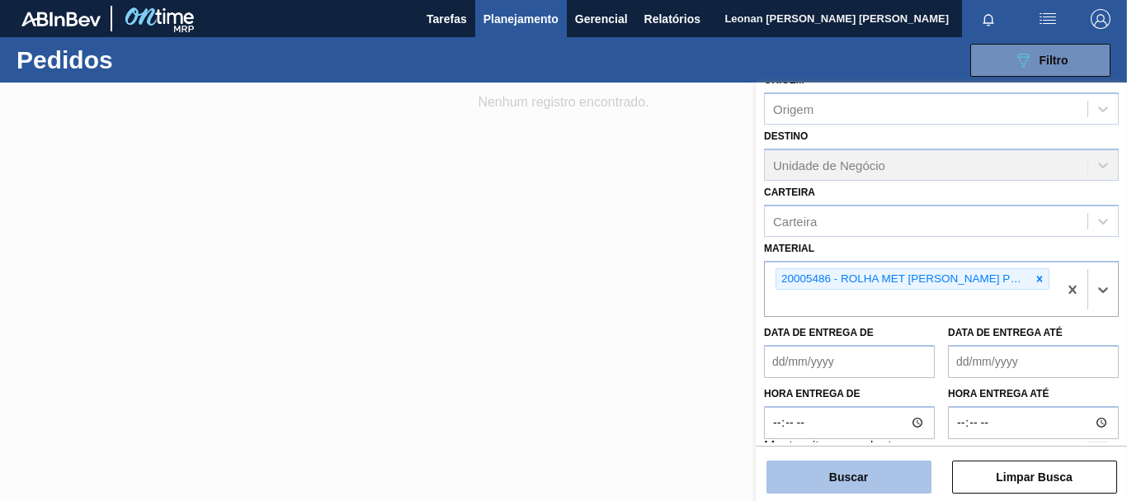
click at [876, 481] on button "Buscar" at bounding box center [849, 477] width 165 height 33
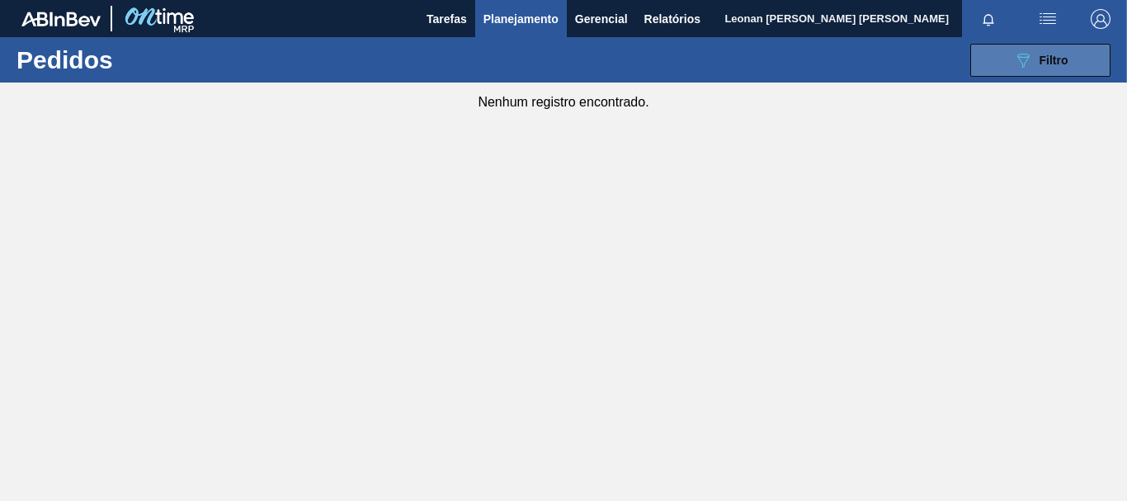
drag, startPoint x: 1056, startPoint y: 52, endPoint x: 1055, endPoint y: 68, distance: 15.7
click at [1056, 52] on div "089F7B8B-B2A5-4AFE-B5C0-19BA573D28AC Filtro" at bounding box center [1041, 60] width 55 height 20
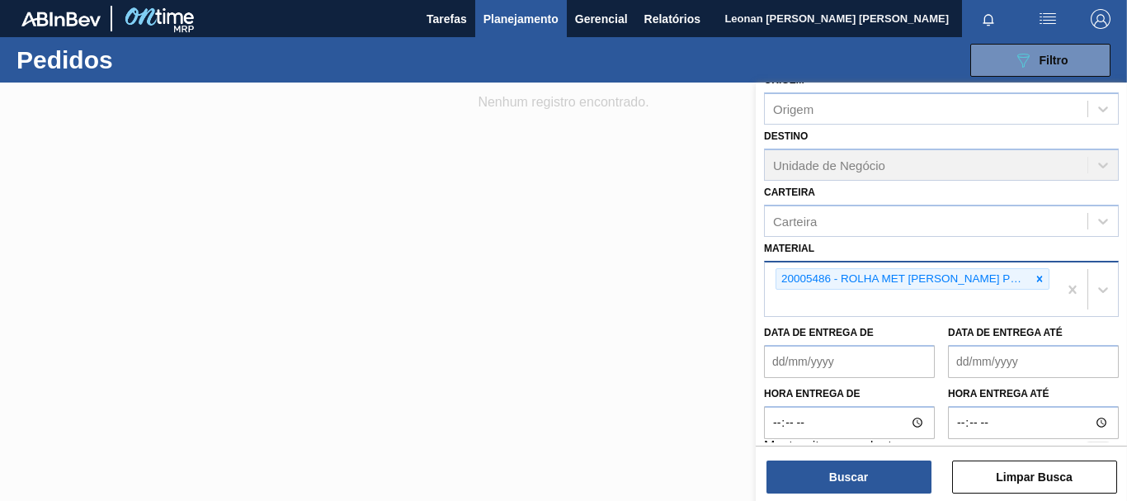
click at [1044, 273] on div at bounding box center [1040, 279] width 18 height 21
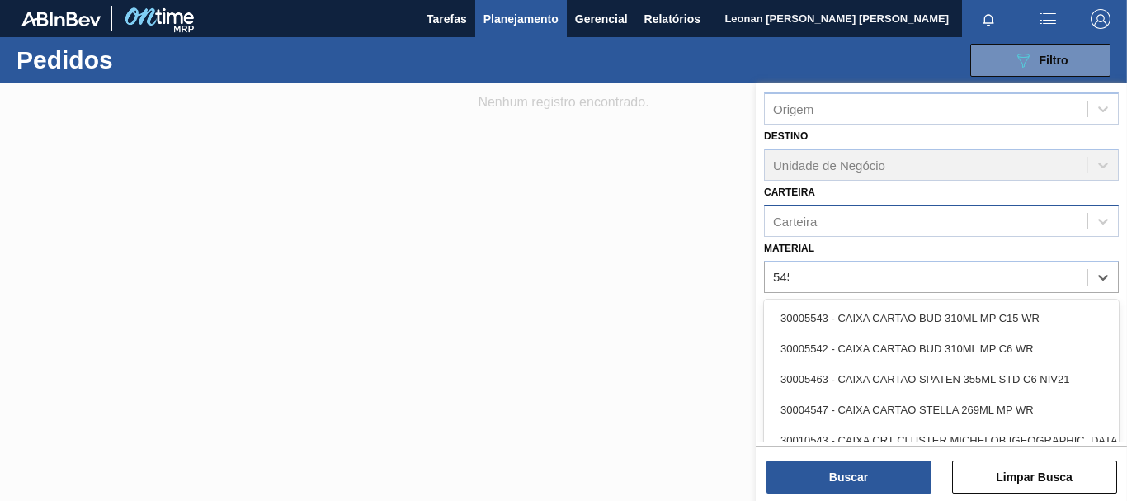
type input "5451"
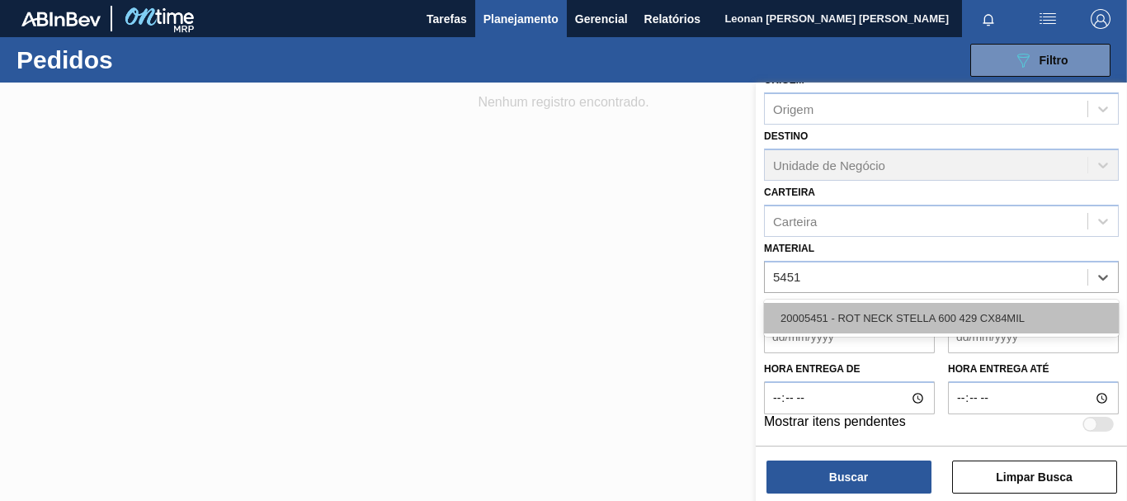
click at [988, 318] on div "20005451 - ROT NECK STELLA 600 429 CX84MIL" at bounding box center [941, 318] width 355 height 31
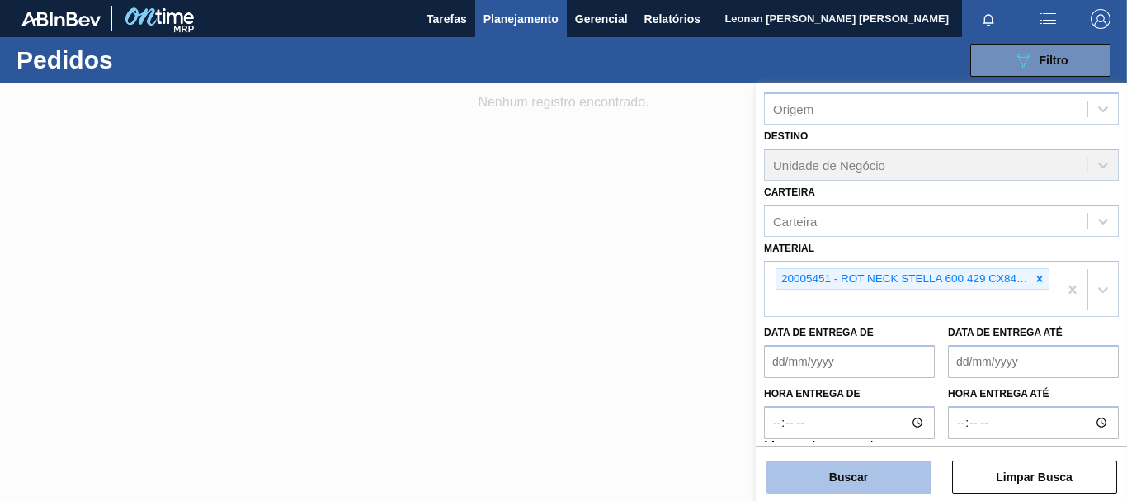
click at [866, 482] on button "Buscar" at bounding box center [849, 477] width 165 height 33
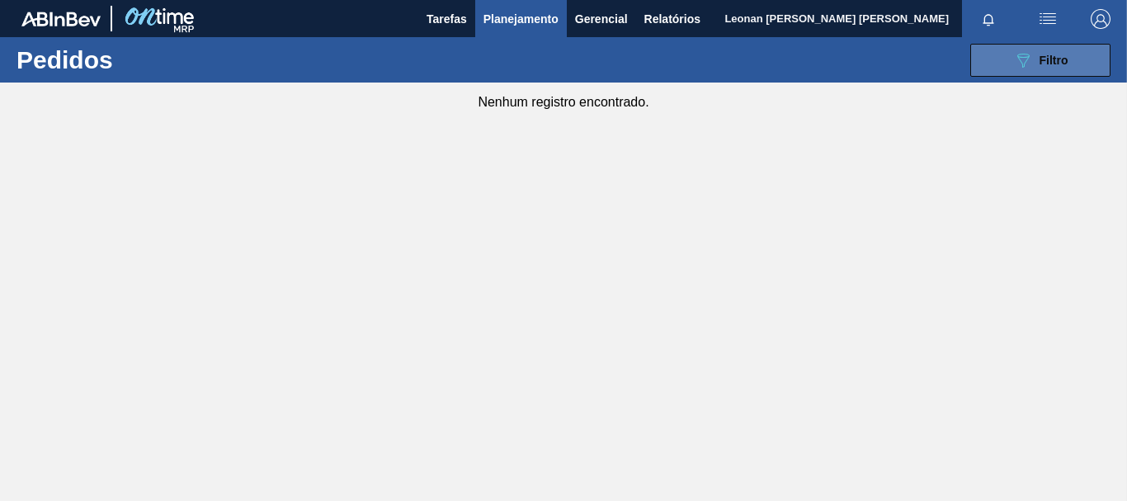
click at [1010, 59] on button "089F7B8B-B2A5-4AFE-B5C0-19BA573D28AC Filtro" at bounding box center [1041, 60] width 140 height 33
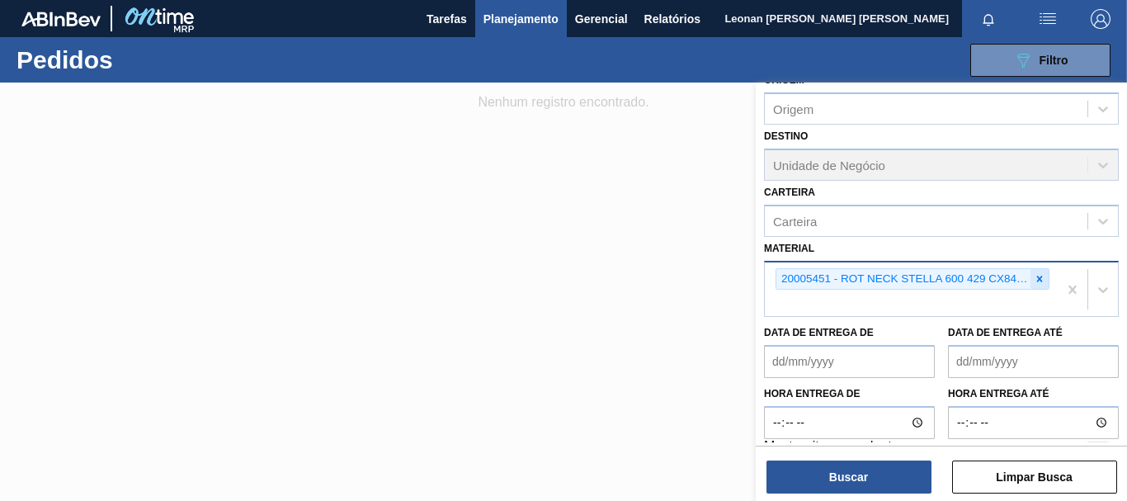
click at [1038, 277] on icon at bounding box center [1040, 279] width 12 height 12
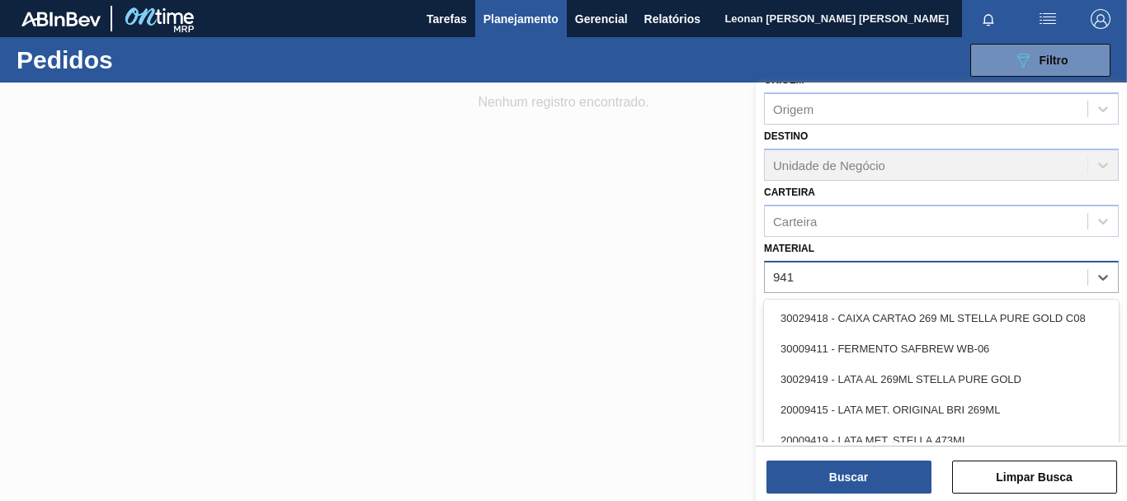
type input "9418"
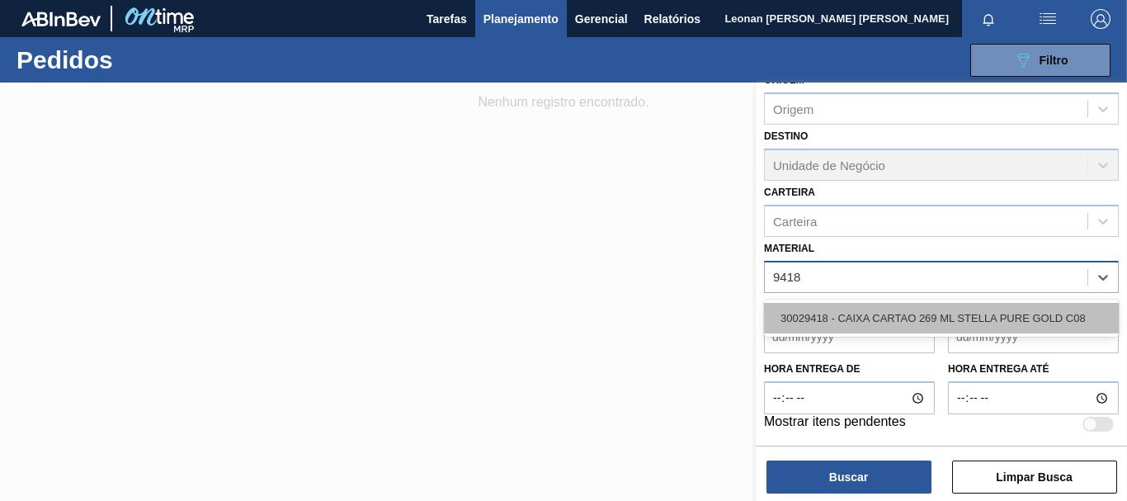
click at [1022, 308] on div "30029418 - CAIXA CARTAO 269 ML STELLA PURE GOLD C08" at bounding box center [941, 318] width 355 height 31
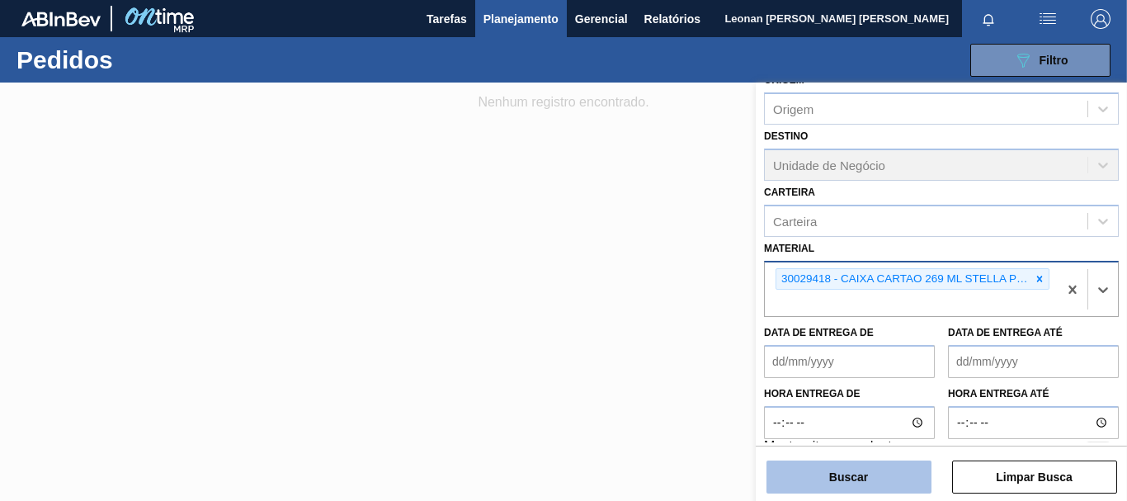
click at [872, 470] on button "Buscar" at bounding box center [849, 477] width 165 height 33
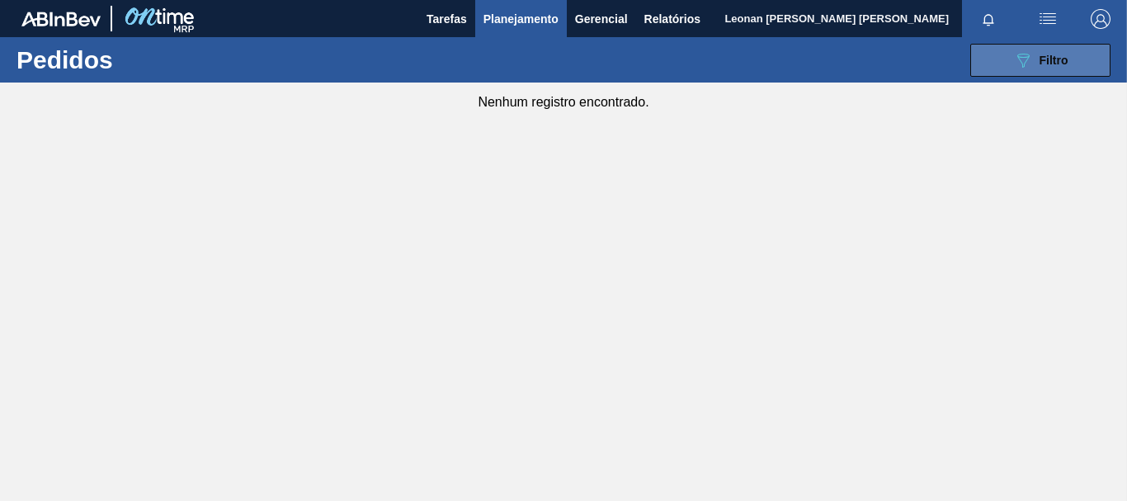
click at [1009, 63] on button "089F7B8B-B2A5-4AFE-B5C0-19BA573D28AC Filtro" at bounding box center [1041, 60] width 140 height 33
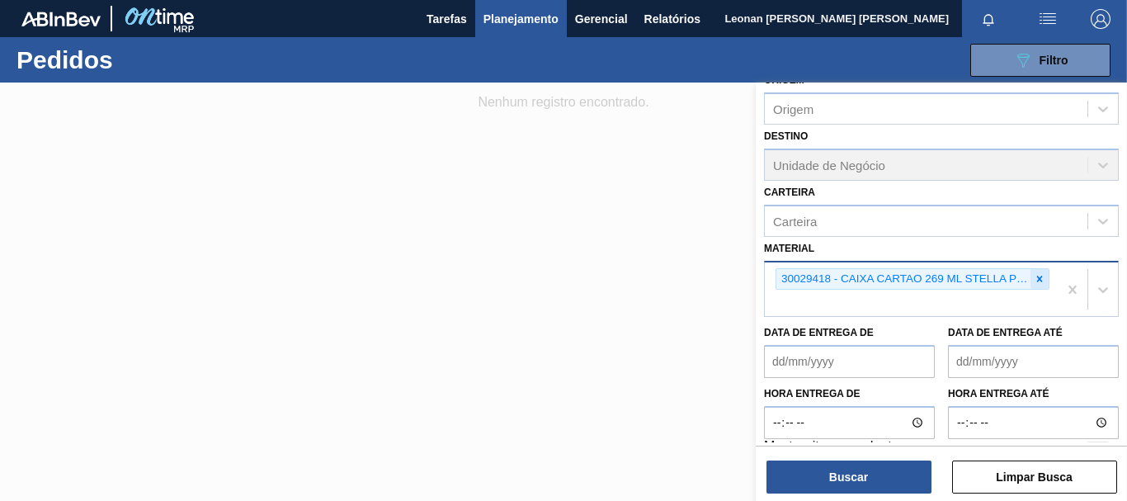
click at [1043, 280] on div at bounding box center [1040, 279] width 18 height 21
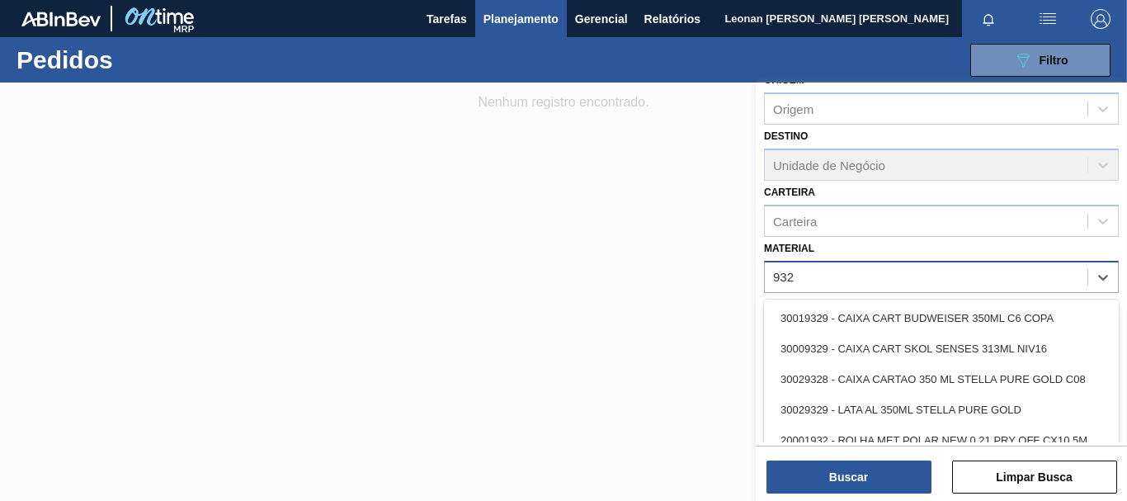
type input "9328"
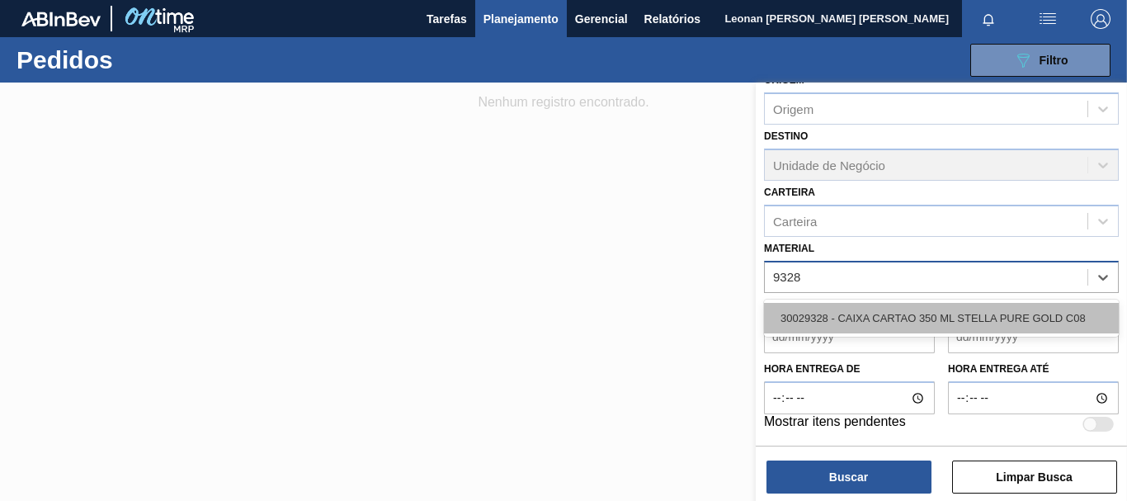
click at [1014, 311] on div "30029328 - CAIXA CARTAO 350 ML STELLA PURE GOLD C08" at bounding box center [941, 318] width 355 height 31
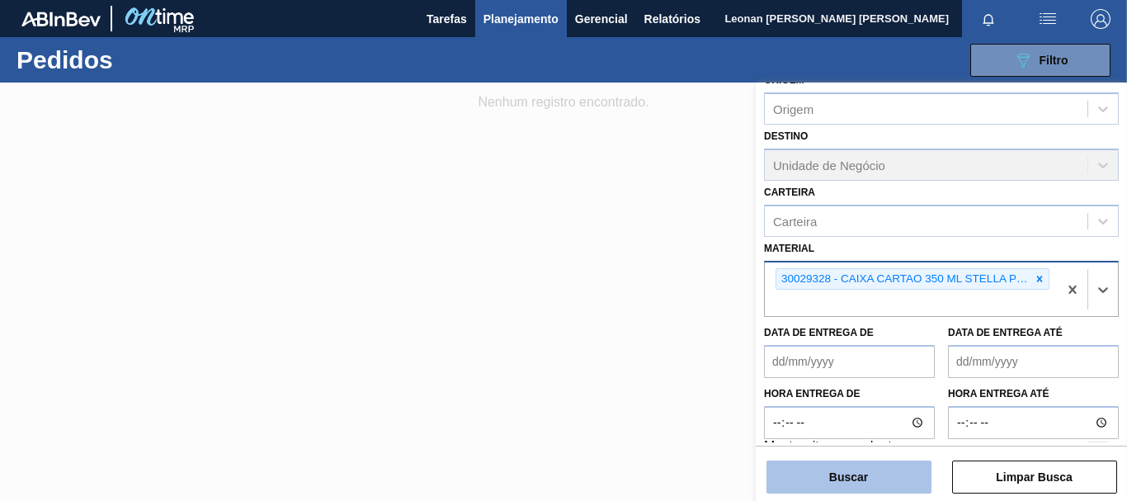
click at [879, 470] on button "Buscar" at bounding box center [849, 477] width 165 height 33
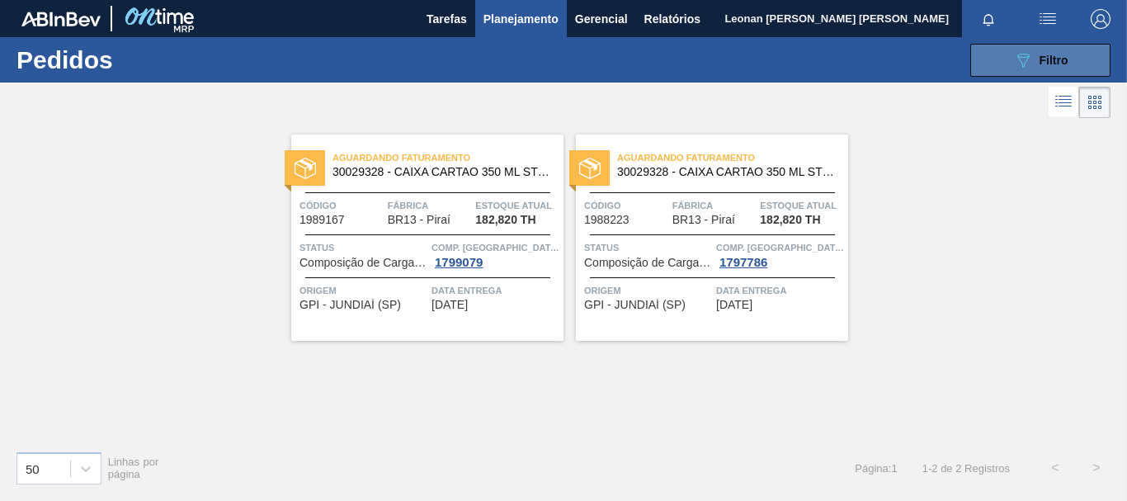
click at [1066, 64] on span "Filtro" at bounding box center [1054, 60] width 29 height 13
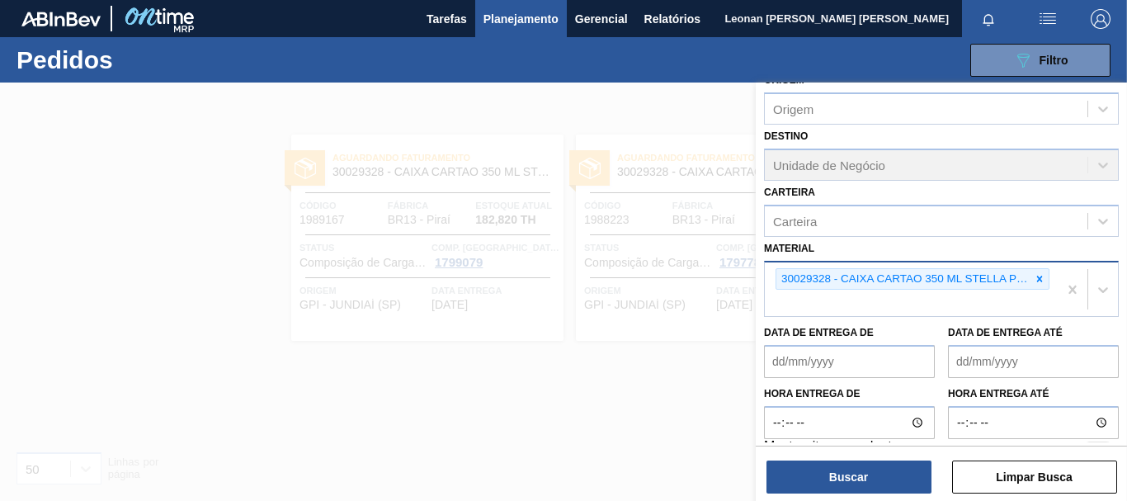
click at [1036, 275] on icon at bounding box center [1040, 279] width 12 height 12
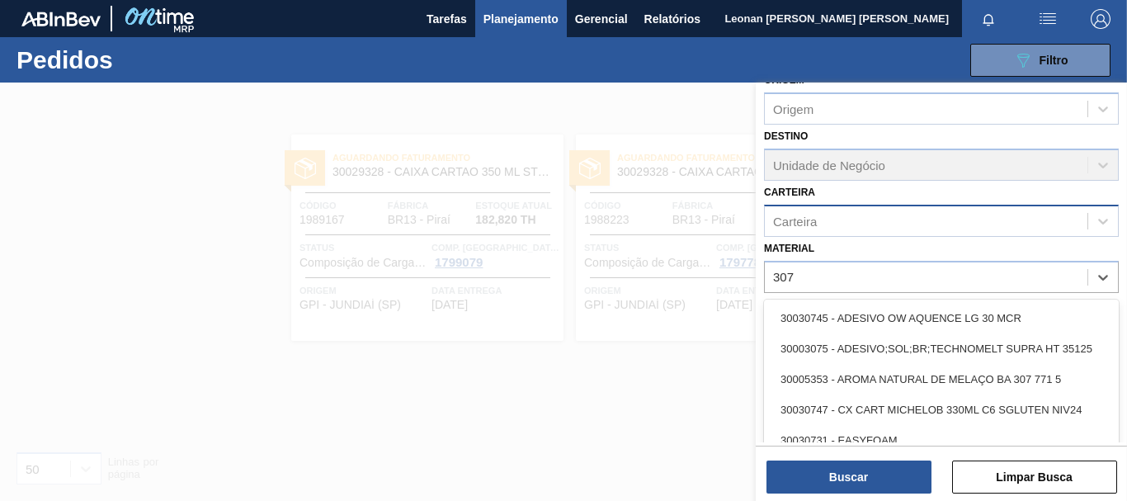
type input "3075"
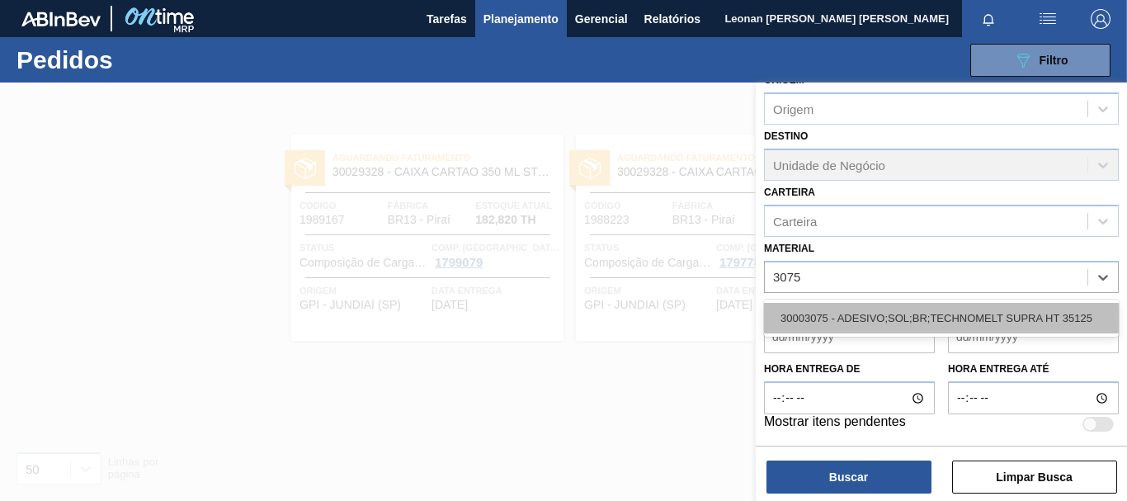
click at [963, 312] on div "30003075 - ADESIVO;SOL;BR;TECHNOMELT SUPRA HT 35125" at bounding box center [941, 318] width 355 height 31
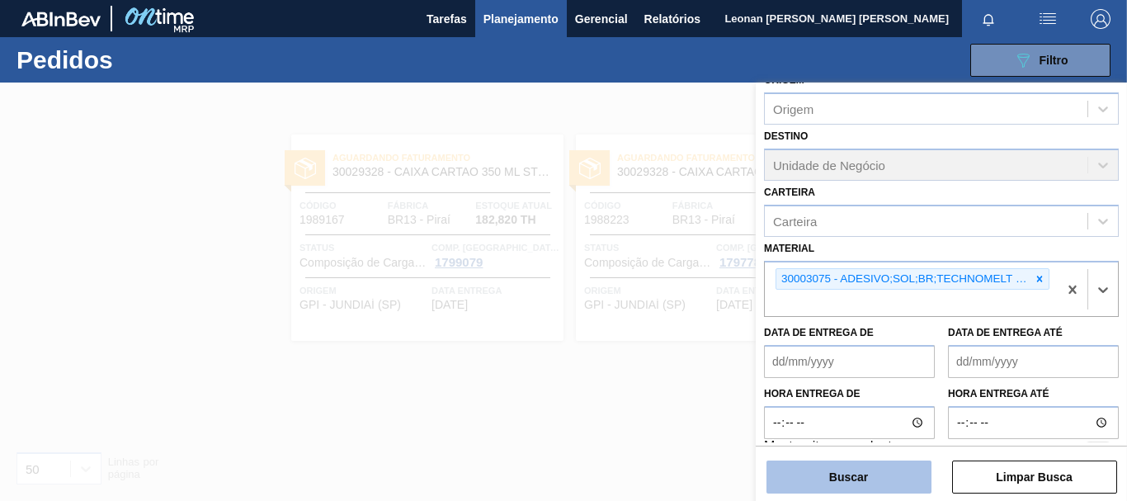
click at [859, 467] on button "Buscar" at bounding box center [849, 477] width 165 height 33
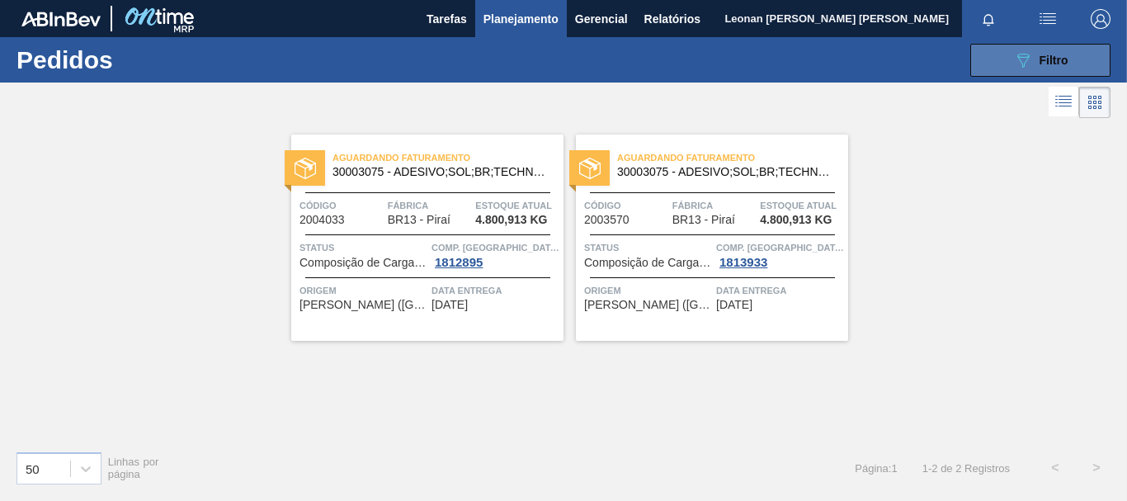
click at [1019, 57] on icon "089F7B8B-B2A5-4AFE-B5C0-19BA573D28AC" at bounding box center [1024, 60] width 20 height 20
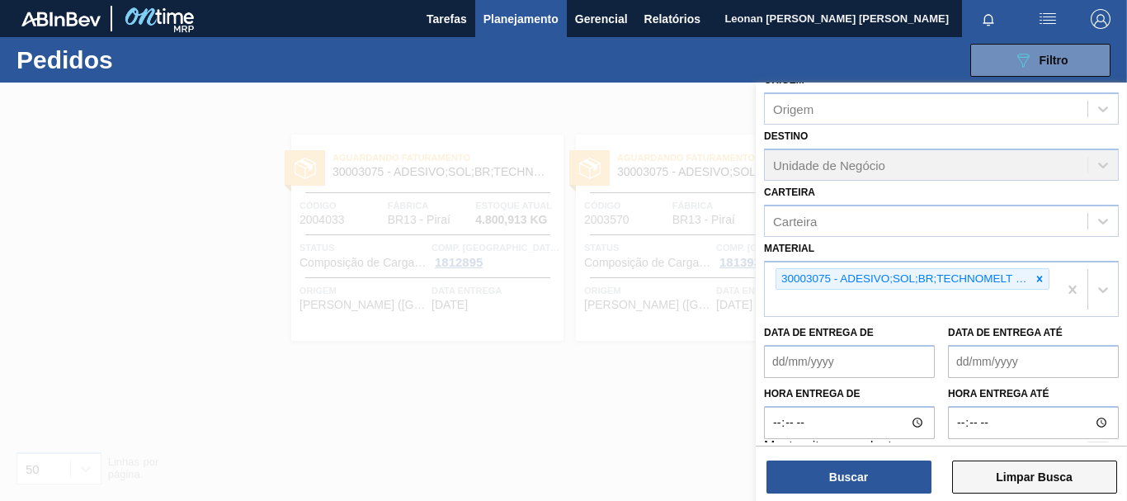
click at [1037, 469] on button "Limpar Busca" at bounding box center [1035, 477] width 165 height 33
